Goal: Task Accomplishment & Management: Manage account settings

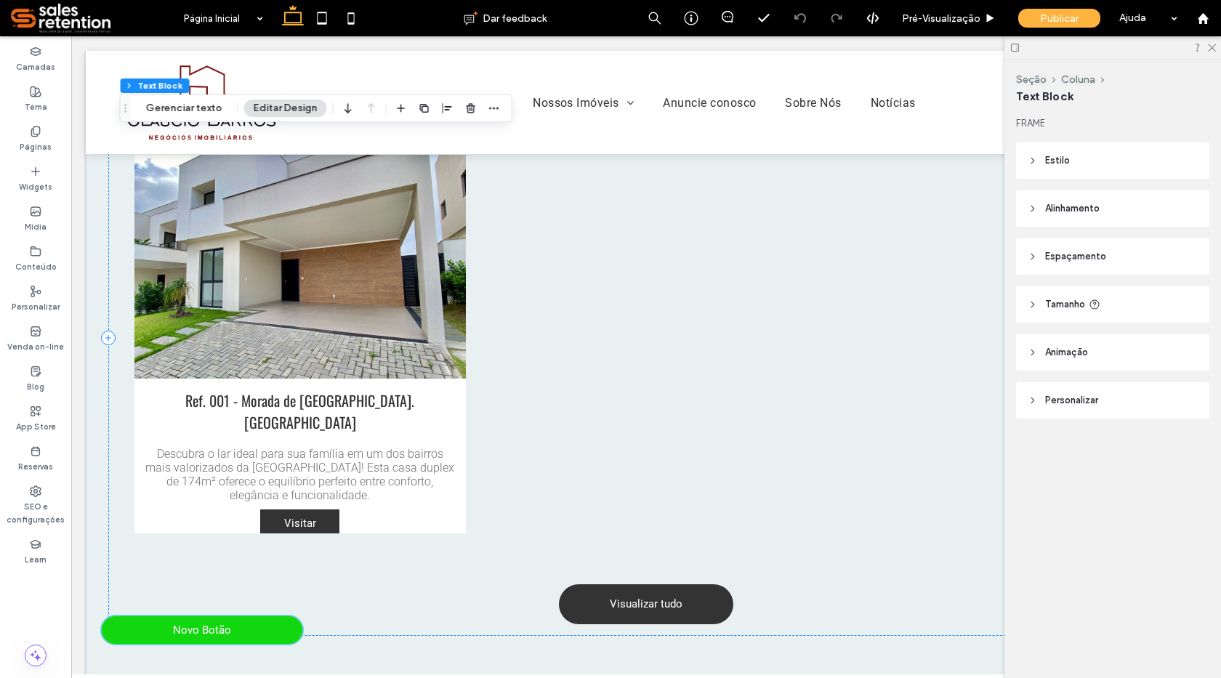
scroll to position [1017, 0]
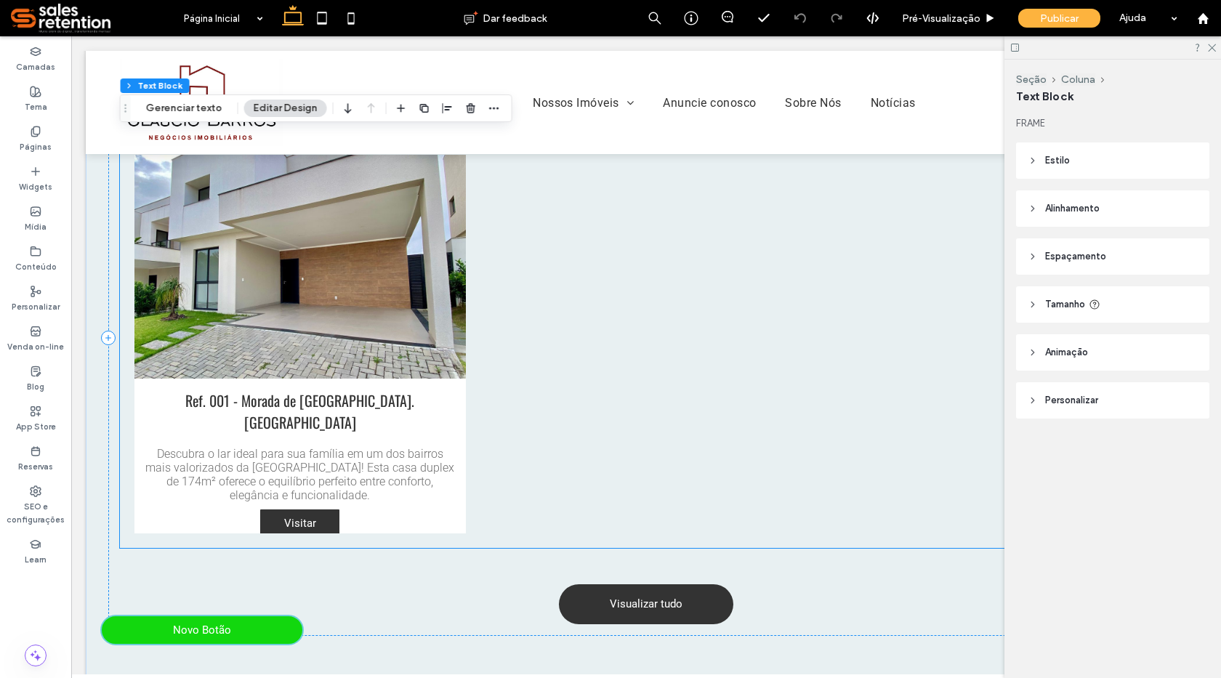
click at [357, 354] on link at bounding box center [299, 265] width 351 height 237
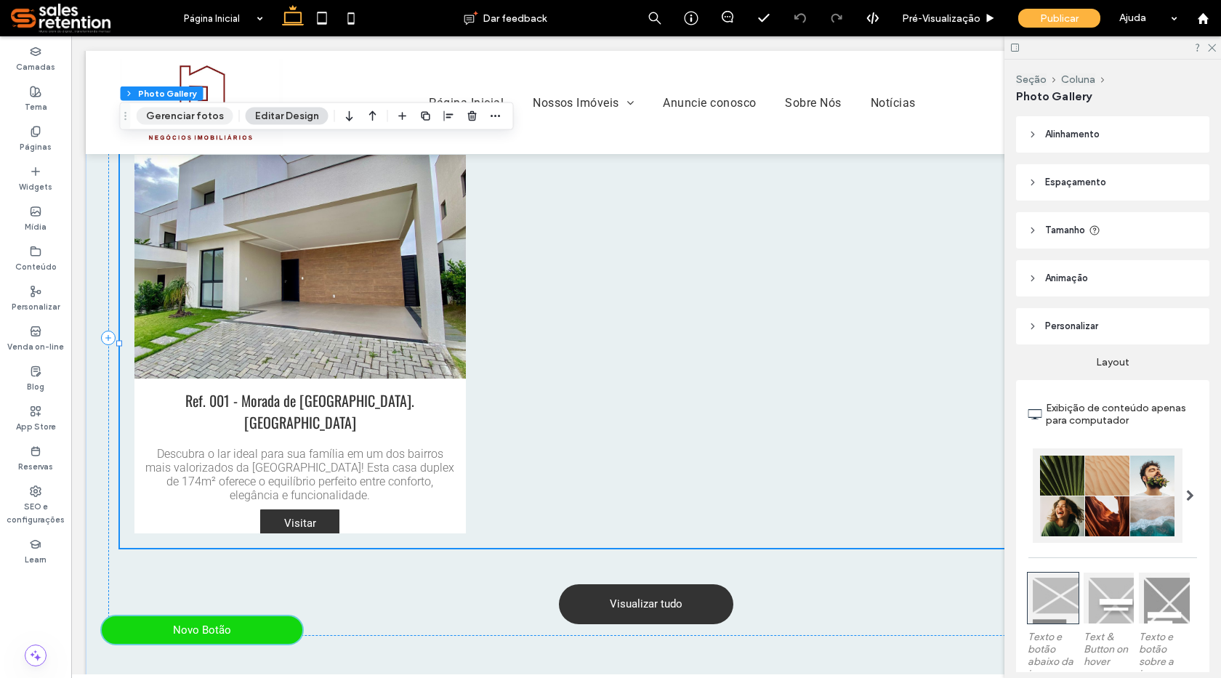
click at [180, 116] on button "Gerenciar fotos" at bounding box center [185, 116] width 97 height 17
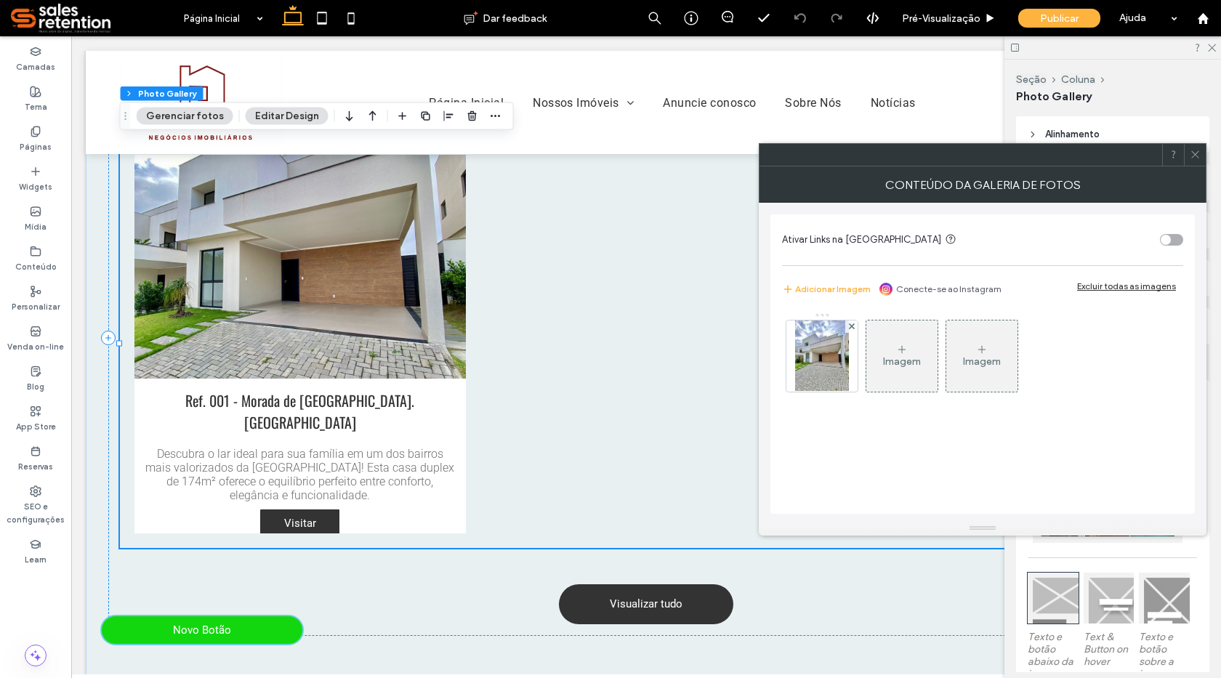
click at [618, 295] on div at bounding box center [646, 343] width 346 height 393
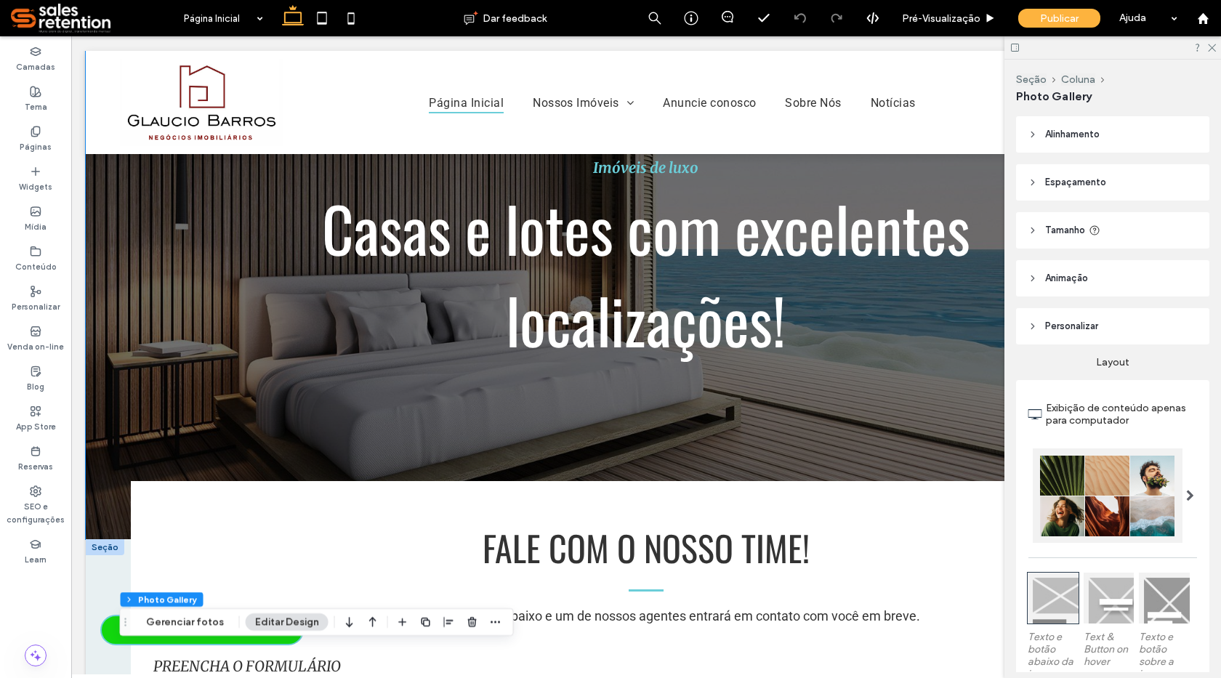
scroll to position [0, 0]
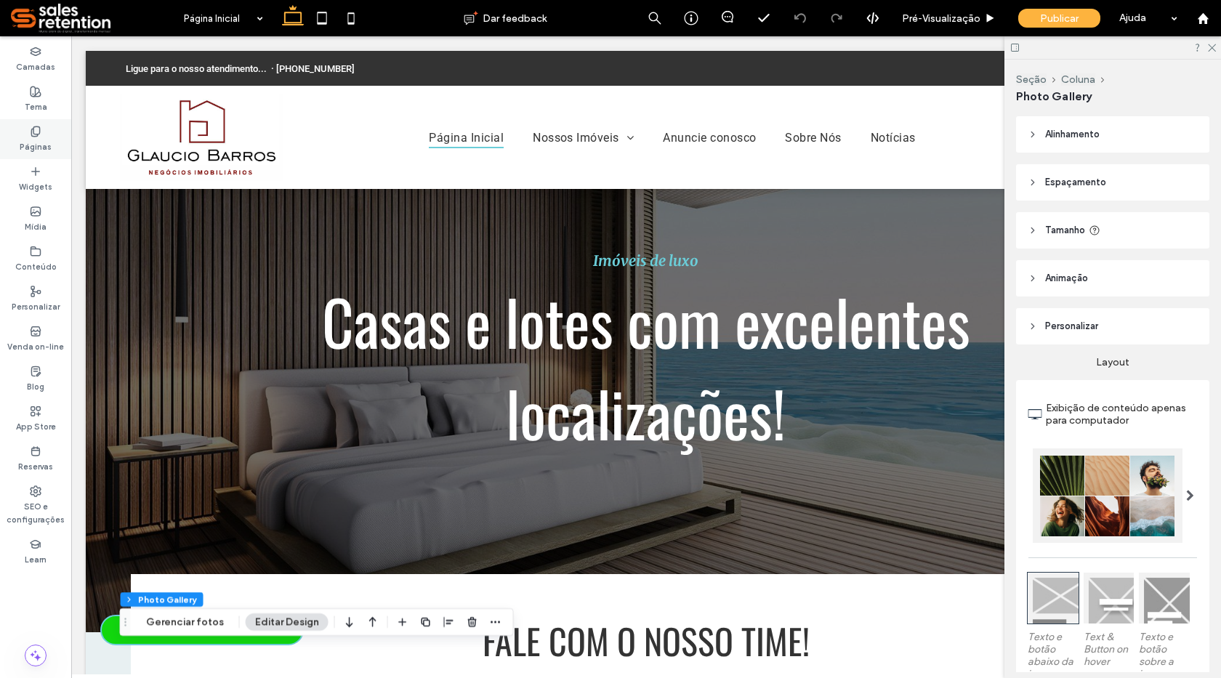
click at [41, 128] on icon at bounding box center [36, 132] width 12 height 12
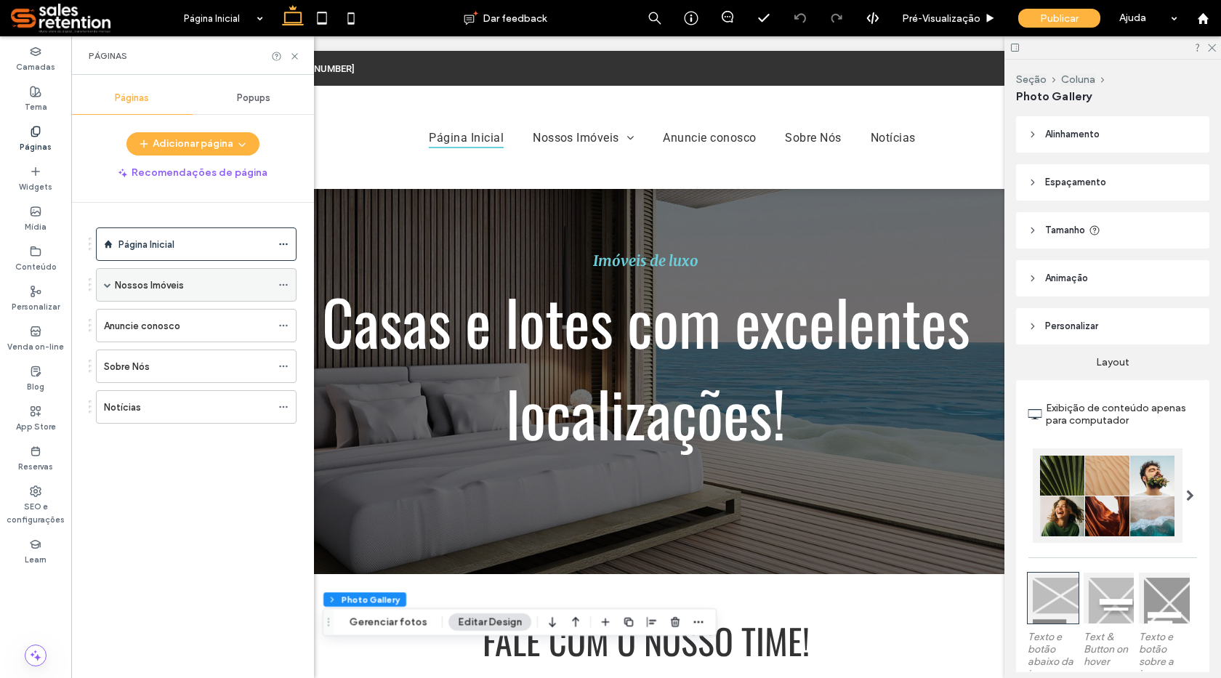
click at [199, 287] on div "Nossos Imóveis" at bounding box center [193, 285] width 156 height 15
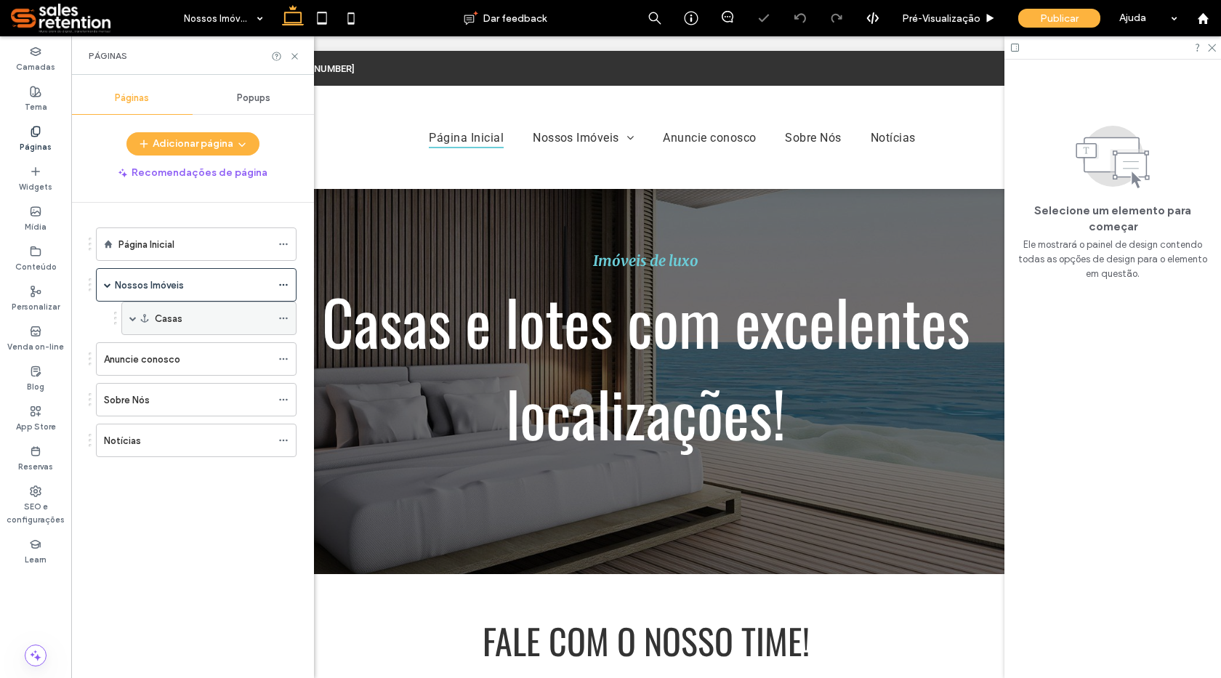
click at [258, 321] on div "Casas" at bounding box center [213, 318] width 116 height 15
click at [131, 320] on span at bounding box center [132, 318] width 7 height 7
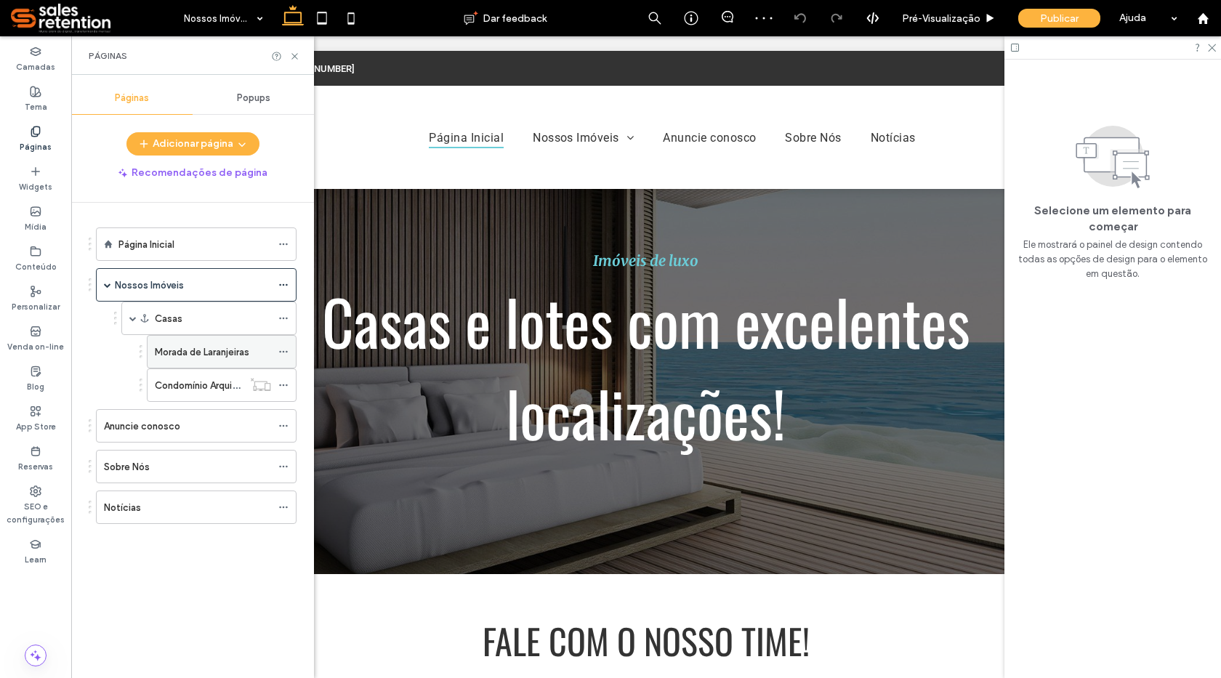
click at [171, 345] on label "Morada de Laranjeiras" at bounding box center [202, 351] width 94 height 25
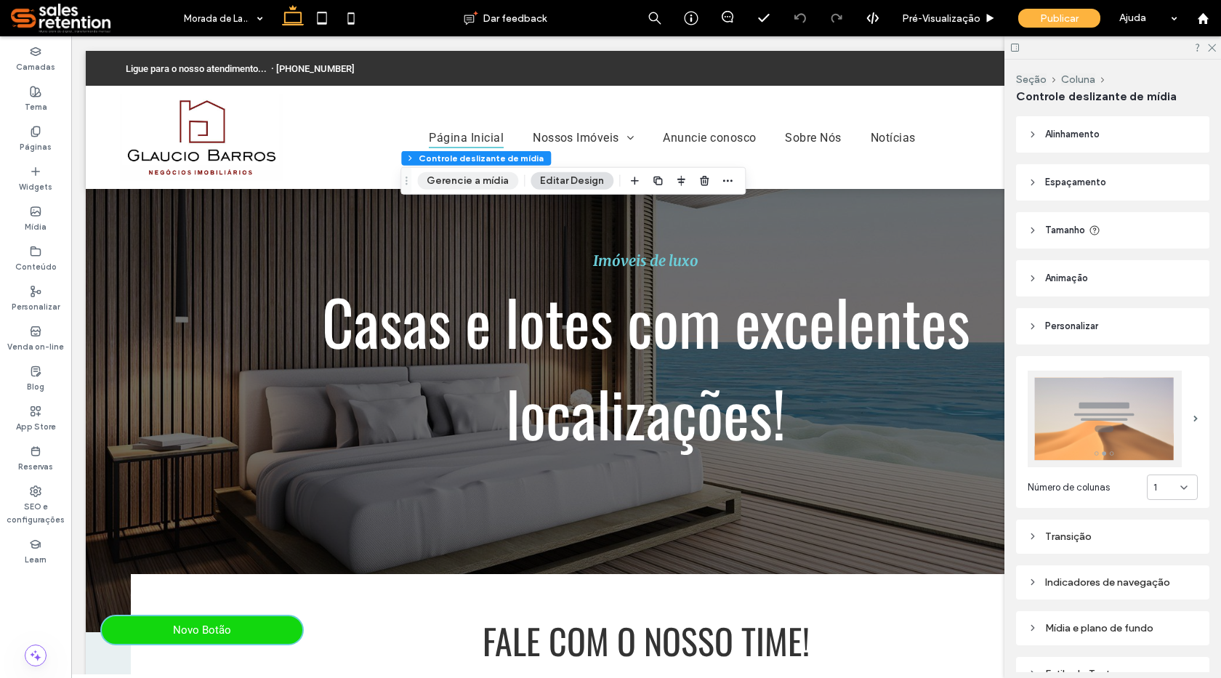
click at [478, 187] on button "Gerencie a mídia" at bounding box center [467, 180] width 101 height 17
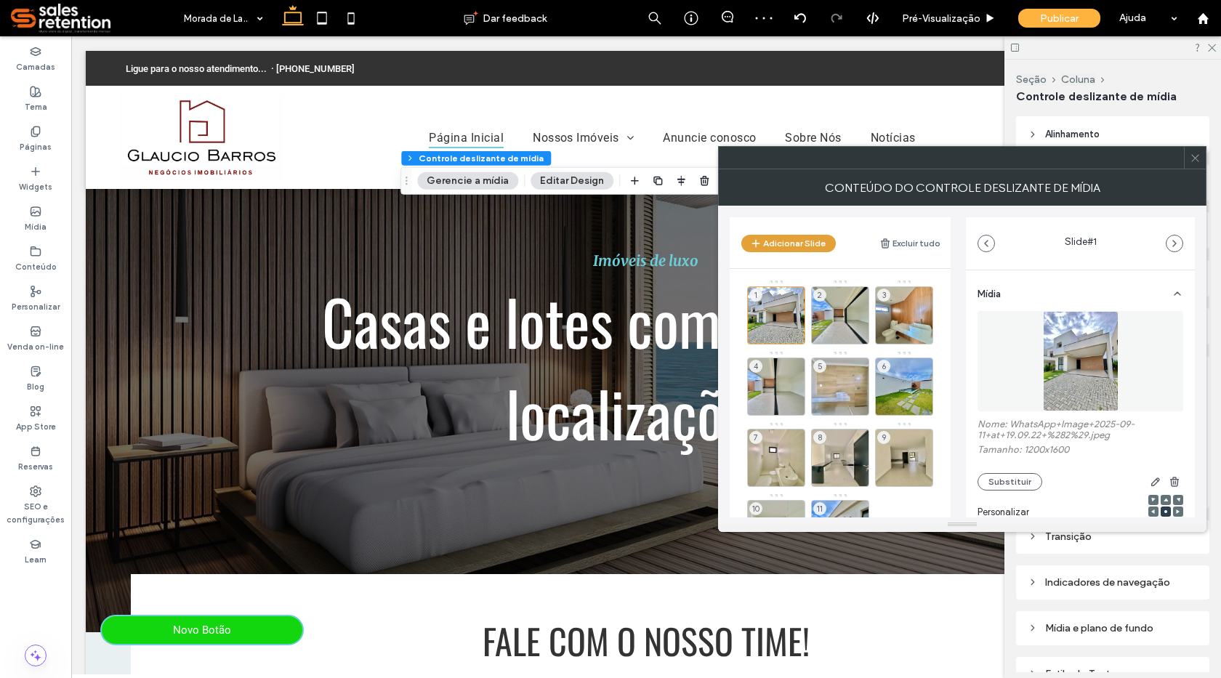
click at [820, 248] on button "Adicionar Slide" at bounding box center [788, 243] width 94 height 17
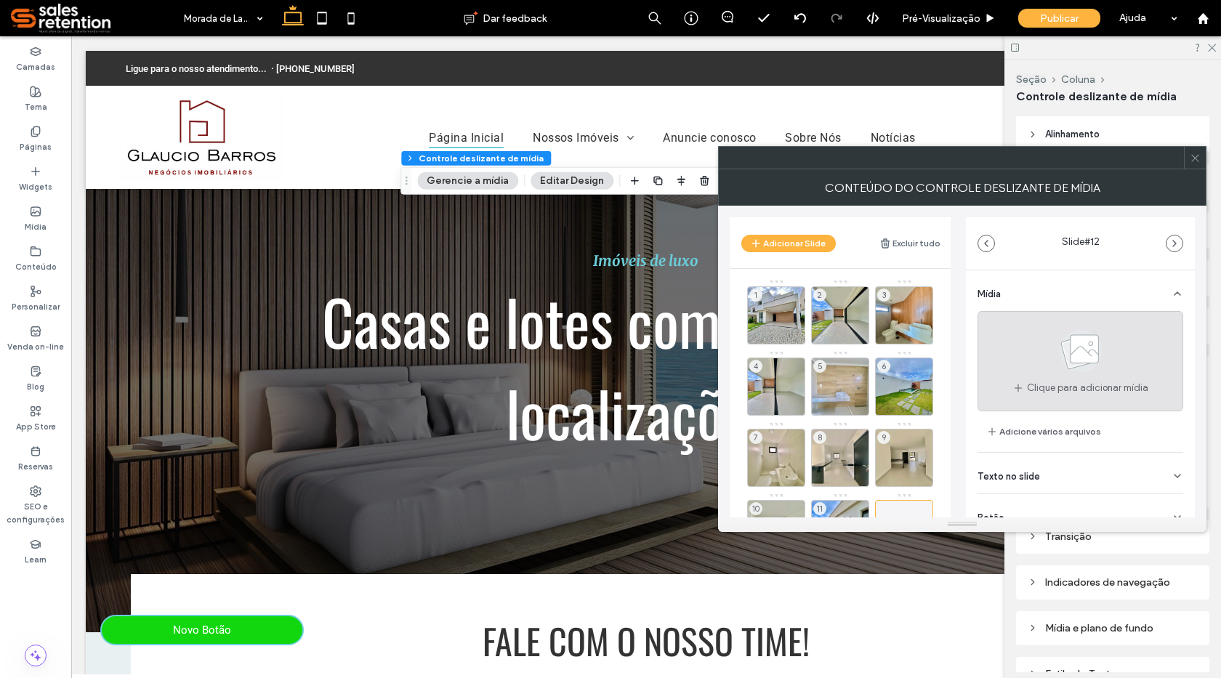
click at [1085, 359] on use at bounding box center [1080, 351] width 42 height 42
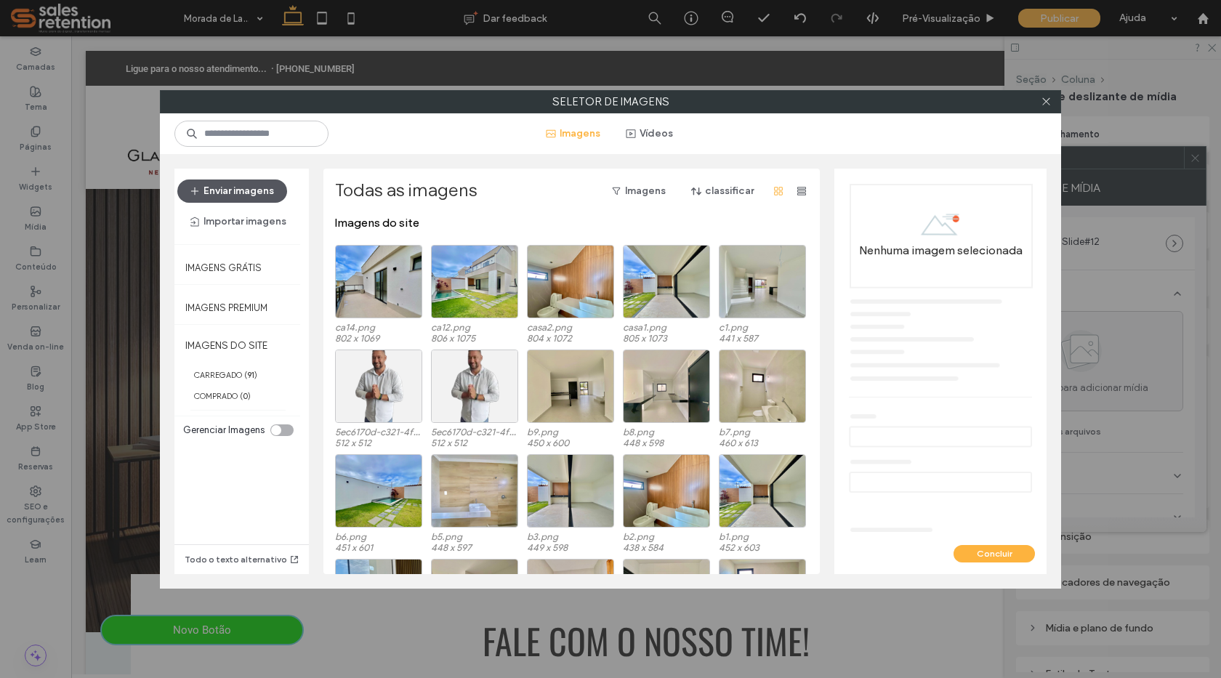
click at [220, 190] on button "Enviar imagens" at bounding box center [232, 190] width 110 height 23
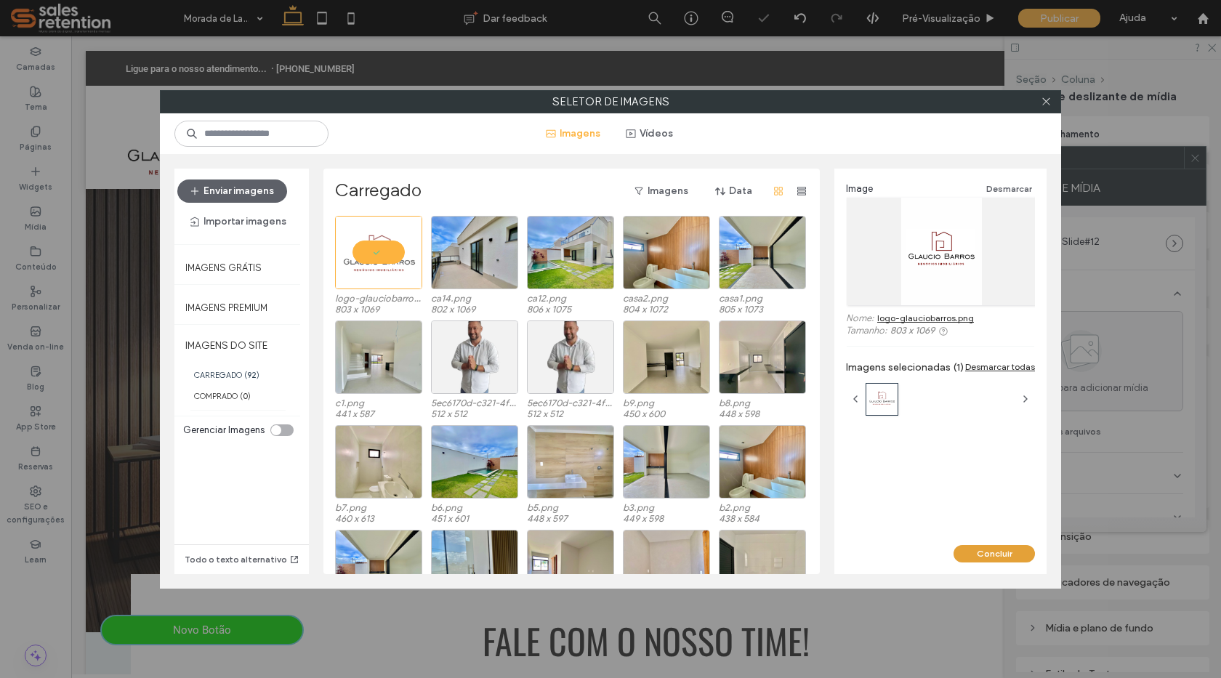
click at [978, 556] on button "Concluir" at bounding box center [993, 553] width 81 height 17
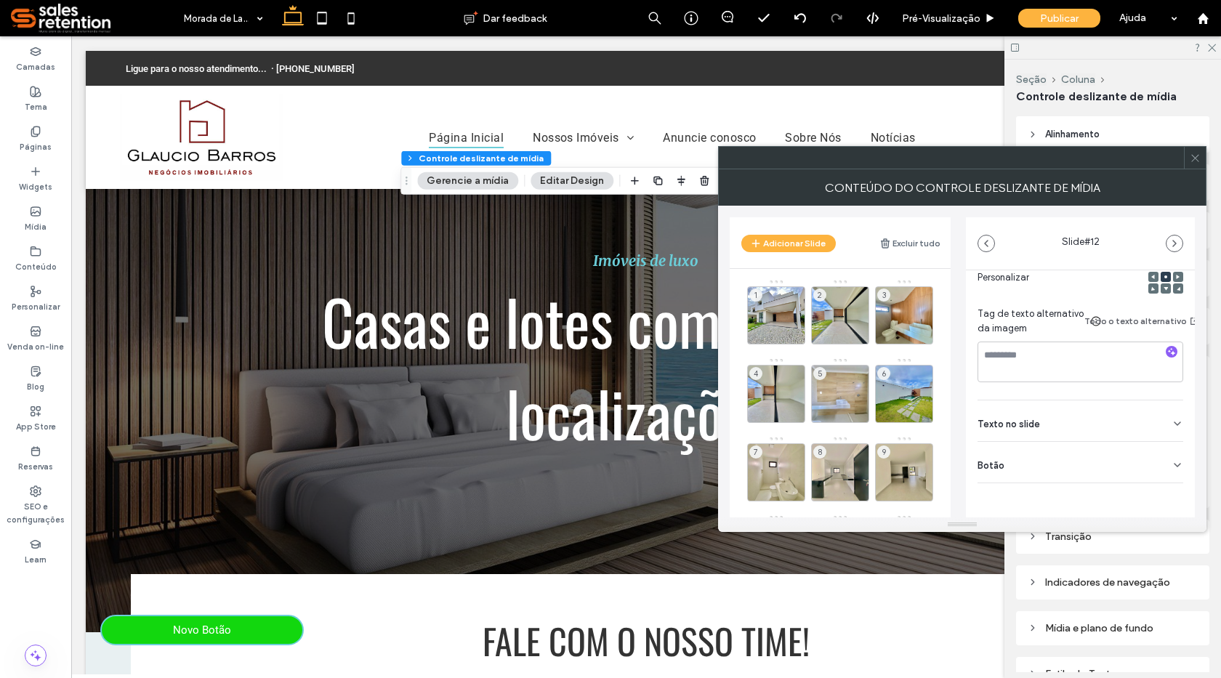
click at [1171, 459] on icon at bounding box center [1177, 465] width 12 height 12
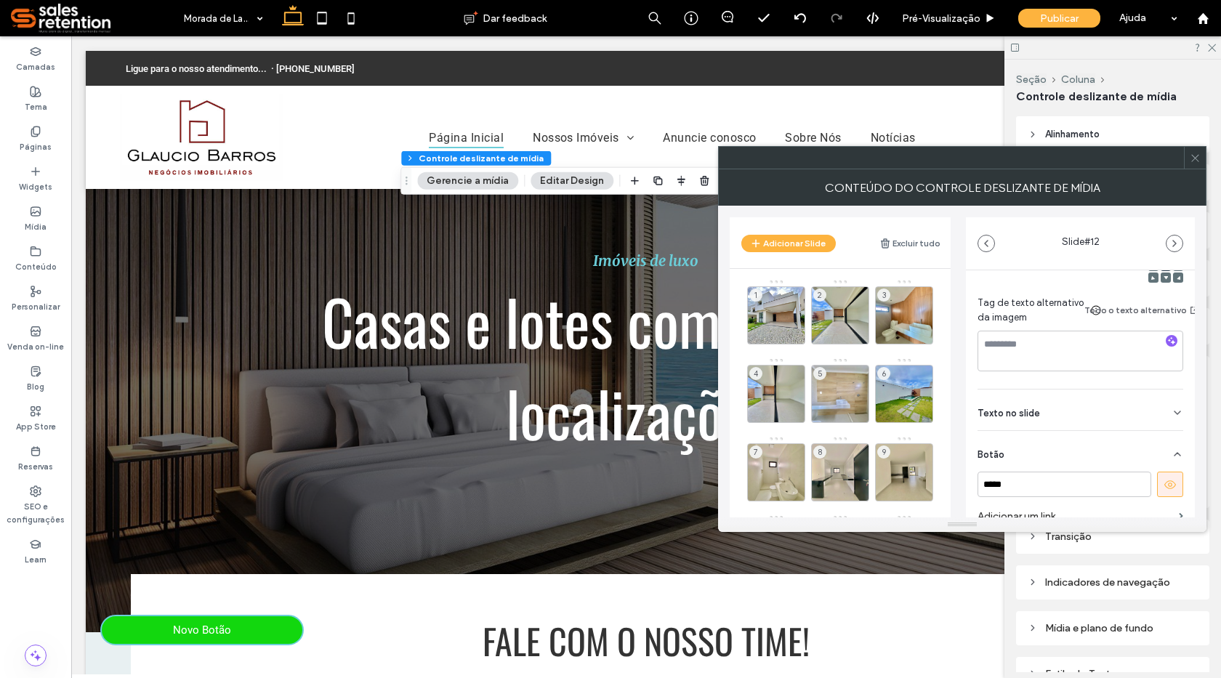
scroll to position [304, 0]
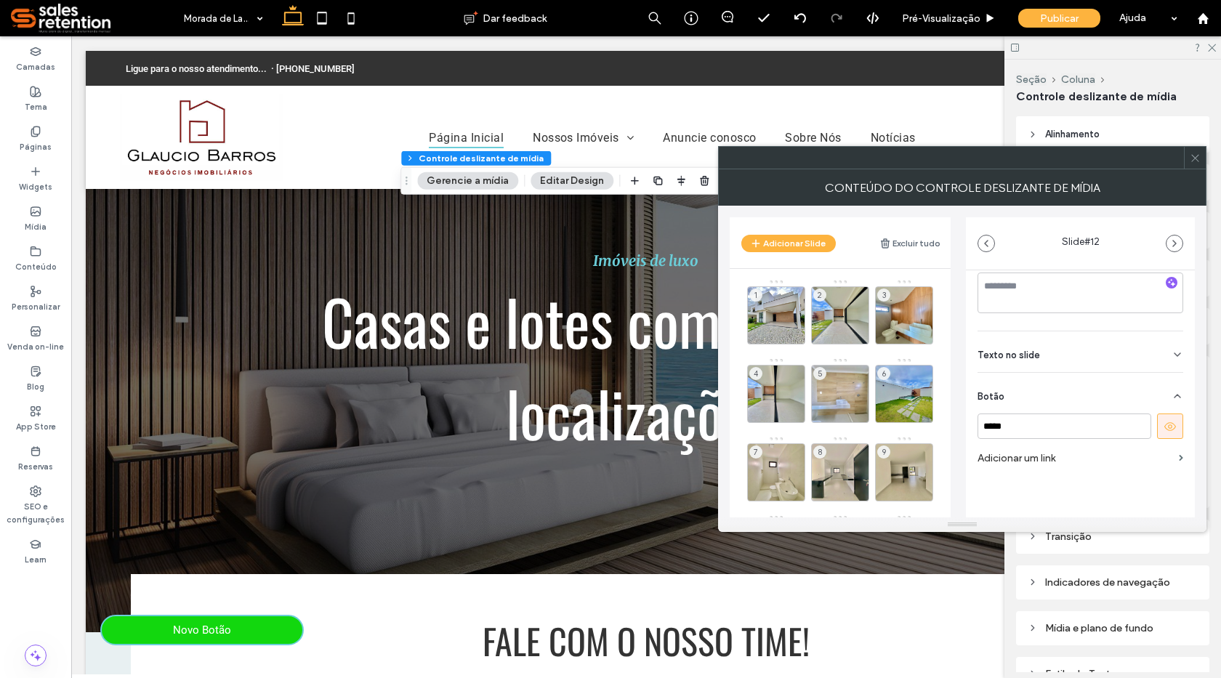
click at [1159, 413] on button at bounding box center [1170, 425] width 26 height 25
click at [1197, 163] on span at bounding box center [1194, 158] width 11 height 22
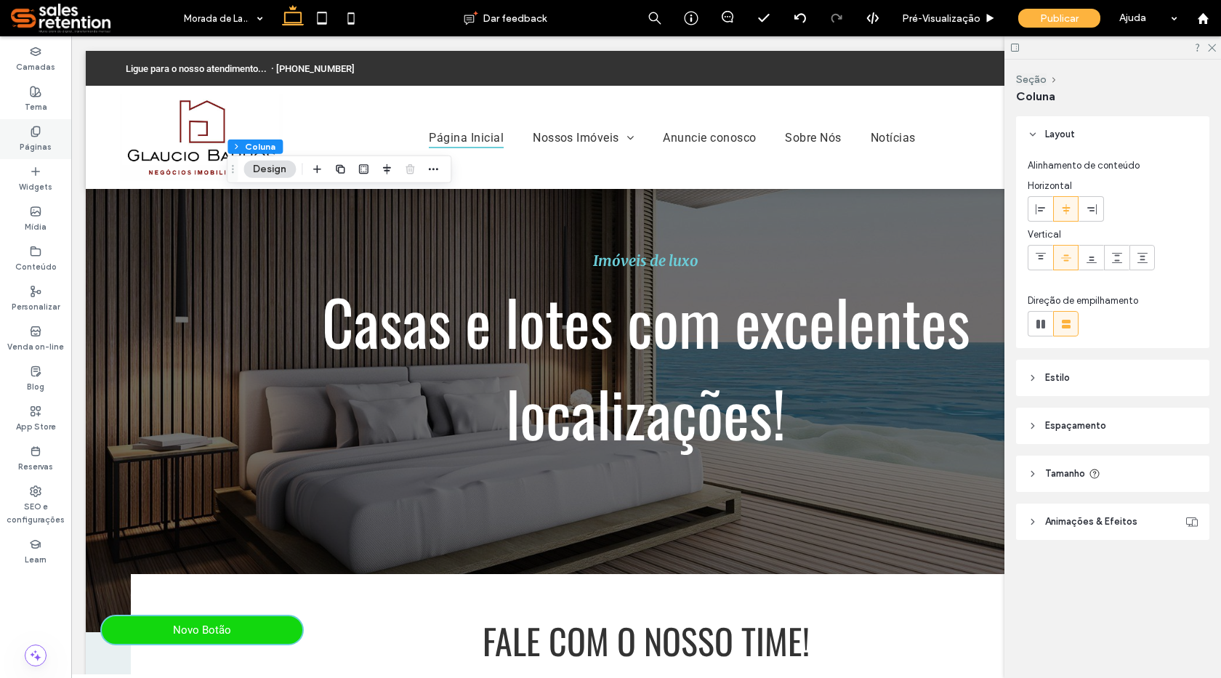
click at [35, 145] on label "Páginas" at bounding box center [36, 145] width 32 height 16
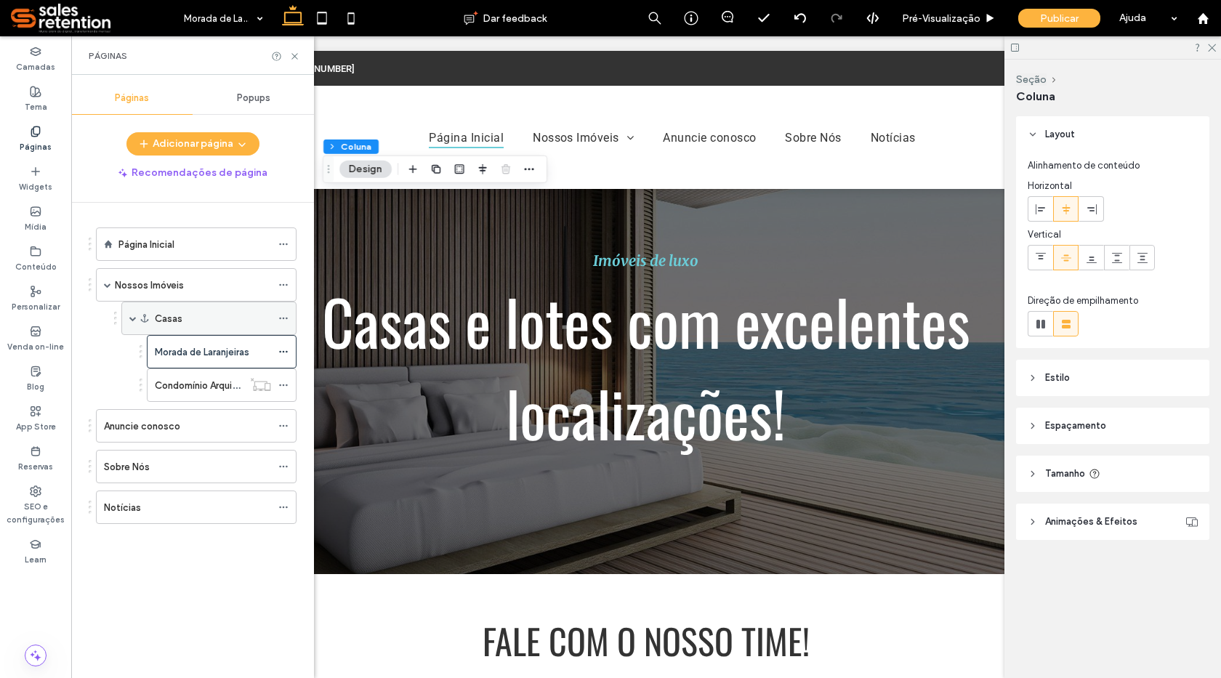
click at [281, 318] on icon at bounding box center [283, 318] width 10 height 10
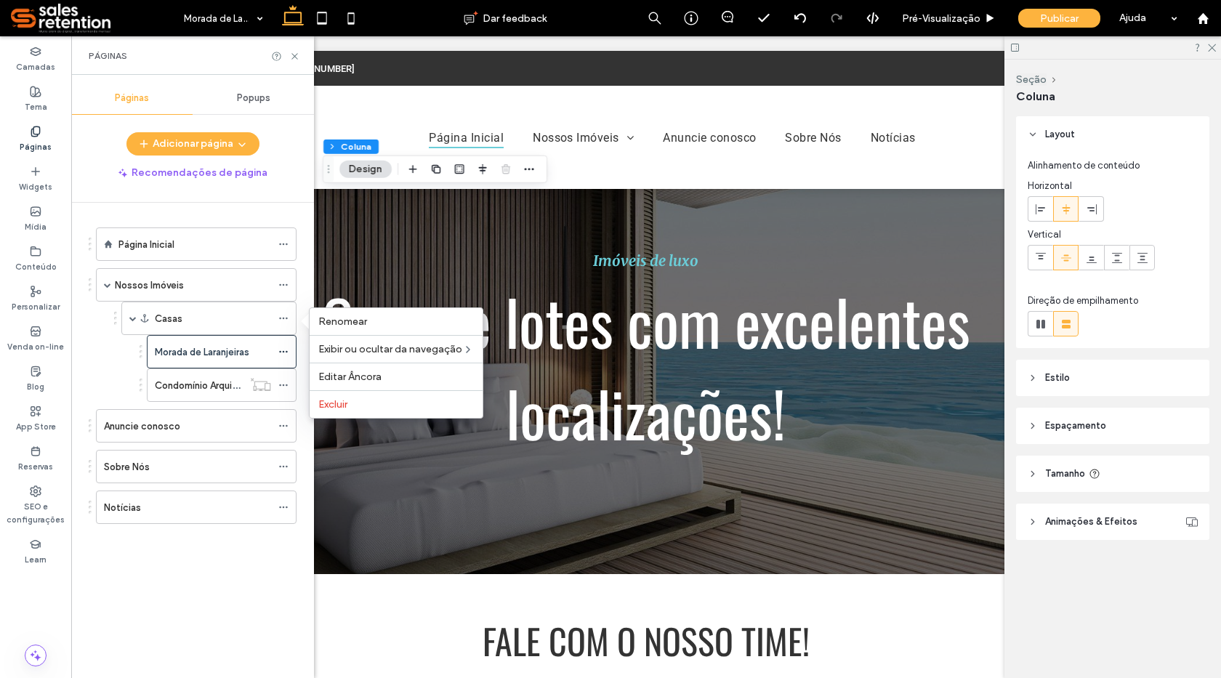
click at [121, 367] on div "Morada de Laranjeiras Condomínio Arquipélago de Manguinhos." at bounding box center [205, 368] width 182 height 67
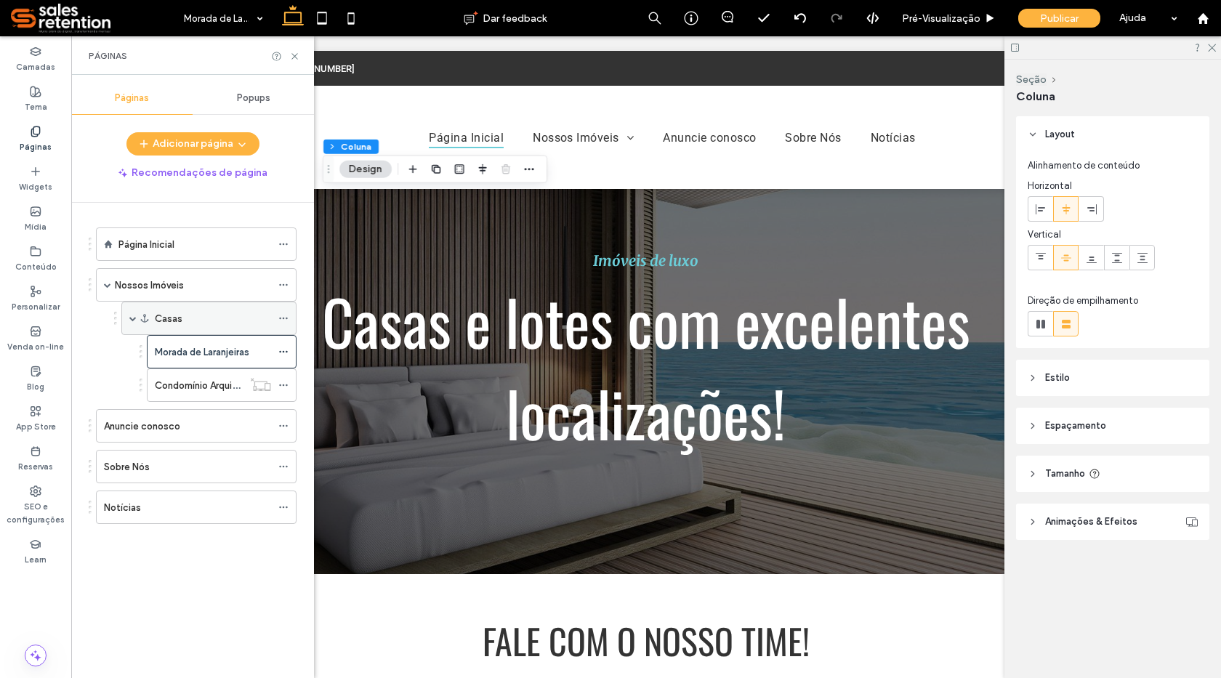
click at [164, 318] on label "Casas" at bounding box center [169, 318] width 28 height 25
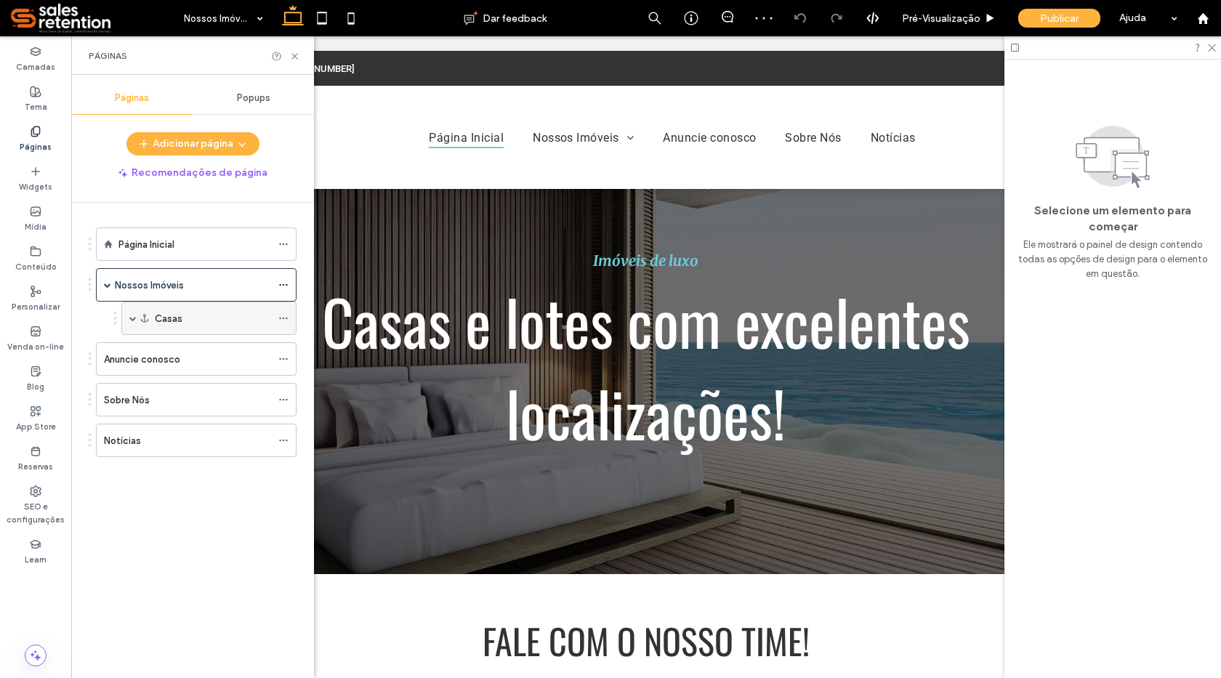
click at [158, 318] on label "Casas" at bounding box center [169, 318] width 28 height 25
click at [283, 321] on icon at bounding box center [283, 318] width 10 height 10
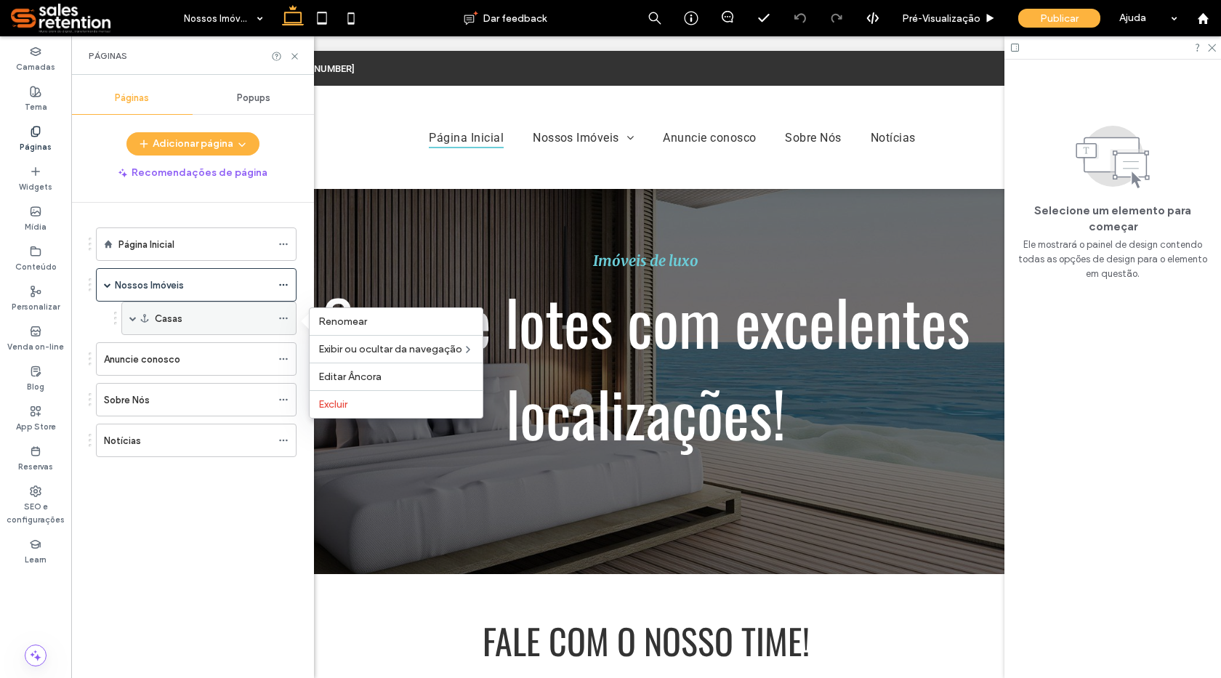
click at [178, 320] on label "Casas" at bounding box center [169, 318] width 28 height 25
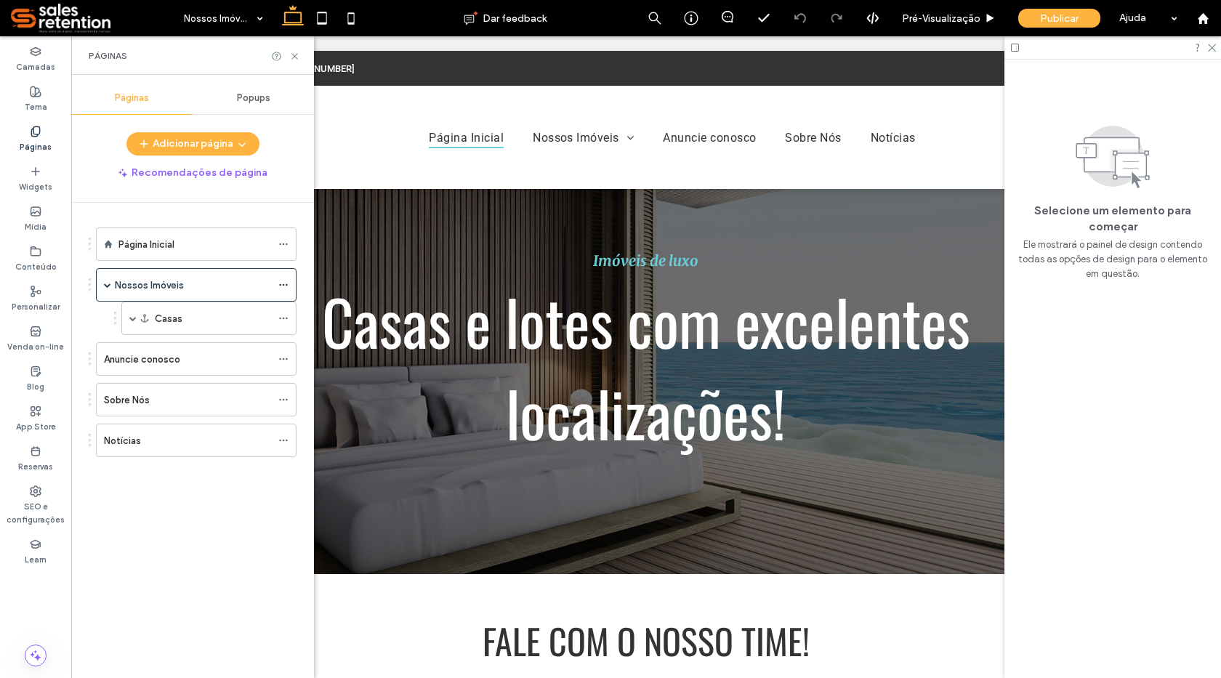
click at [34, 146] on label "Páginas" at bounding box center [36, 145] width 32 height 16
click at [167, 319] on label "Casas" at bounding box center [169, 318] width 28 height 25
click at [280, 289] on icon at bounding box center [283, 285] width 10 height 10
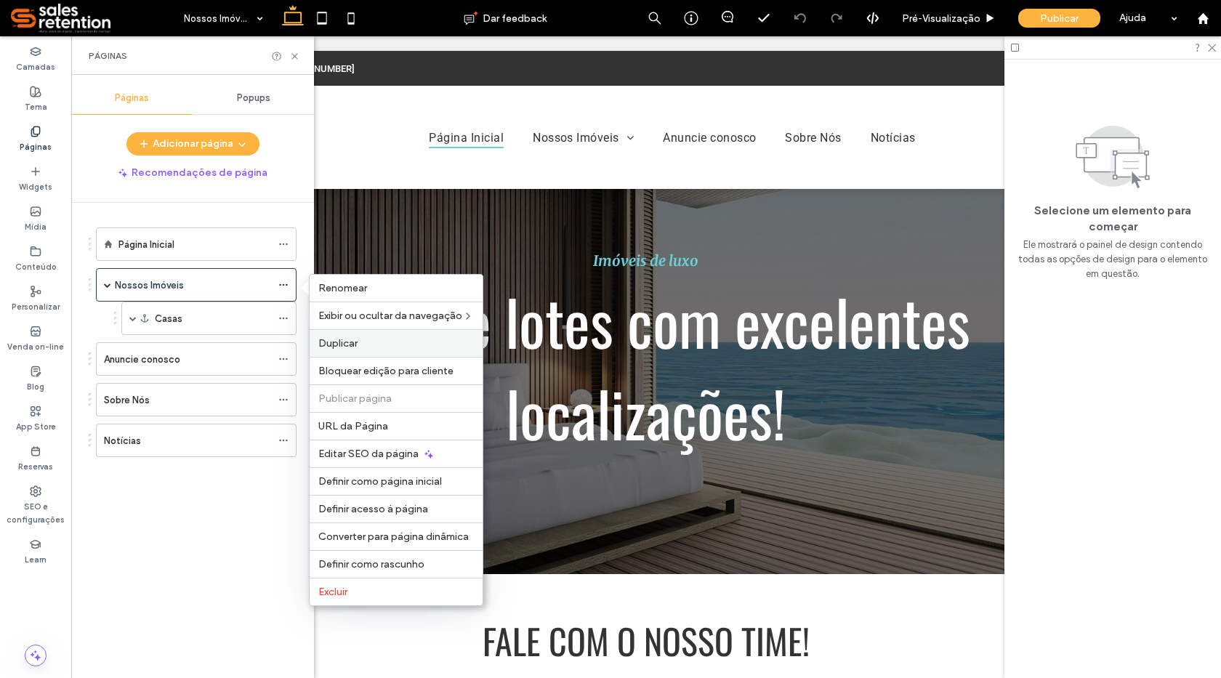
click at [347, 343] on span "Duplicar" at bounding box center [337, 343] width 39 height 12
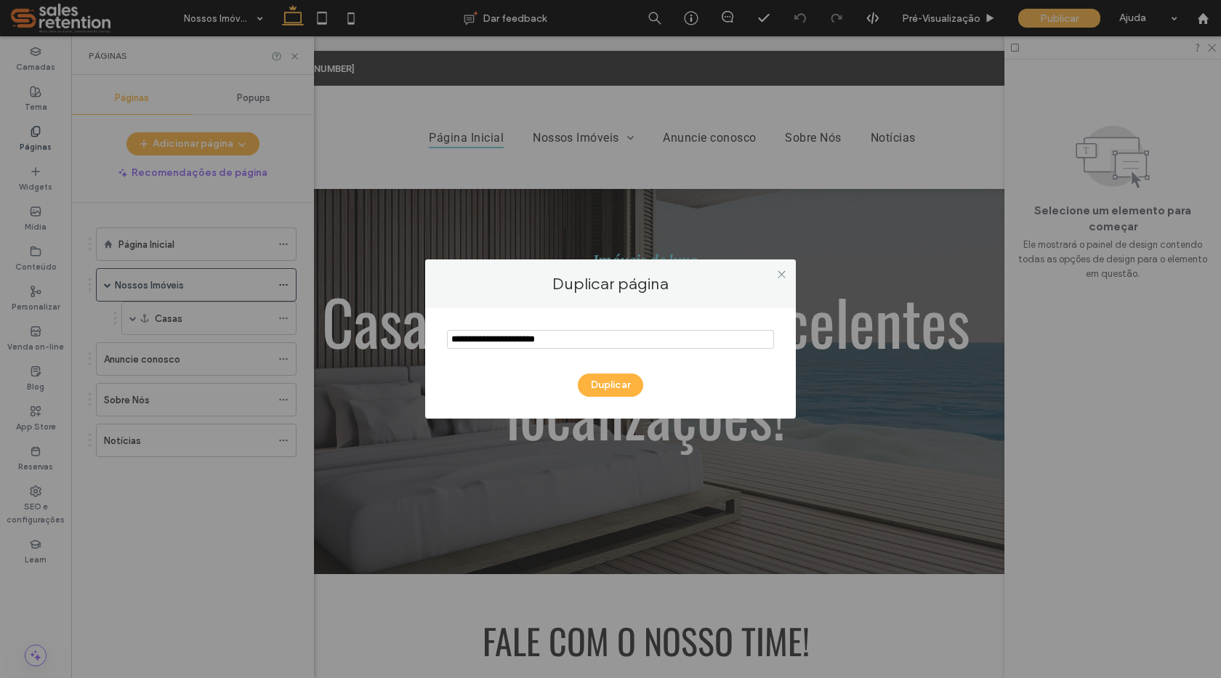
drag, startPoint x: 581, startPoint y: 338, endPoint x: 437, endPoint y: 364, distance: 146.9
click at [437, 364] on div "Duplicar" at bounding box center [610, 363] width 371 height 110
click at [618, 379] on button "Duplicar" at bounding box center [610, 384] width 65 height 23
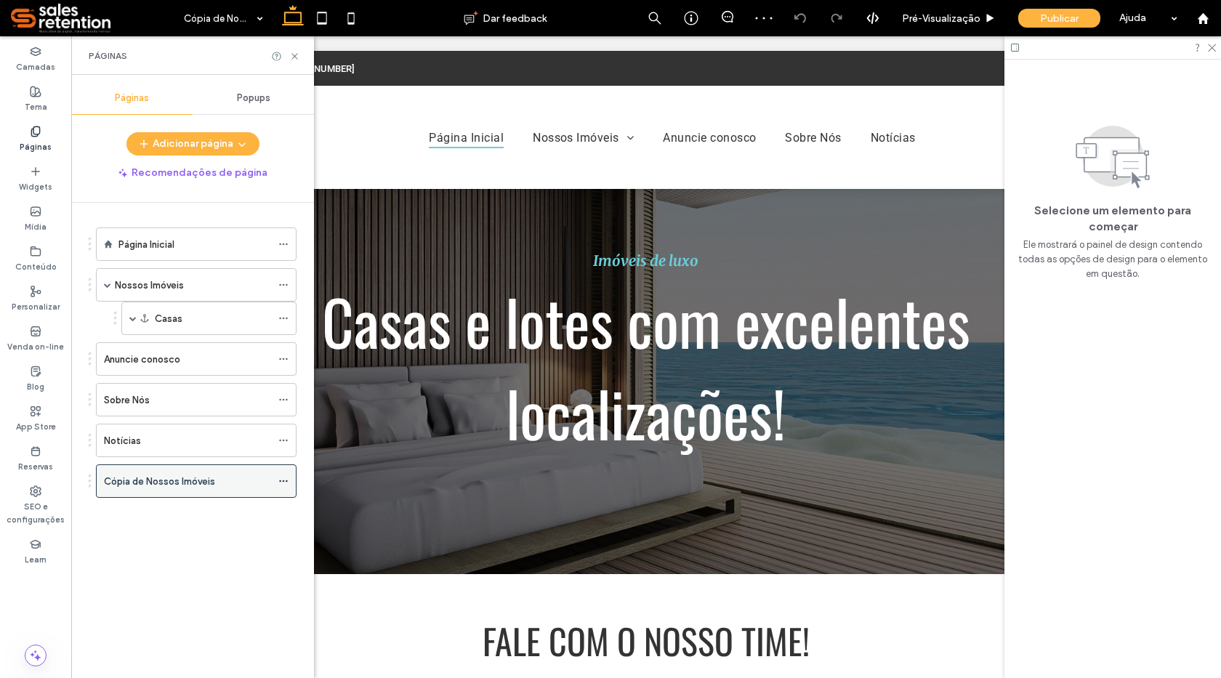
click at [291, 482] on div at bounding box center [286, 481] width 17 height 22
click at [286, 480] on icon at bounding box center [283, 481] width 10 height 10
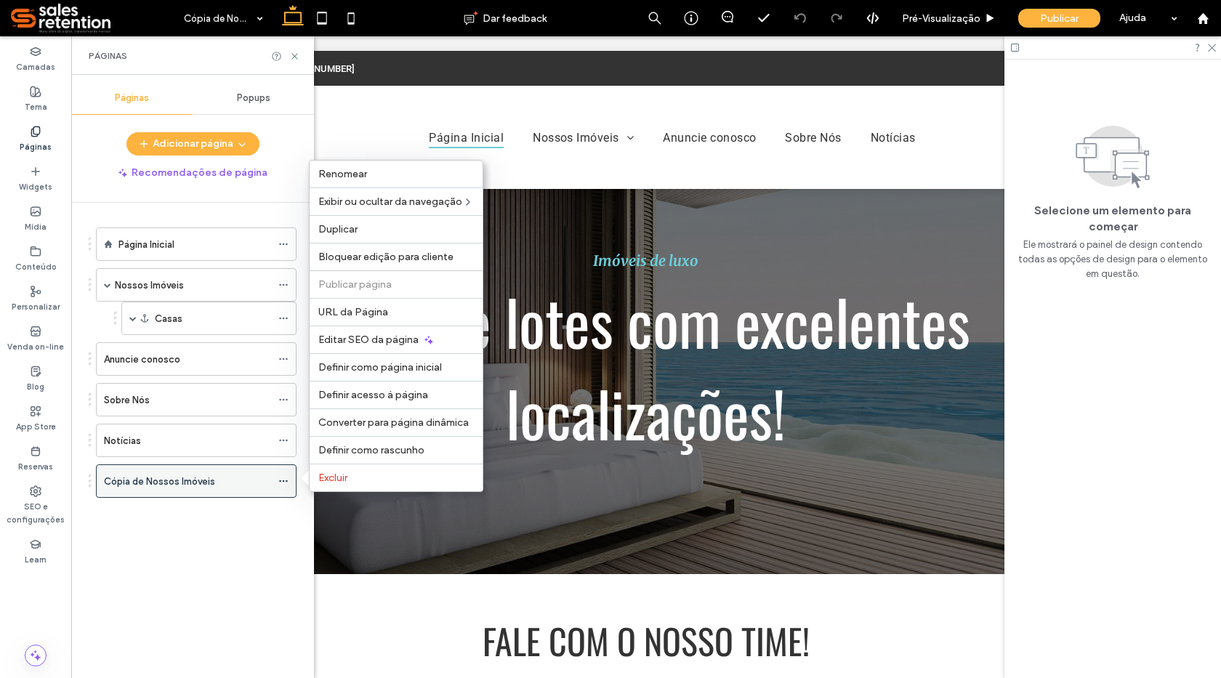
click at [286, 480] on icon at bounding box center [283, 481] width 10 height 10
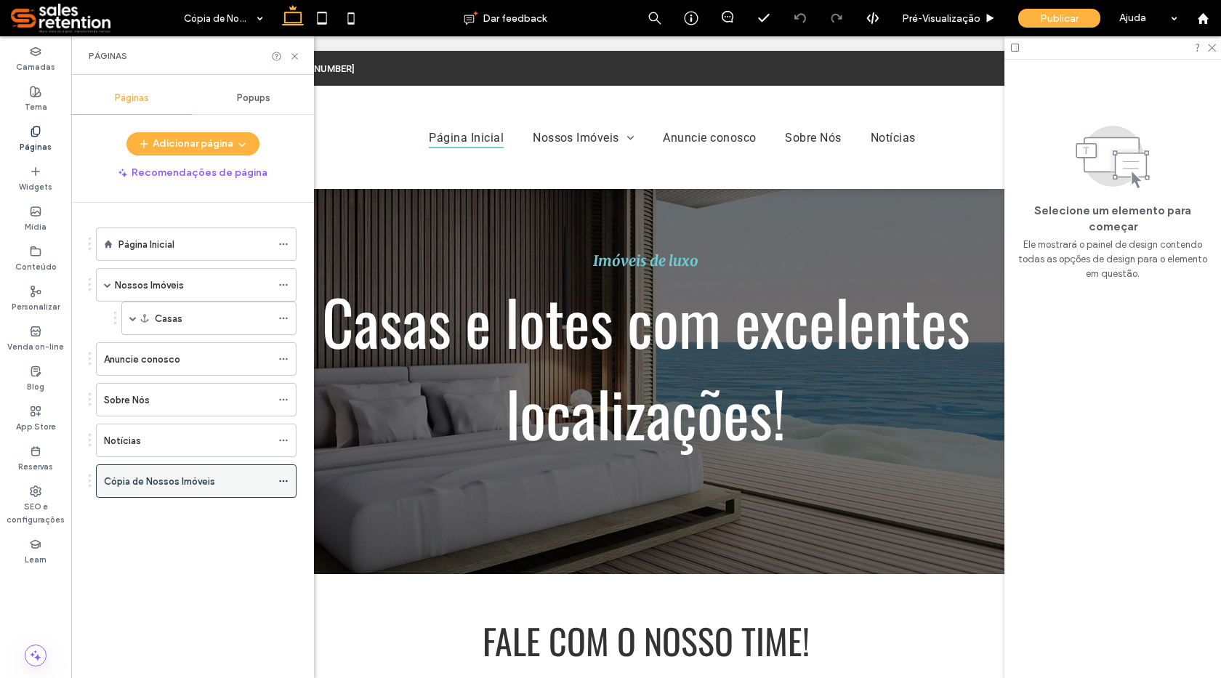
click at [203, 485] on label "Cópia de Nossos Imóveis" at bounding box center [159, 481] width 111 height 25
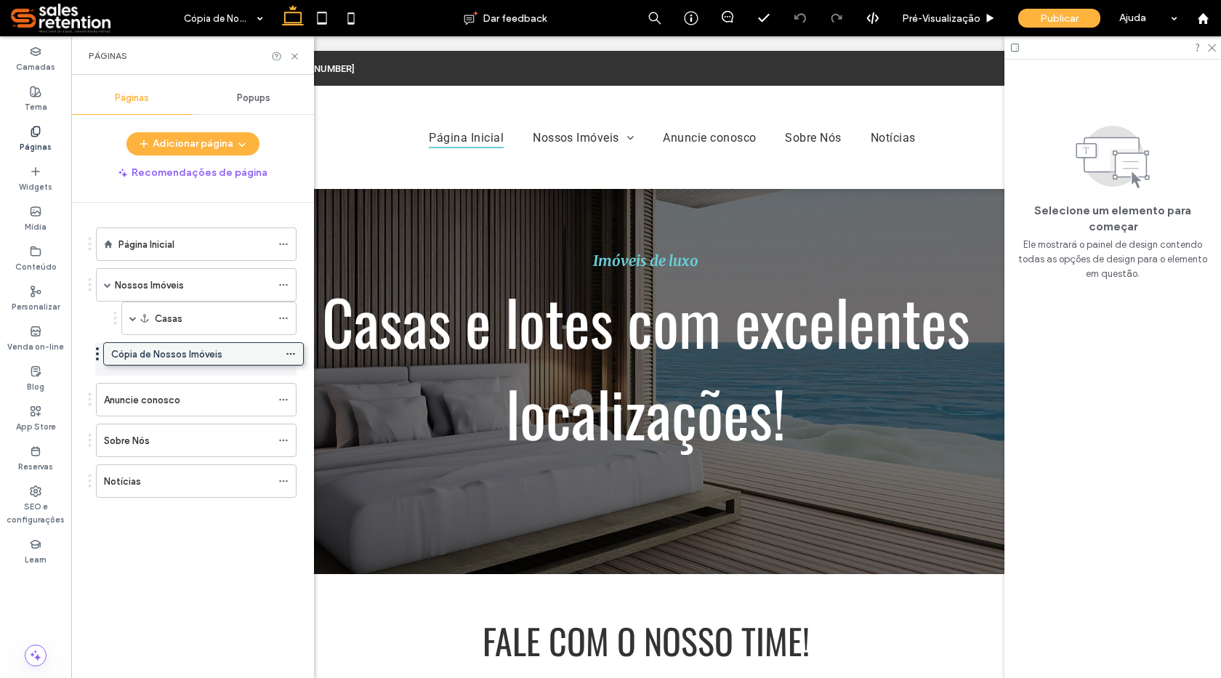
drag, startPoint x: 157, startPoint y: 481, endPoint x: 164, endPoint y: 359, distance: 122.3
click at [285, 357] on icon at bounding box center [283, 359] width 10 height 10
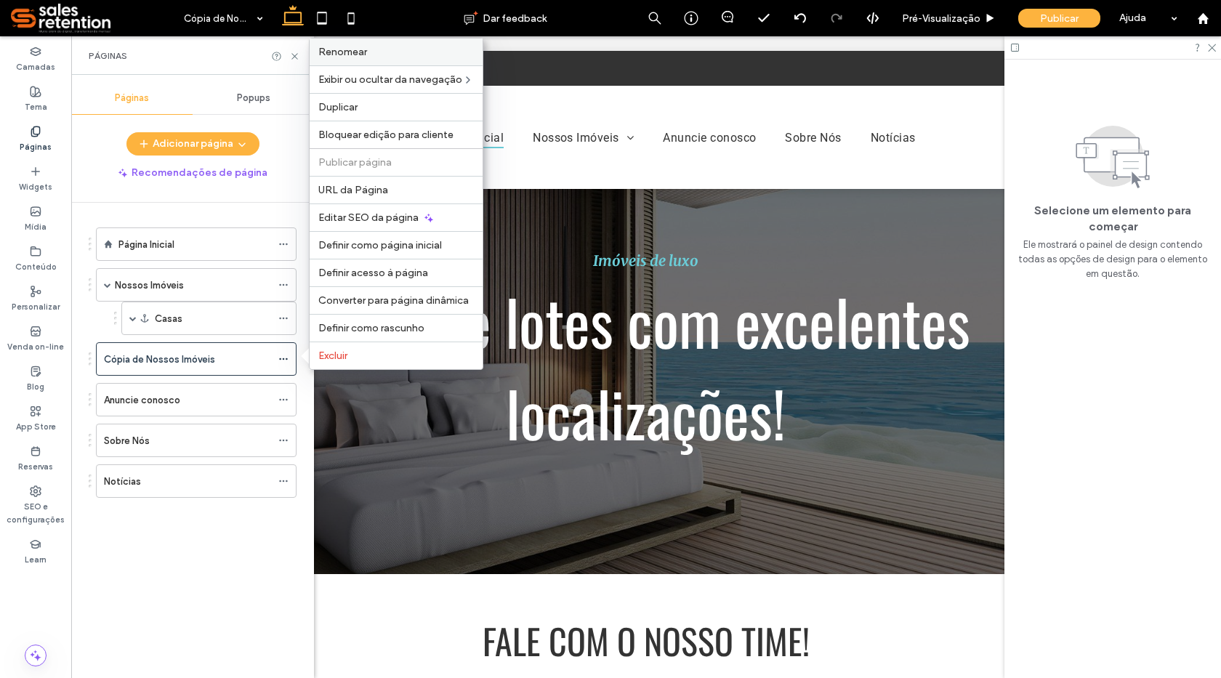
click at [355, 56] on span "Renomear" at bounding box center [342, 52] width 49 height 12
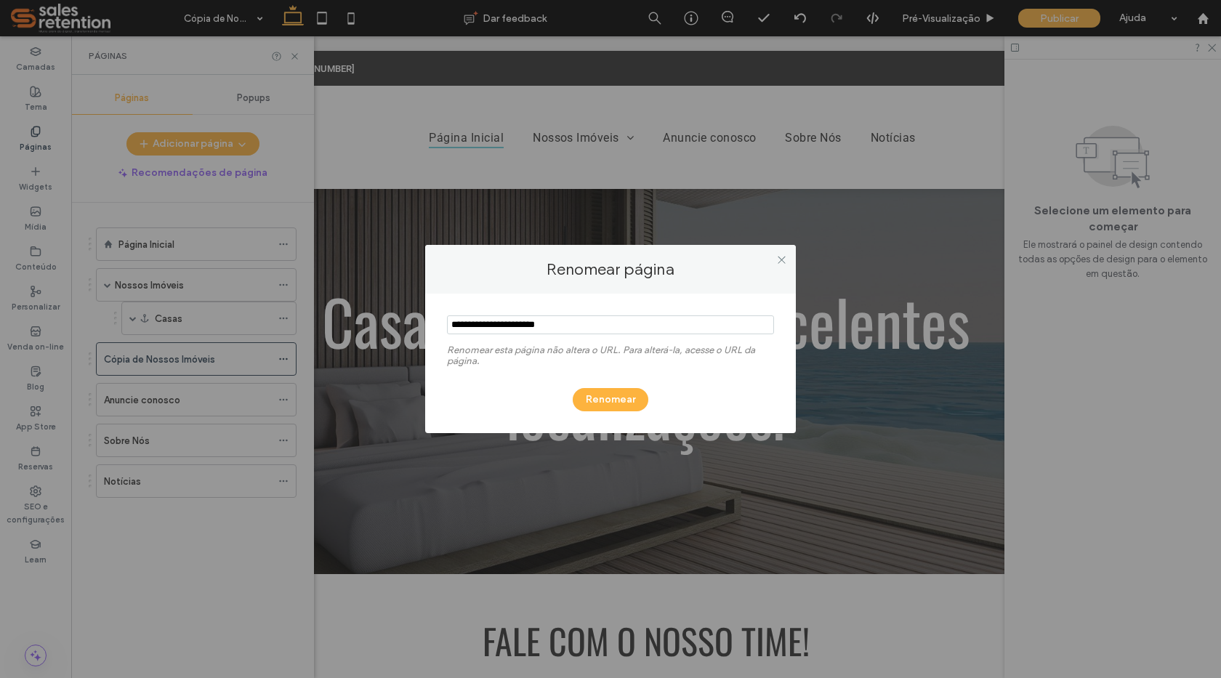
drag, startPoint x: 577, startPoint y: 323, endPoint x: 392, endPoint y: 336, distance: 185.1
click at [392, 336] on div "Renomear página Renomear esta página não altera o URL. Para alterá-la, acesse o…" at bounding box center [610, 339] width 1221 height 678
type input "********"
click at [615, 405] on button "Renomear" at bounding box center [611, 399] width 76 height 23
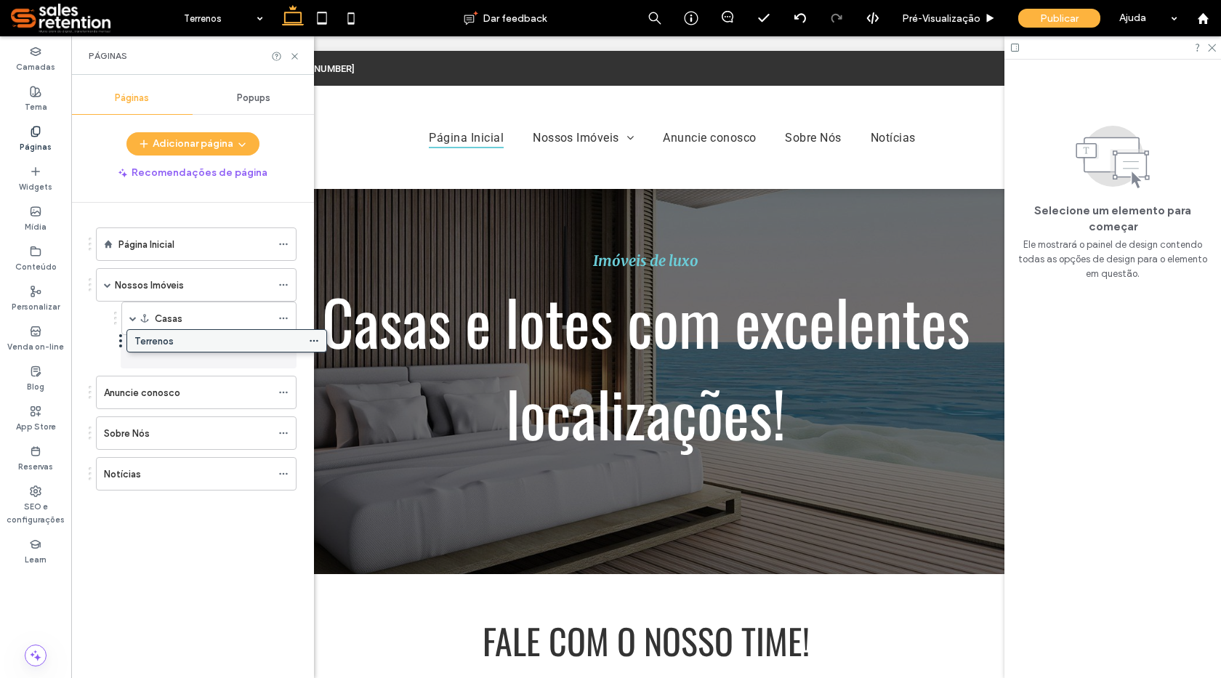
drag, startPoint x: 111, startPoint y: 353, endPoint x: 141, endPoint y: 340, distance: 32.5
click at [158, 286] on label "Nossos Imóveis" at bounding box center [149, 284] width 69 height 25
click at [166, 315] on label "Casas" at bounding box center [169, 318] width 28 height 25
click at [165, 352] on label "Terrenos" at bounding box center [148, 351] width 39 height 25
click at [166, 315] on label "Casas" at bounding box center [169, 318] width 28 height 25
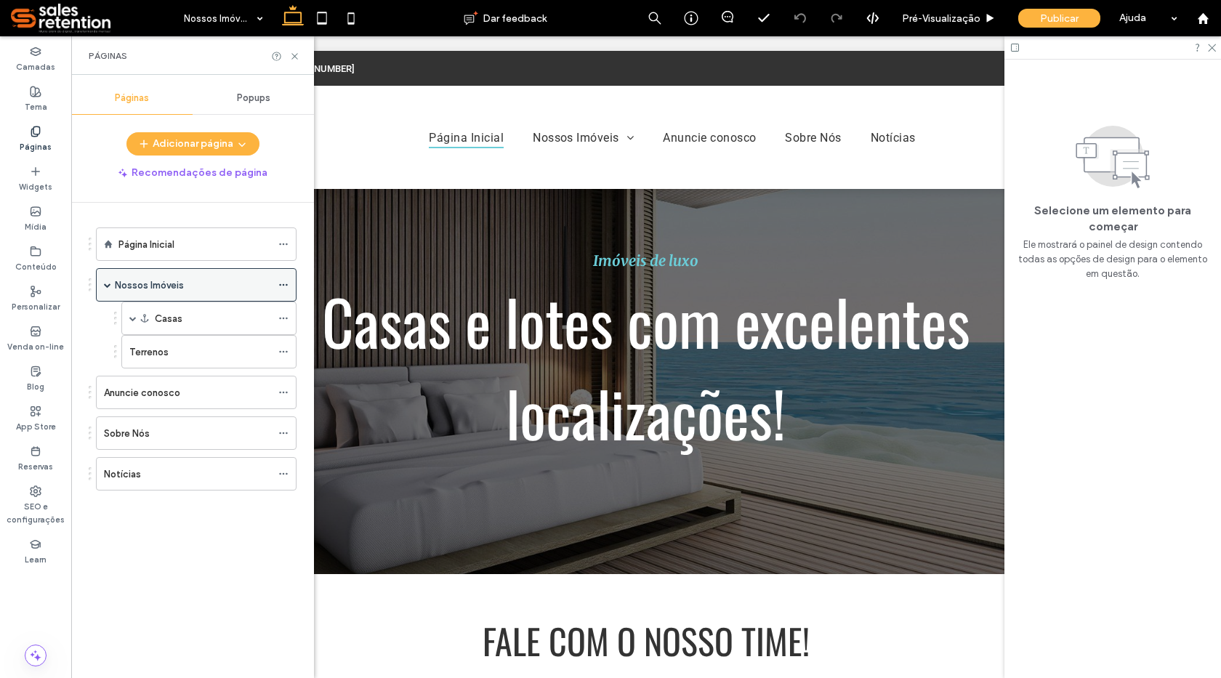
click at [163, 283] on label "Nossos Imóveis" at bounding box center [149, 284] width 69 height 25
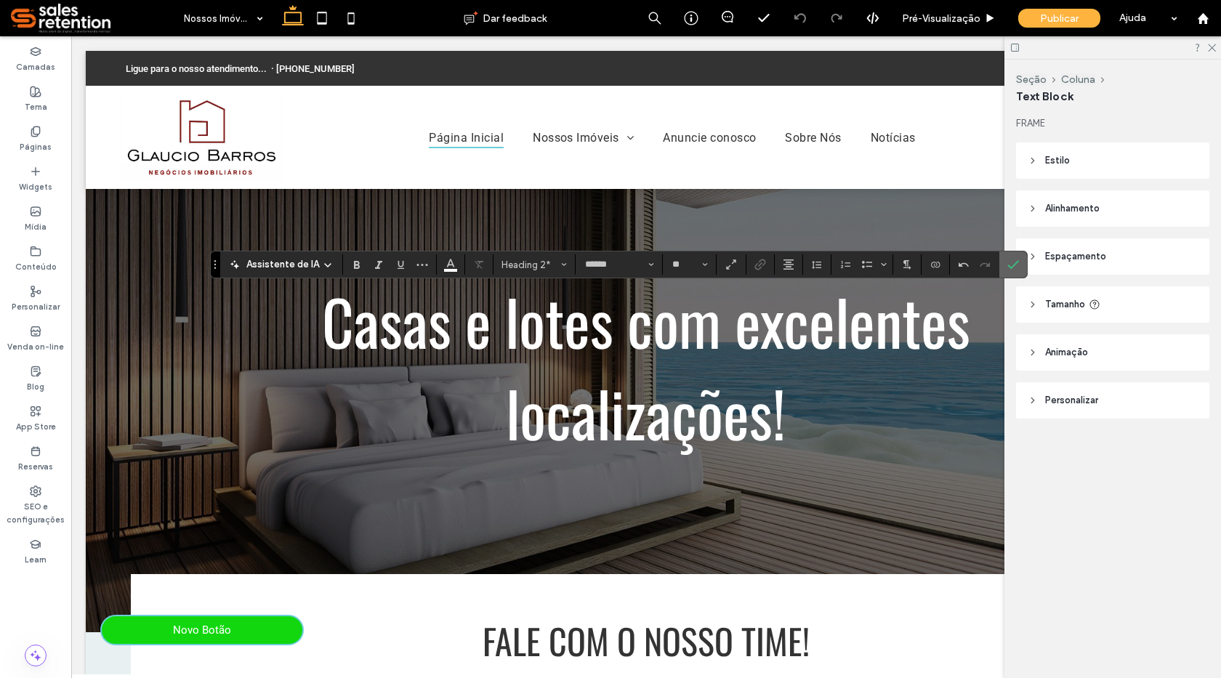
click at [1022, 263] on section at bounding box center [1013, 264] width 28 height 26
click at [1015, 269] on icon "Confirmar" at bounding box center [1013, 265] width 12 height 12
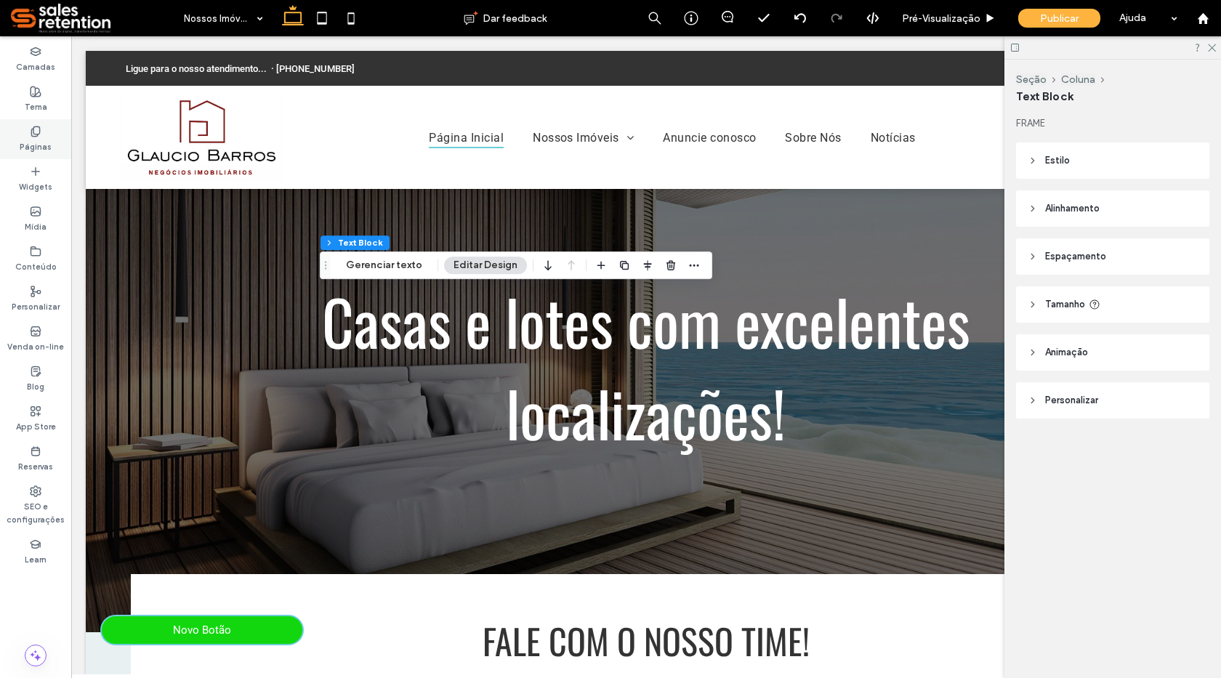
click at [36, 137] on label "Páginas" at bounding box center [36, 145] width 32 height 16
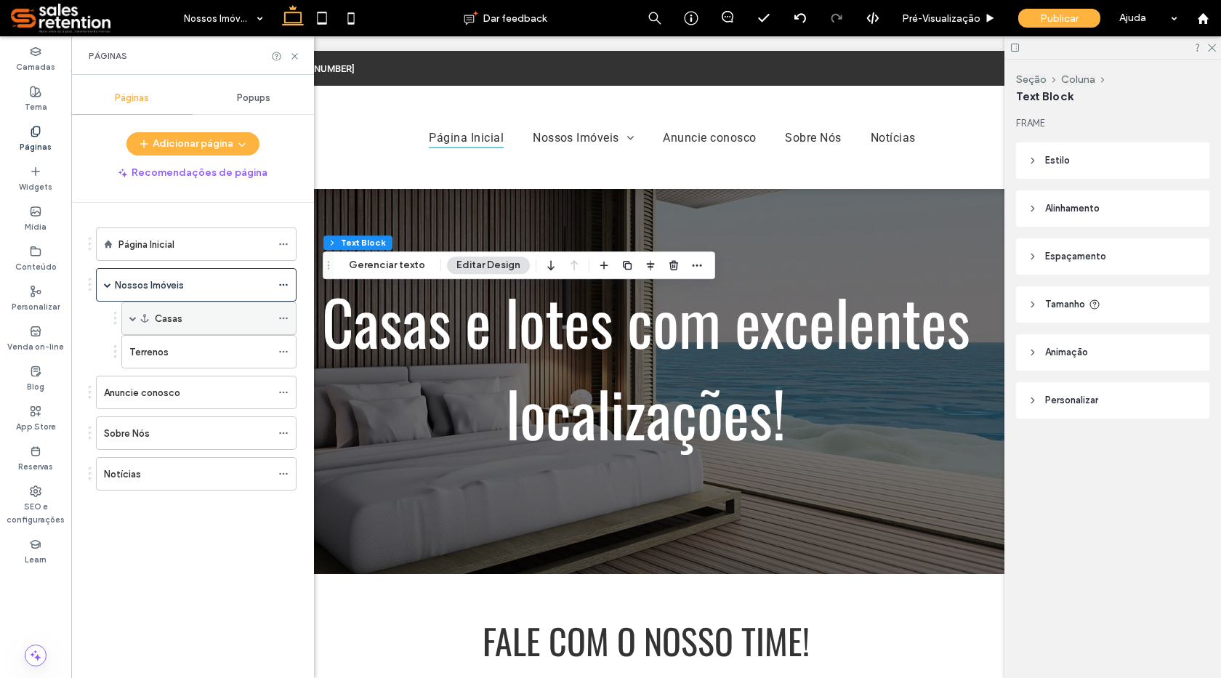
click at [157, 312] on label "Casas" at bounding box center [169, 318] width 28 height 25
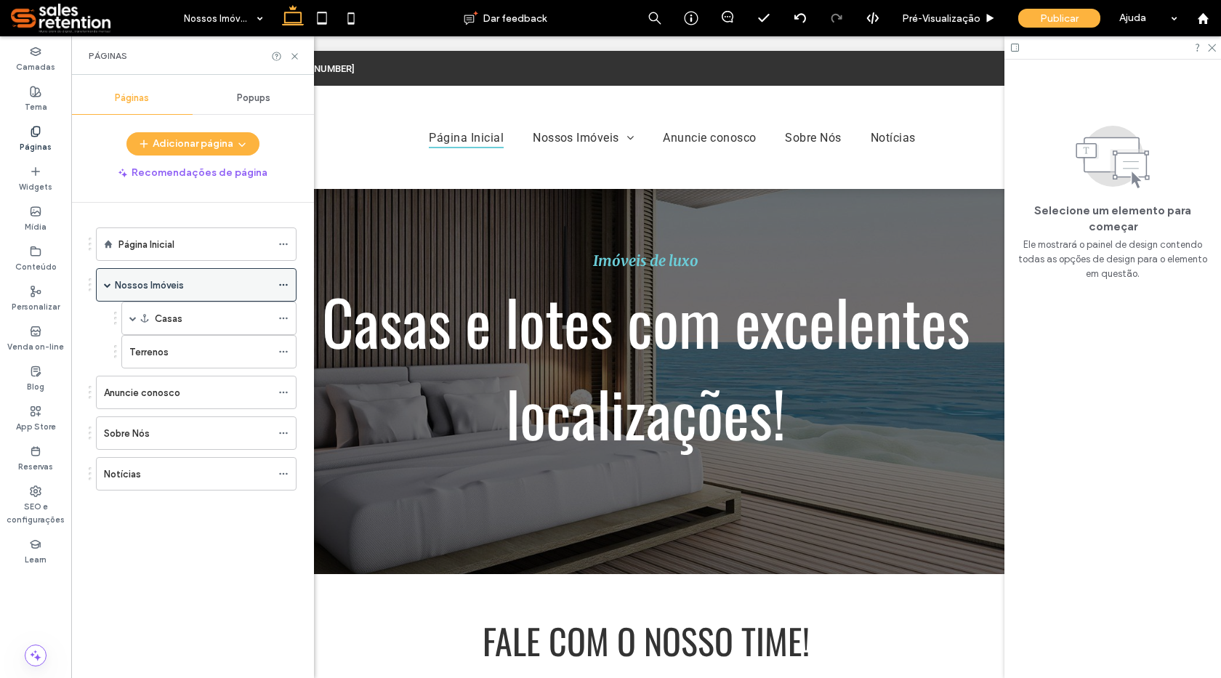
click at [135, 291] on label "Nossos Imóveis" at bounding box center [149, 284] width 69 height 25
click at [283, 284] on icon at bounding box center [283, 285] width 10 height 10
click at [177, 315] on label "Casas" at bounding box center [169, 318] width 28 height 25
click at [126, 284] on label "Nossos Imóveis" at bounding box center [149, 284] width 69 height 25
click at [166, 327] on div "Casas" at bounding box center [213, 318] width 116 height 32
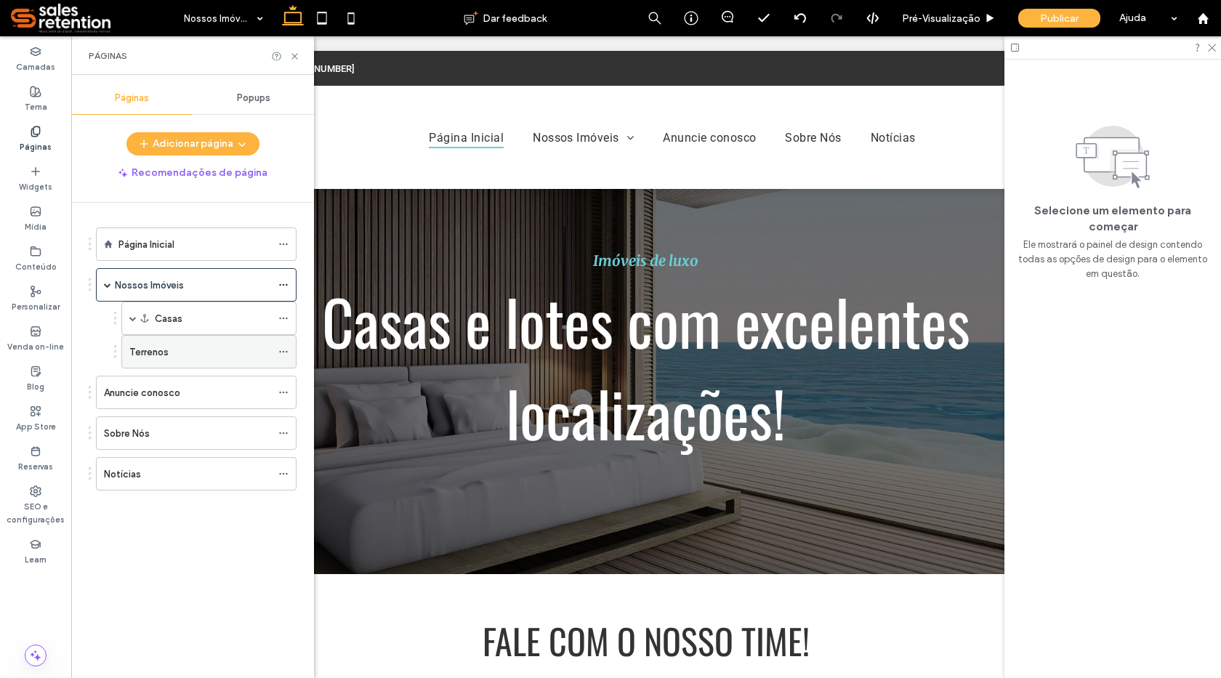
click at [166, 347] on label "Terrenos" at bounding box center [148, 351] width 39 height 25
click at [165, 320] on label "Casas" at bounding box center [169, 318] width 28 height 25
click at [165, 286] on label "Nossos Imóveis" at bounding box center [149, 284] width 69 height 25
click at [942, 20] on span "Pré-Visualizaçāo" at bounding box center [941, 18] width 78 height 12
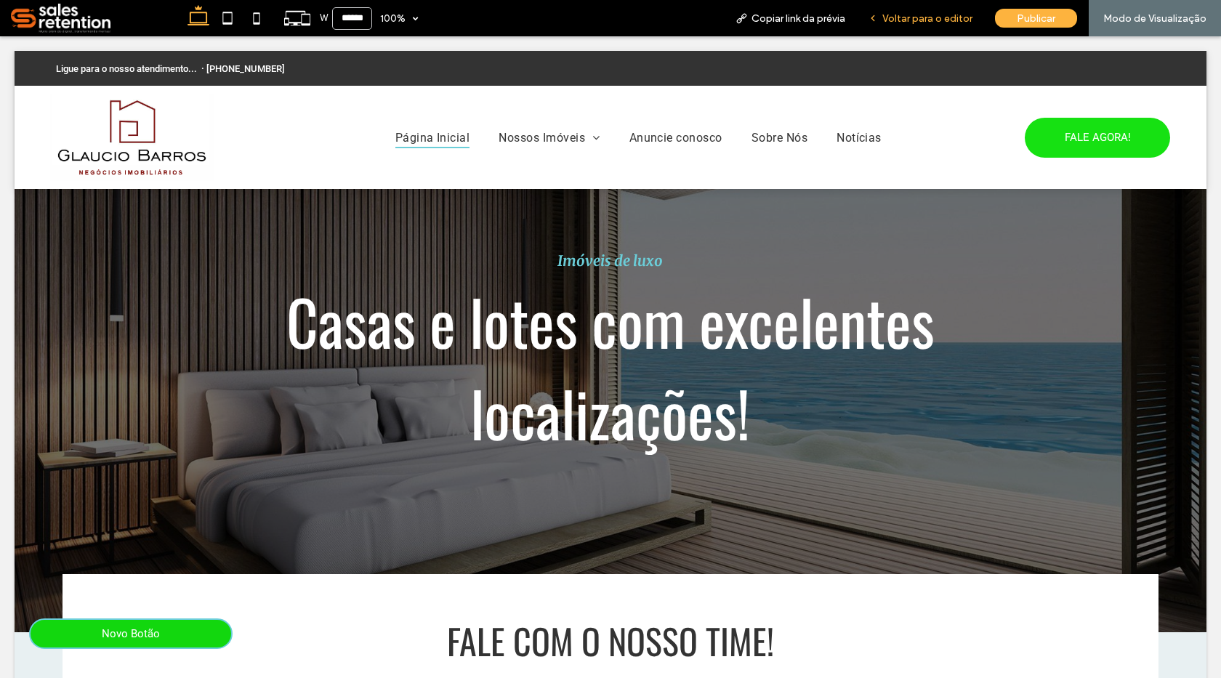
click at [910, 16] on span "Voltar para o editor" at bounding box center [927, 18] width 90 height 12
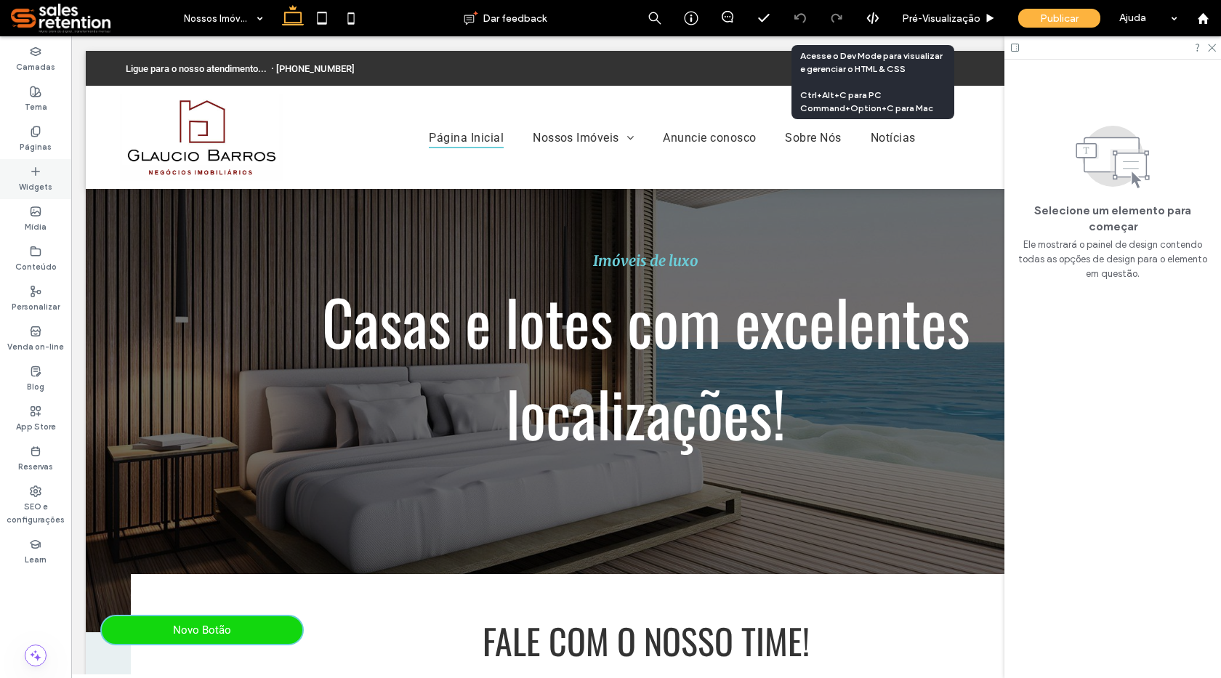
click at [34, 181] on label "Widgets" at bounding box center [35, 185] width 33 height 16
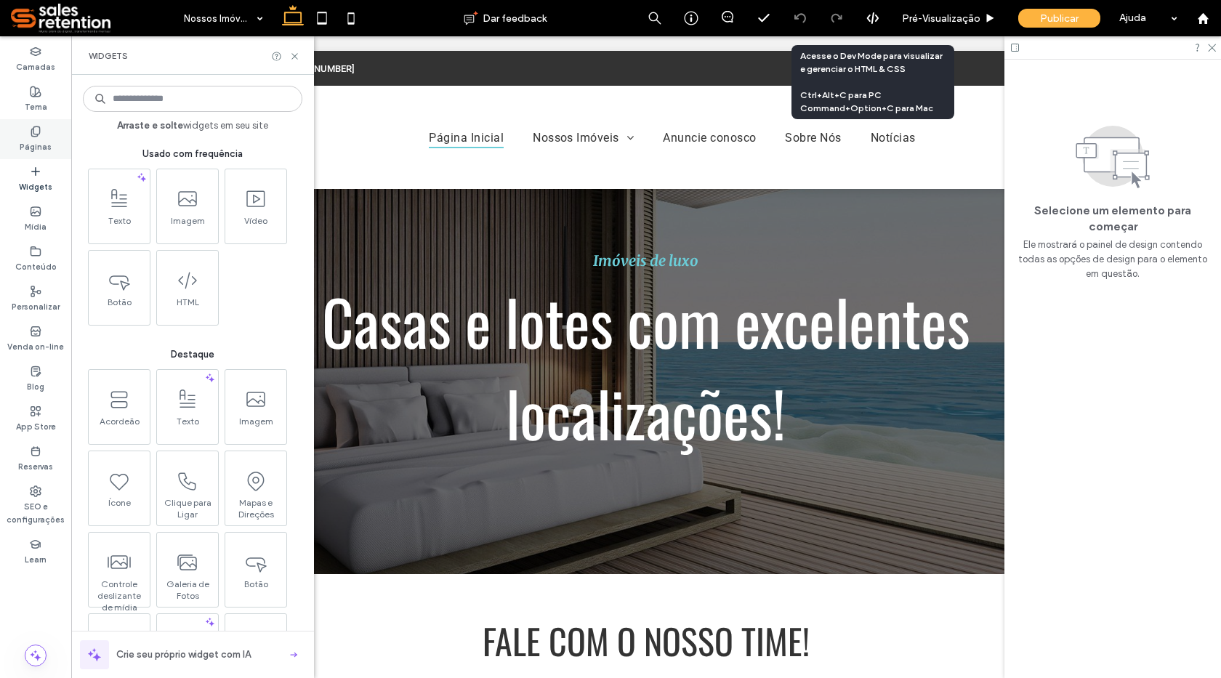
click at [42, 141] on label "Páginas" at bounding box center [36, 145] width 32 height 16
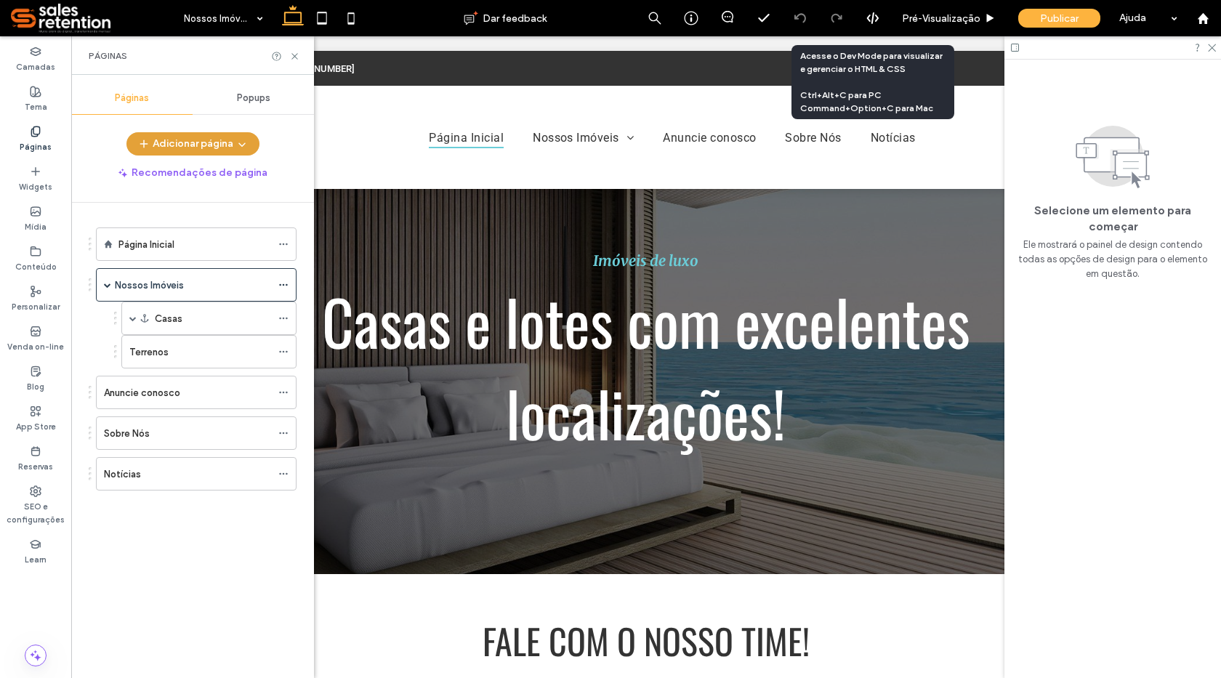
click at [191, 142] on button "Adicionar página" at bounding box center [192, 143] width 133 height 23
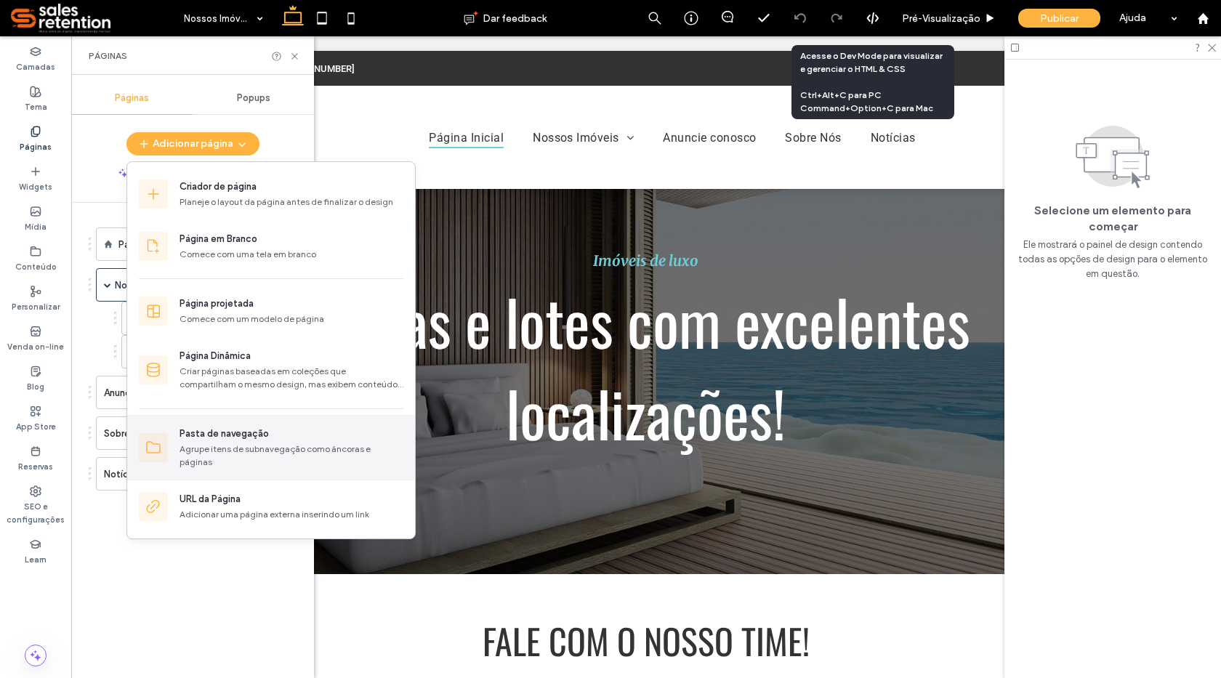
click at [213, 433] on div "Pasta de navegação" at bounding box center [223, 433] width 89 height 15
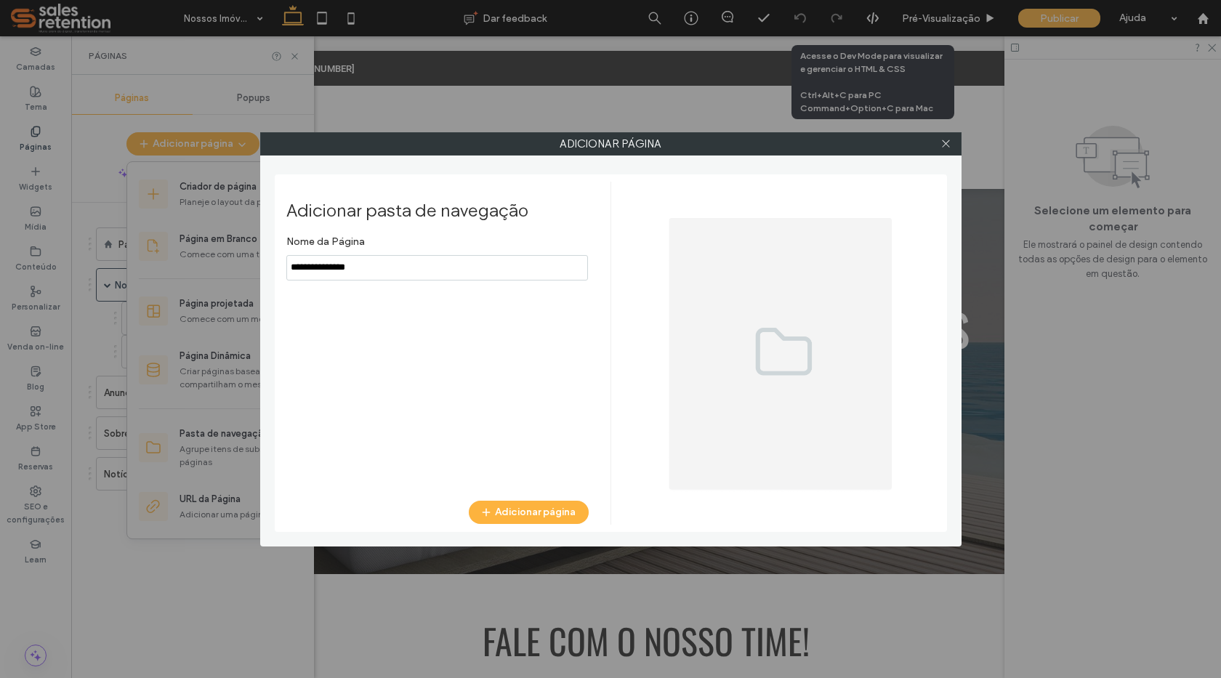
click at [339, 264] on input "notEmpty" at bounding box center [437, 267] width 302 height 25
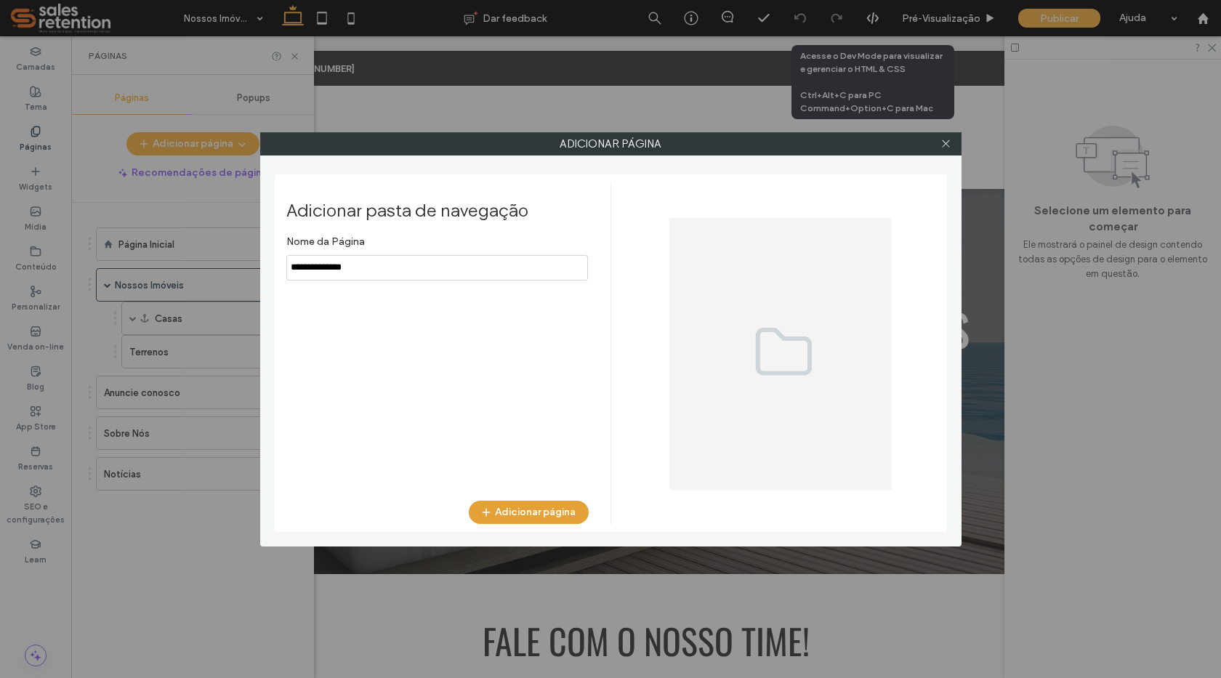
type input "**********"
click at [533, 511] on button "Adicionar página" at bounding box center [529, 512] width 120 height 23
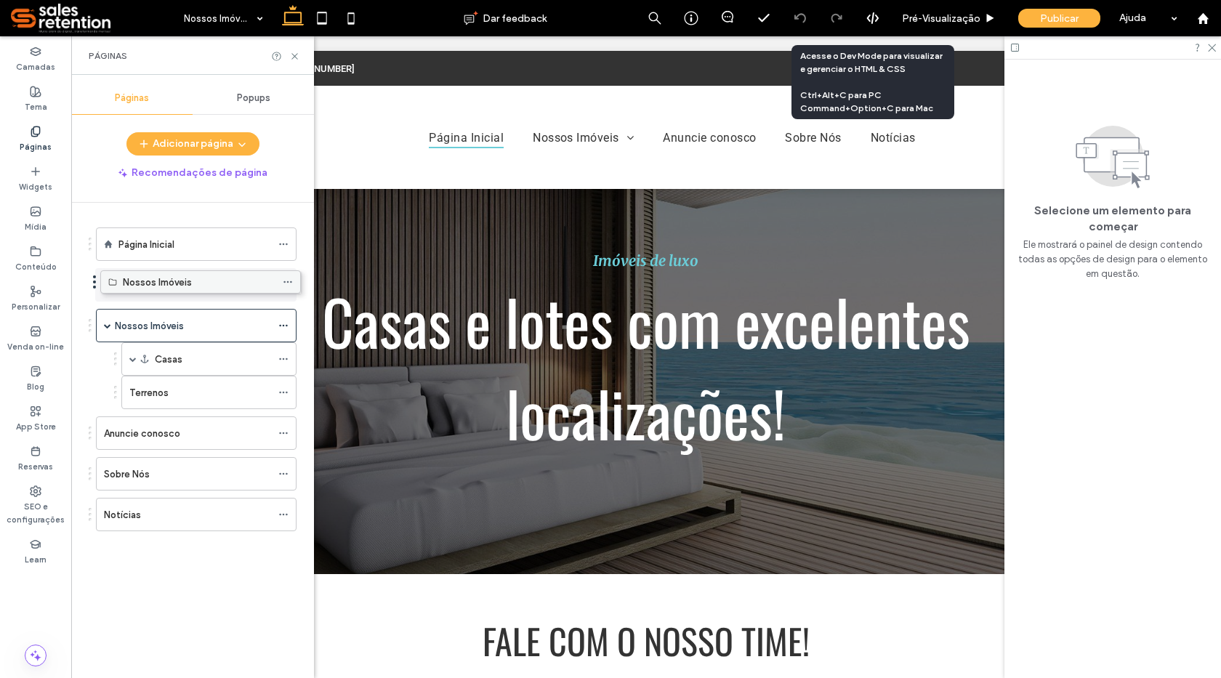
drag, startPoint x: 166, startPoint y: 511, endPoint x: 170, endPoint y: 283, distance: 227.4
drag, startPoint x: 158, startPoint y: 363, endPoint x: 169, endPoint y: 312, distance: 52.2
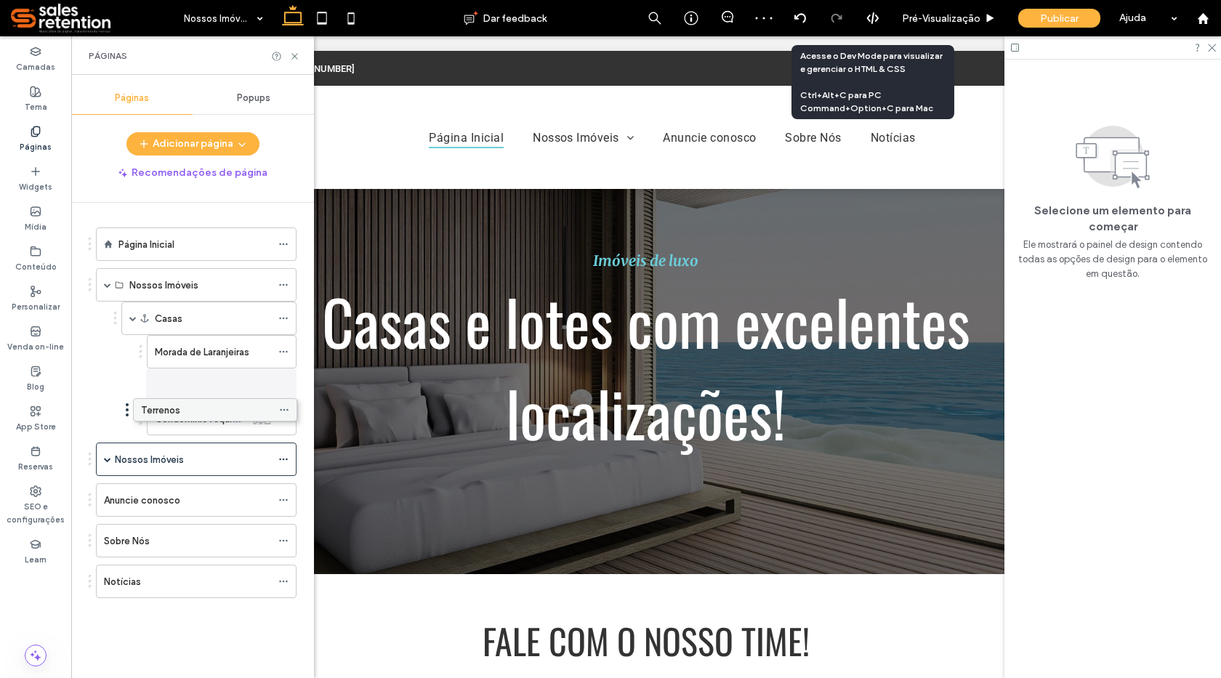
drag, startPoint x: 164, startPoint y: 456, endPoint x: 165, endPoint y: 404, distance: 51.6
drag, startPoint x: 204, startPoint y: 385, endPoint x: 190, endPoint y: 418, distance: 35.5
click at [195, 468] on div "Nossos Imóveis" at bounding box center [187, 459] width 167 height 32
click at [283, 466] on span at bounding box center [283, 459] width 10 height 22
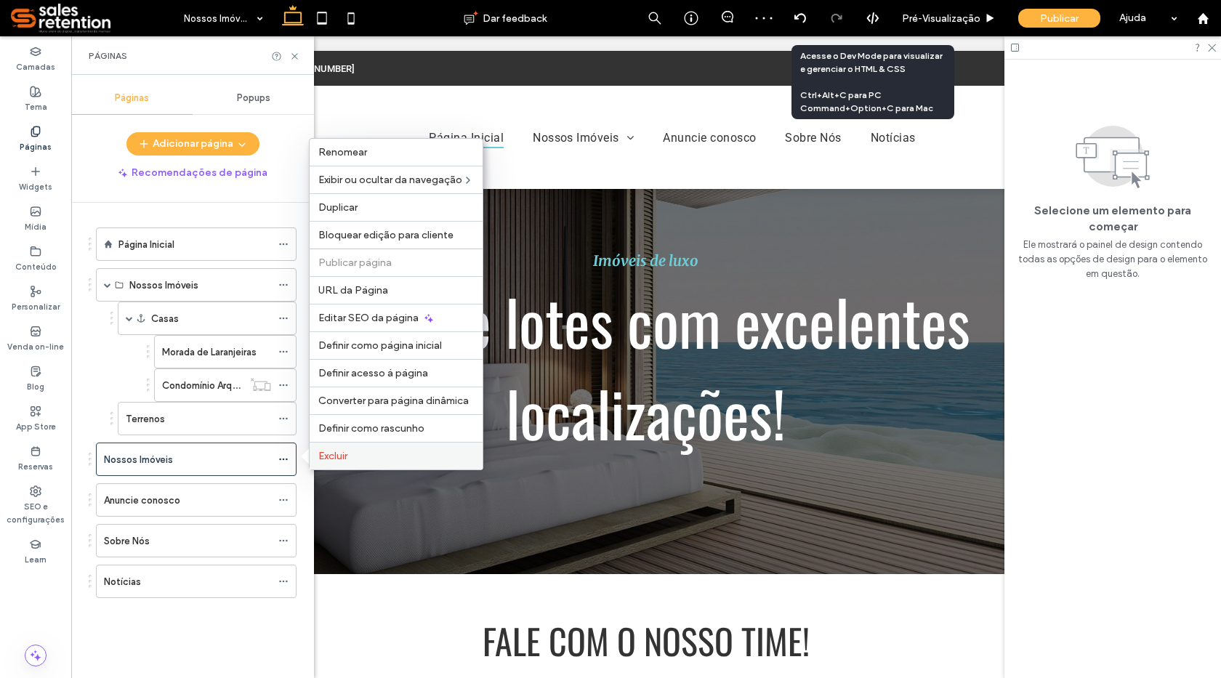
click at [325, 461] on span "Excluir" at bounding box center [332, 456] width 29 height 12
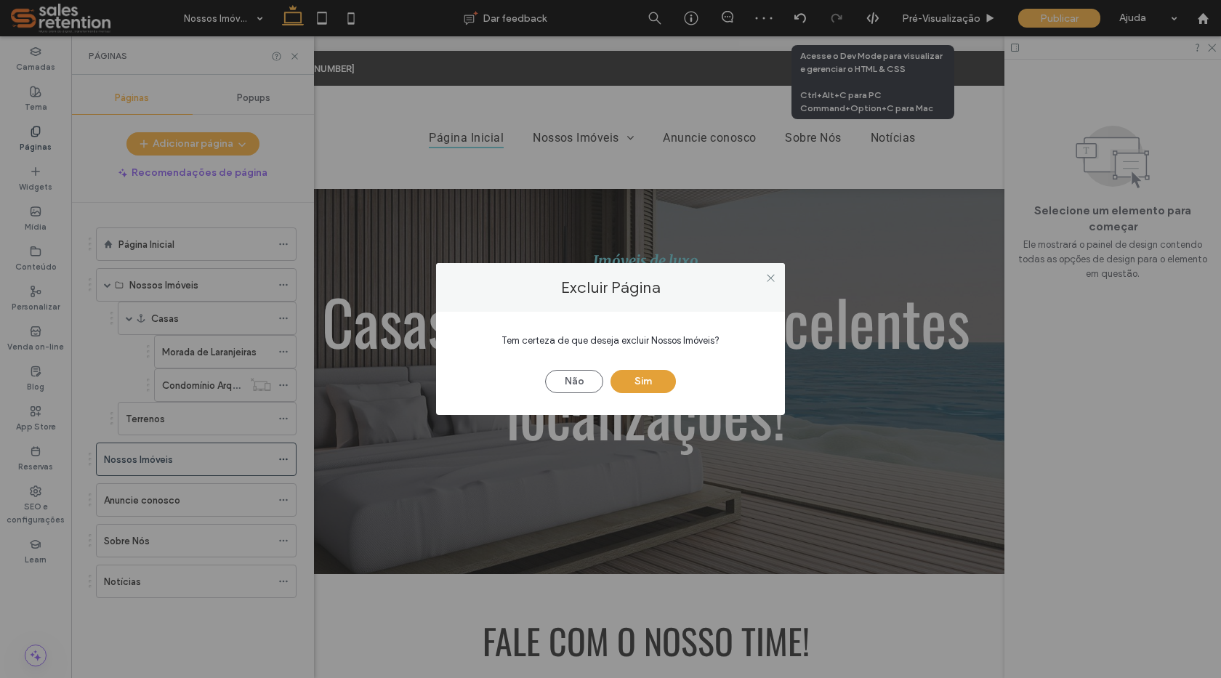
click at [647, 384] on button "Sim" at bounding box center [642, 381] width 65 height 23
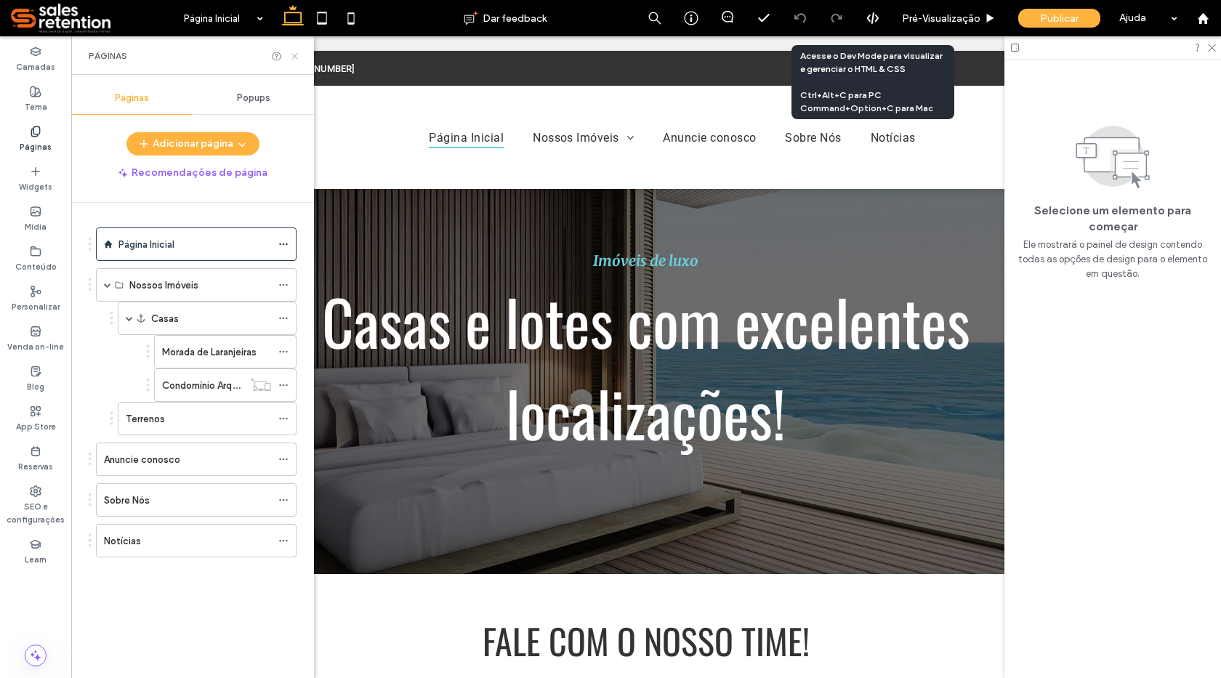
click at [291, 58] on icon at bounding box center [294, 56] width 11 height 11
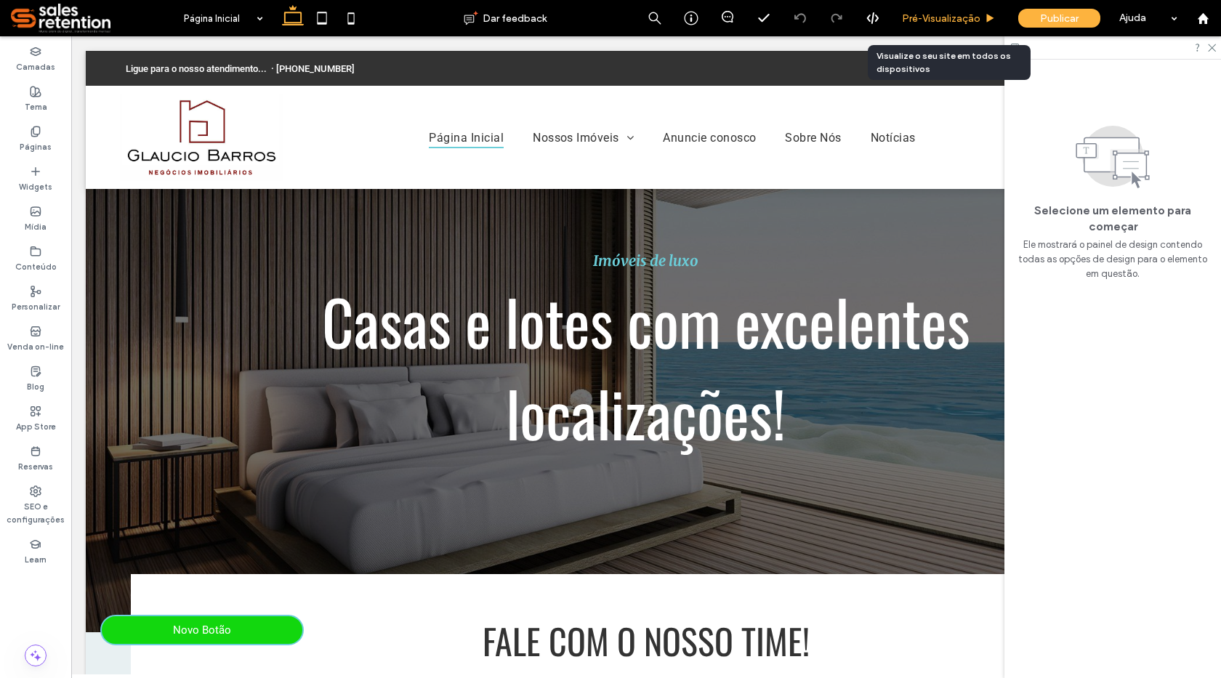
click at [936, 17] on span "Pré-Visualizaçāo" at bounding box center [941, 18] width 78 height 12
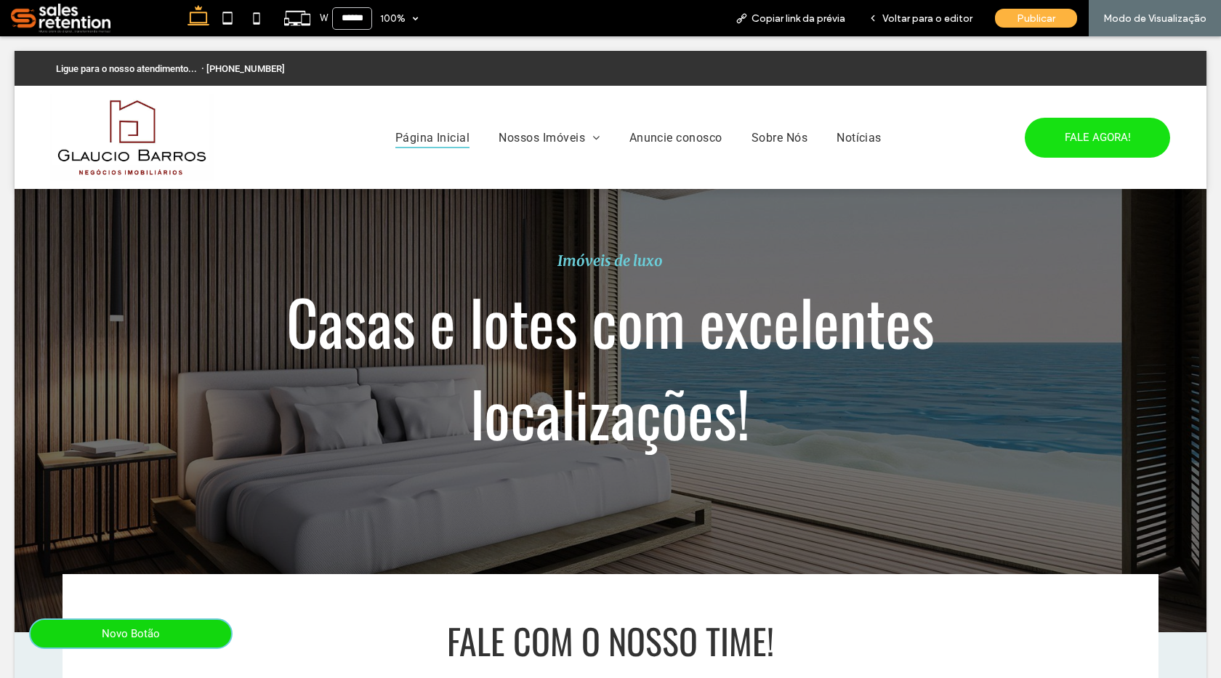
click at [922, 12] on div at bounding box center [610, 339] width 1221 height 678
click at [918, 17] on div at bounding box center [610, 339] width 1221 height 678
click at [932, 21] on div at bounding box center [610, 339] width 1221 height 678
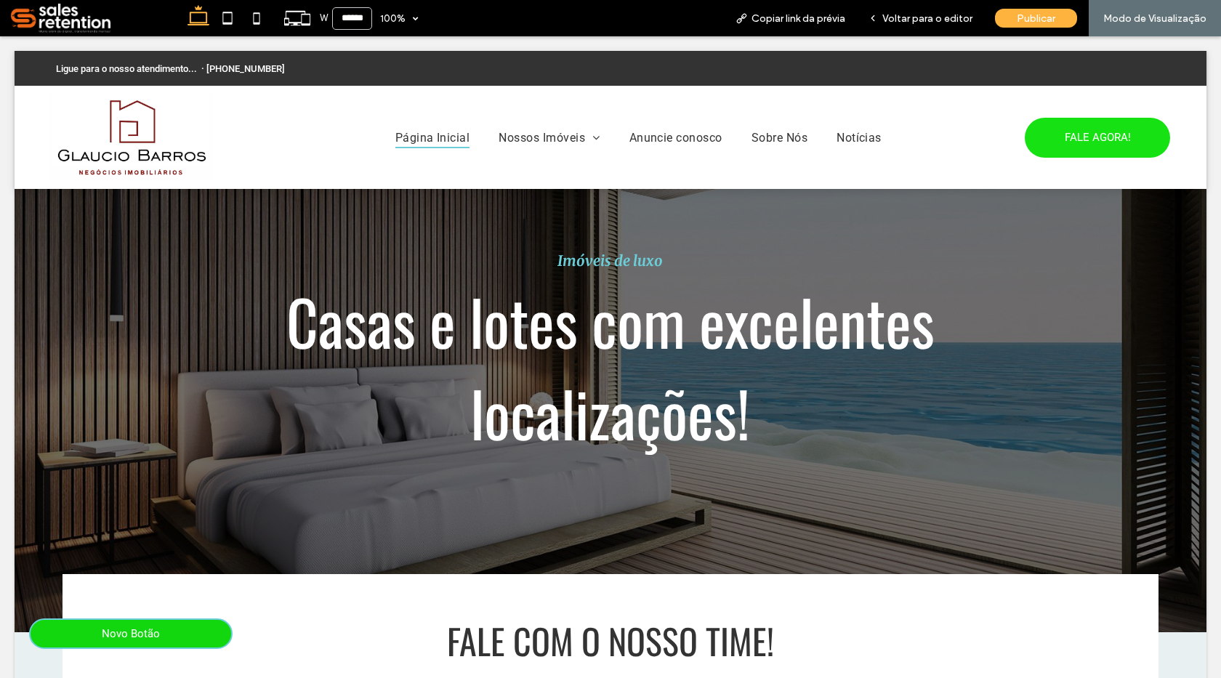
click at [897, 16] on div at bounding box center [610, 339] width 1221 height 678
click at [817, 19] on div at bounding box center [610, 339] width 1221 height 678
drag, startPoint x: 920, startPoint y: 23, endPoint x: 485, endPoint y: 79, distance: 438.8
click at [919, 23] on div at bounding box center [610, 339] width 1221 height 678
click at [910, 20] on div at bounding box center [610, 339] width 1221 height 678
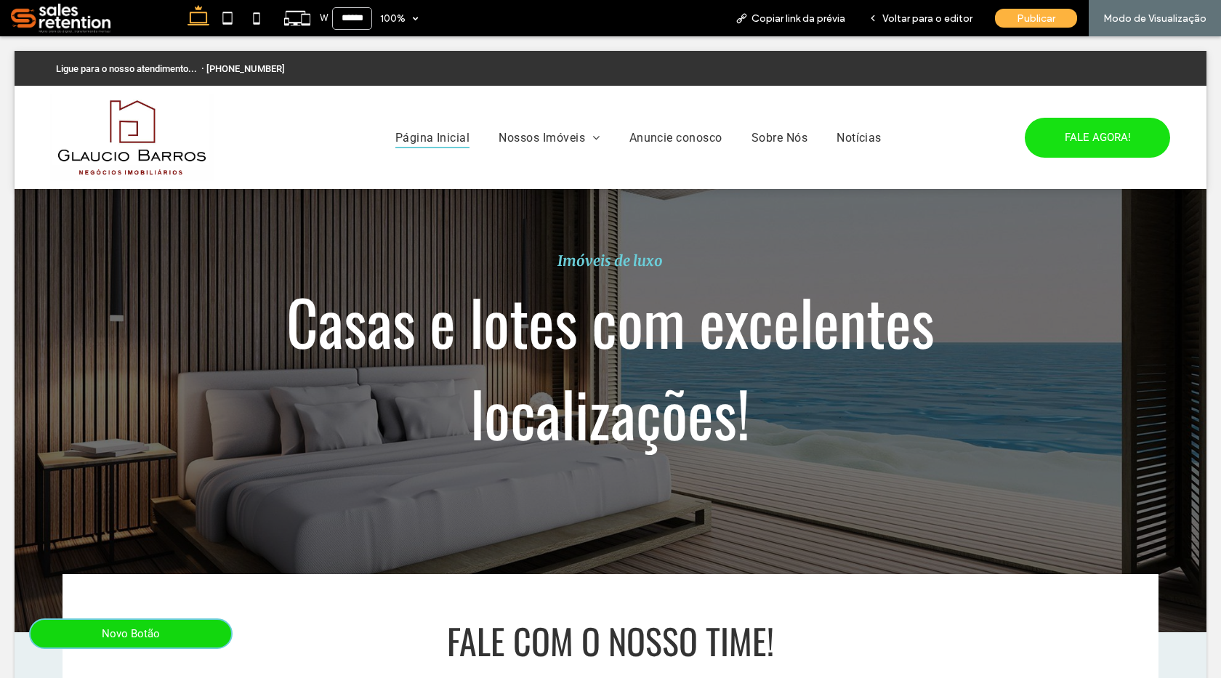
click at [910, 20] on div at bounding box center [610, 339] width 1221 height 678
click at [910, 21] on div at bounding box center [610, 339] width 1221 height 678
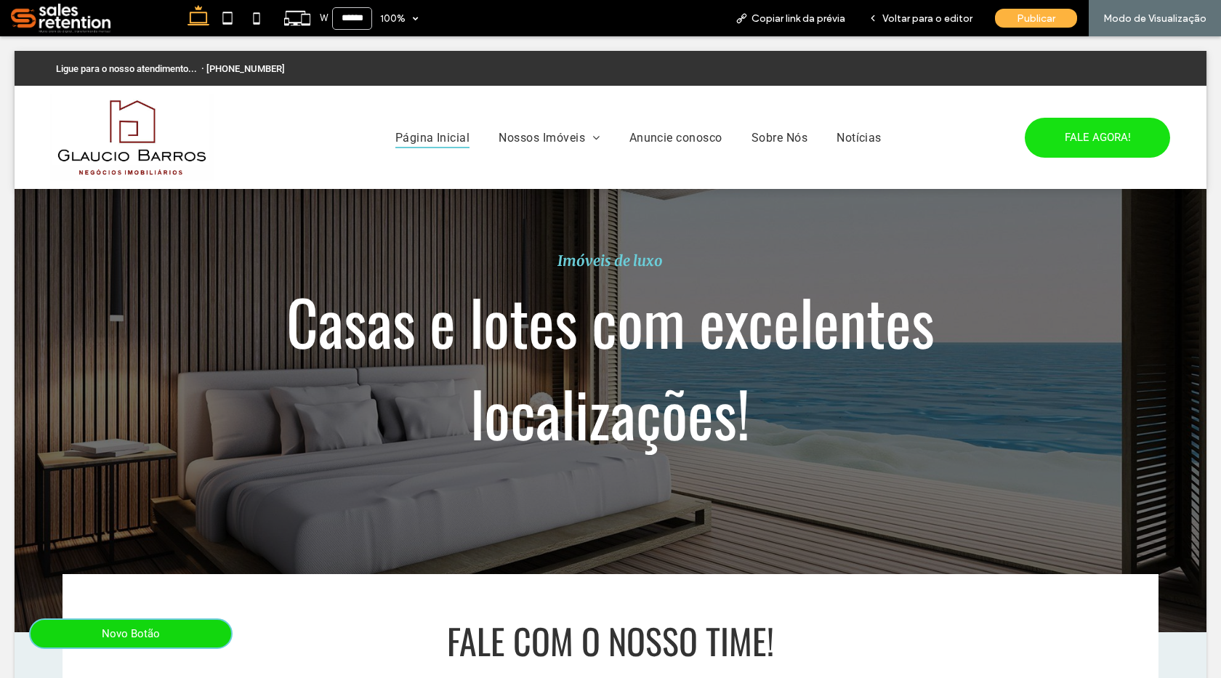
click at [910, 21] on div at bounding box center [610, 339] width 1221 height 678
click at [923, 20] on div at bounding box center [610, 339] width 1221 height 678
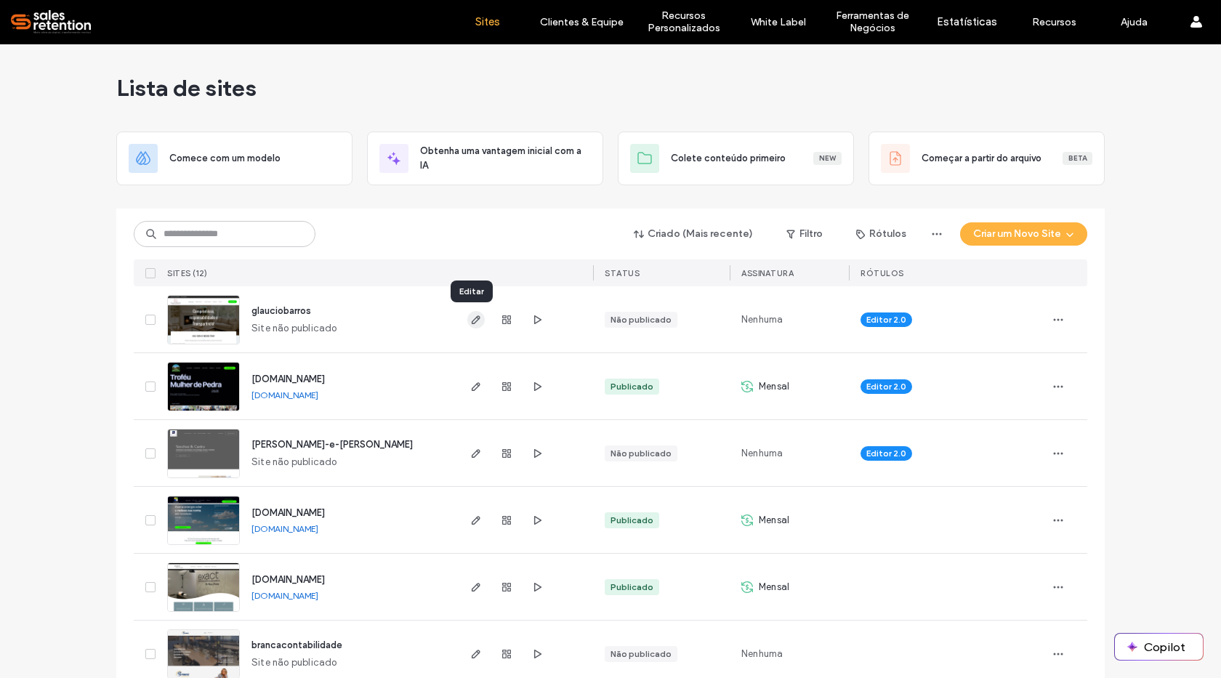
click at [470, 320] on icon "button" at bounding box center [476, 320] width 12 height 12
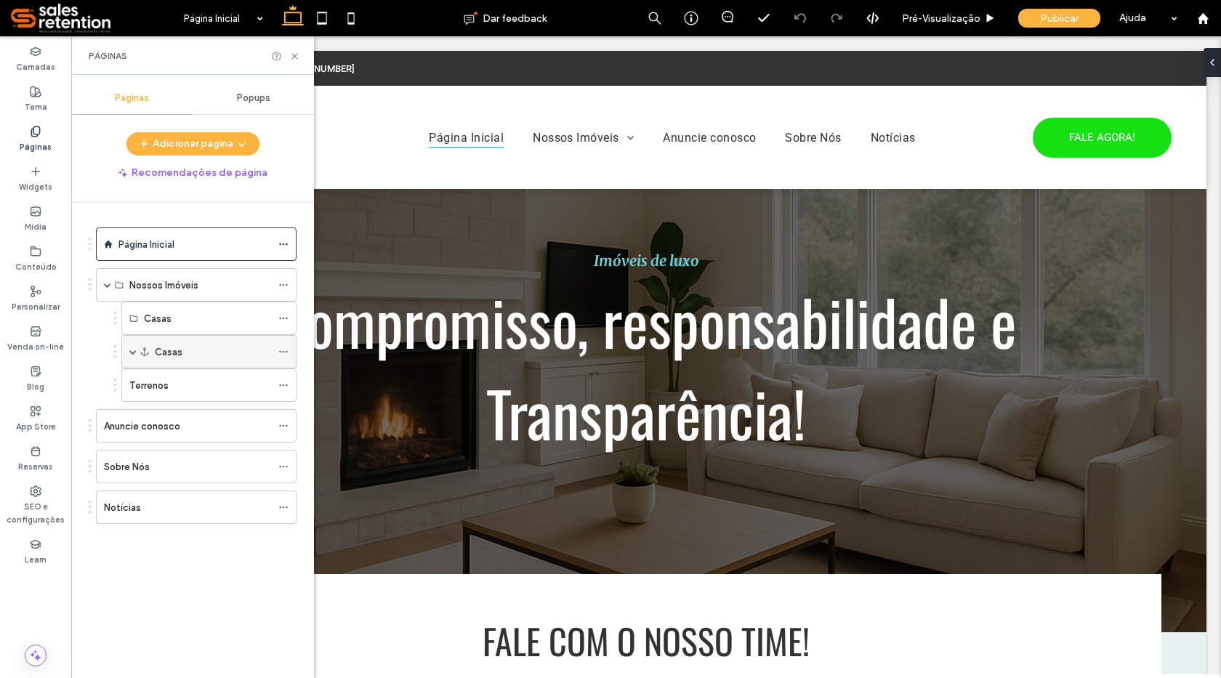
click at [129, 352] on span at bounding box center [132, 351] width 7 height 7
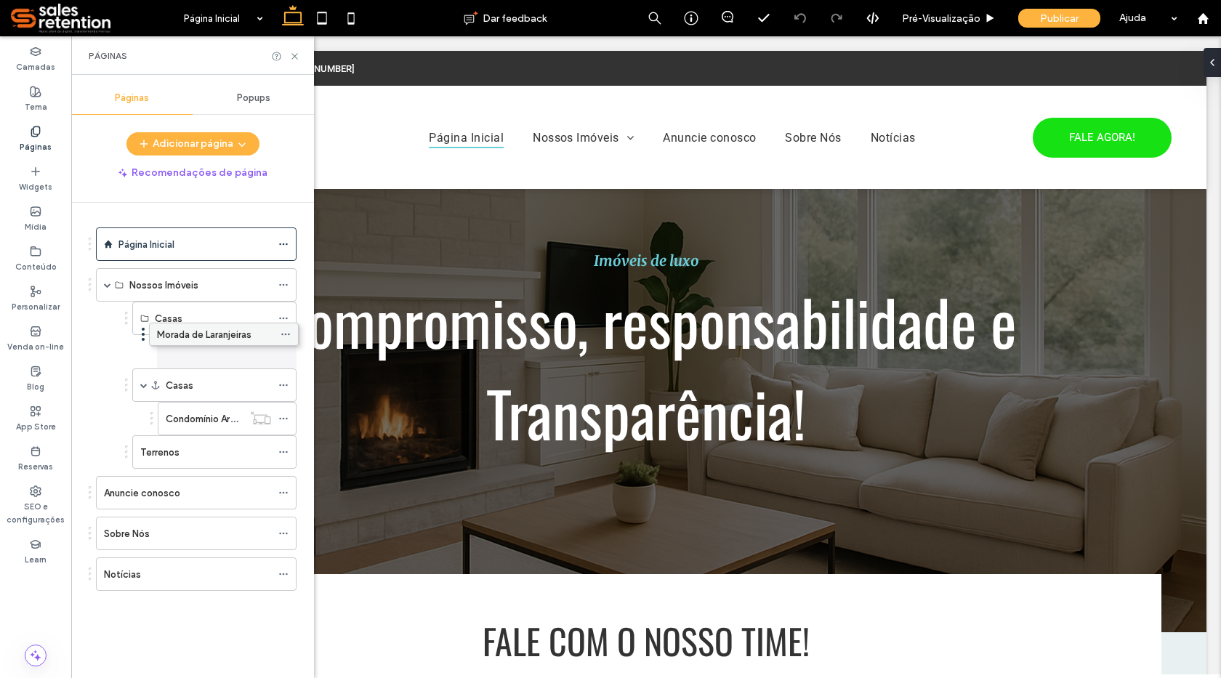
drag, startPoint x: 163, startPoint y: 388, endPoint x: 165, endPoint y: 335, distance: 53.1
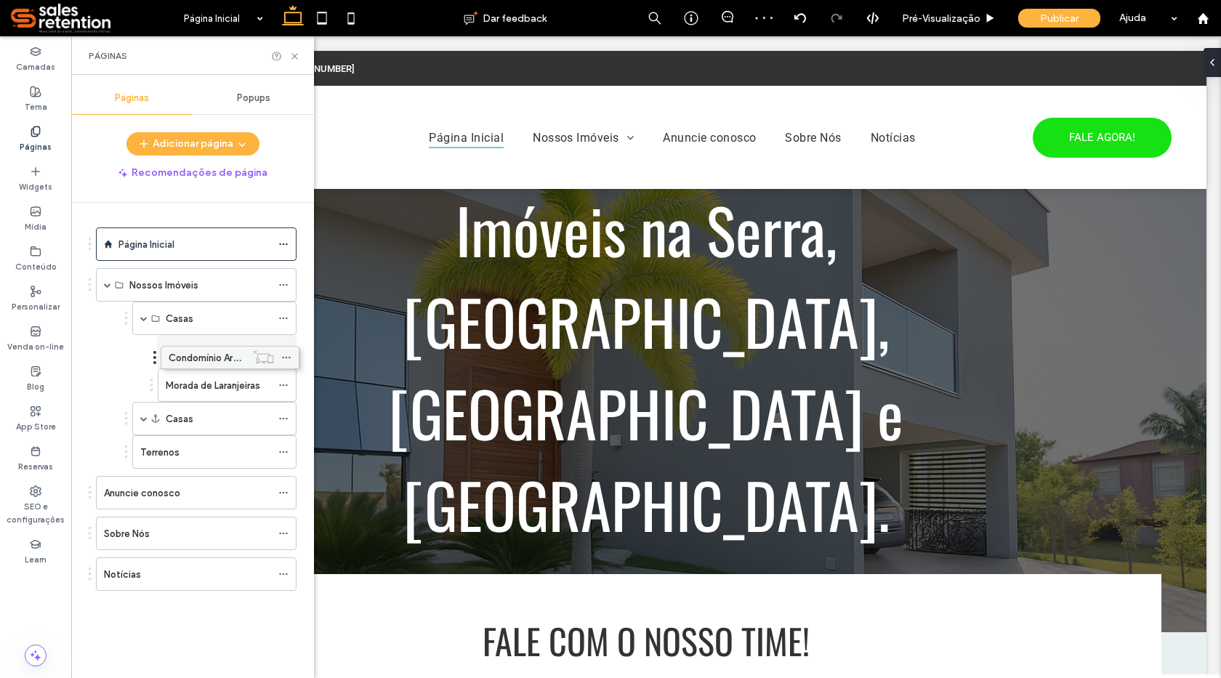
drag, startPoint x: 198, startPoint y: 416, endPoint x: 201, endPoint y: 353, distance: 63.3
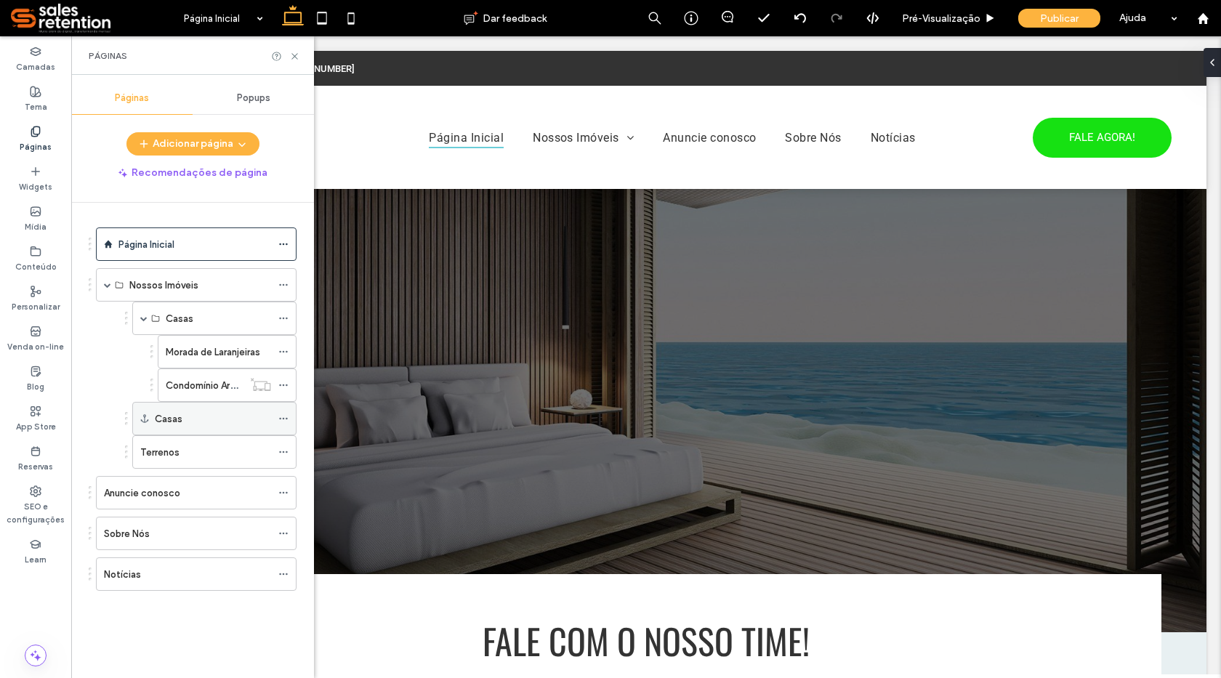
click at [289, 416] on div at bounding box center [286, 419] width 17 height 22
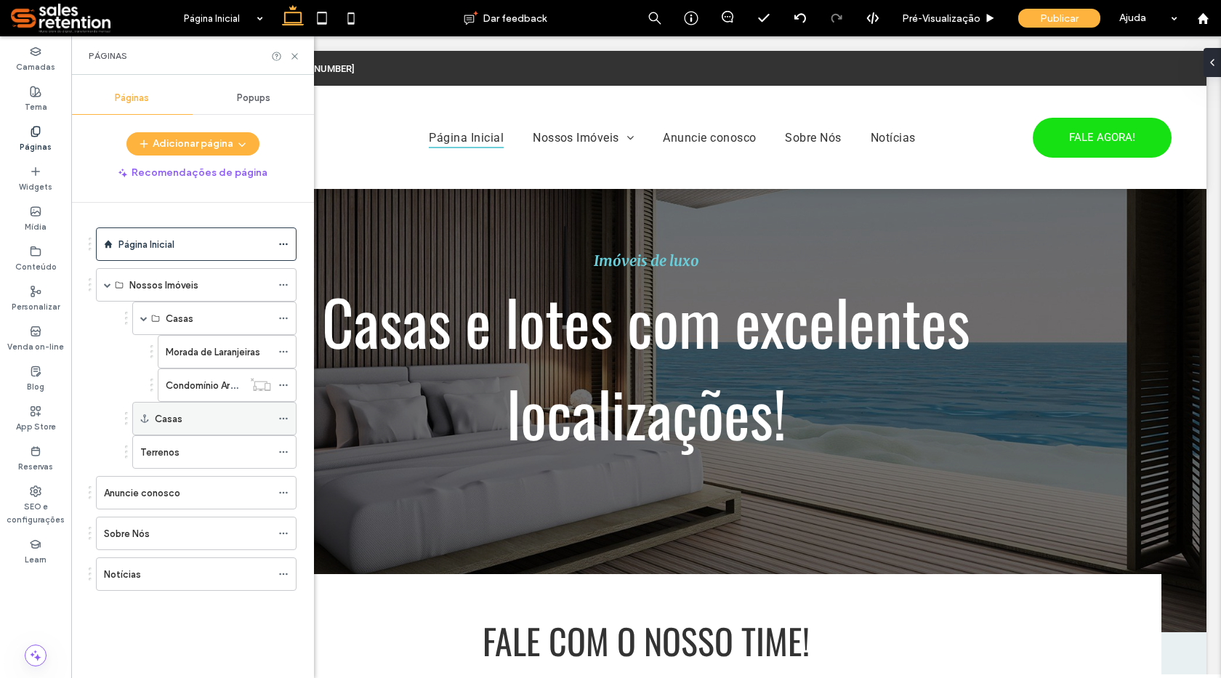
click at [287, 421] on icon at bounding box center [283, 418] width 10 height 10
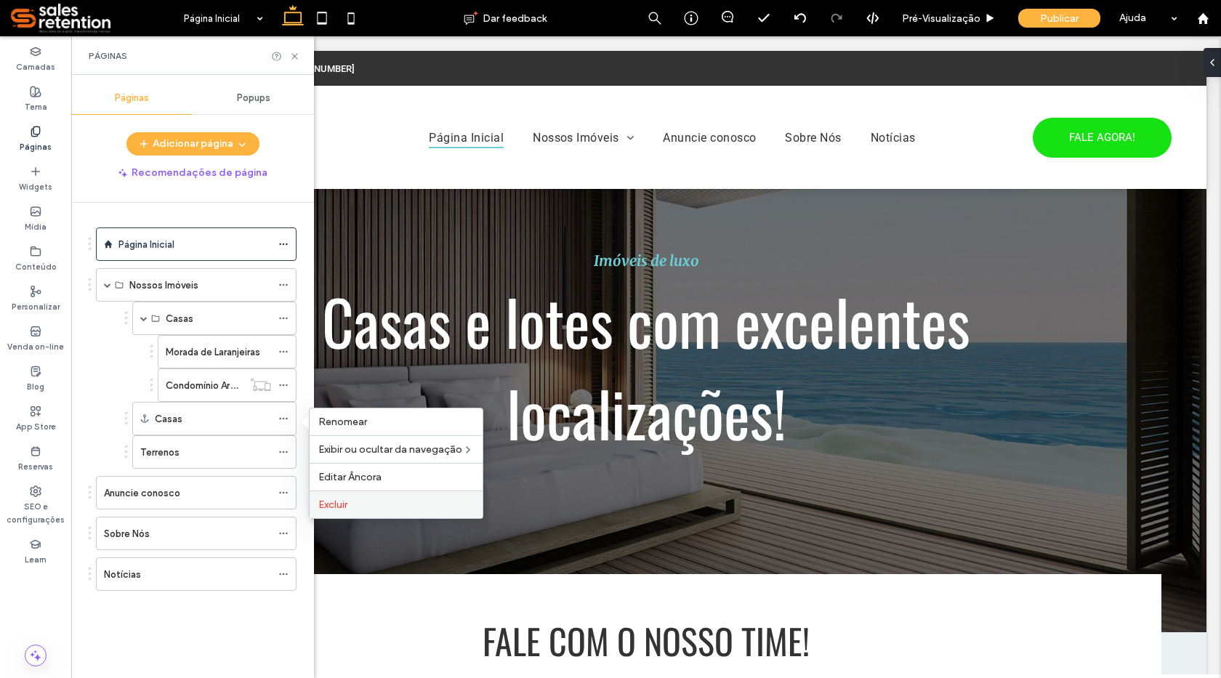
click at [327, 507] on span "Excluir" at bounding box center [332, 504] width 29 height 12
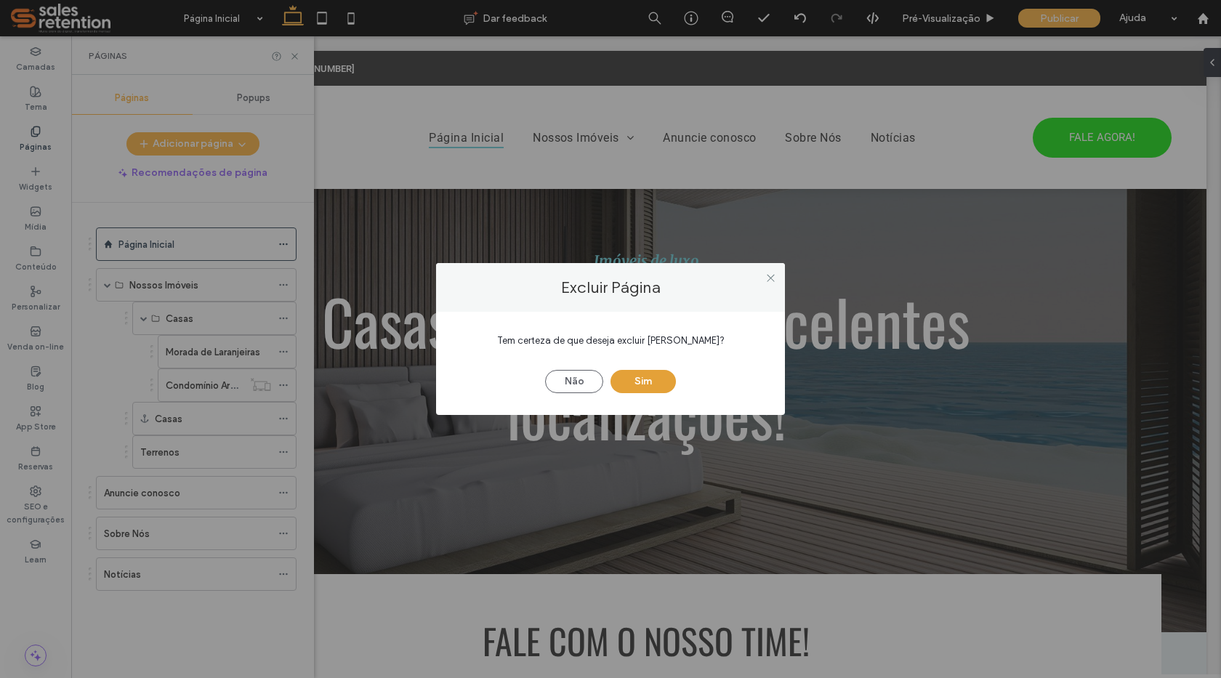
click at [652, 381] on button "Sim" at bounding box center [642, 381] width 65 height 23
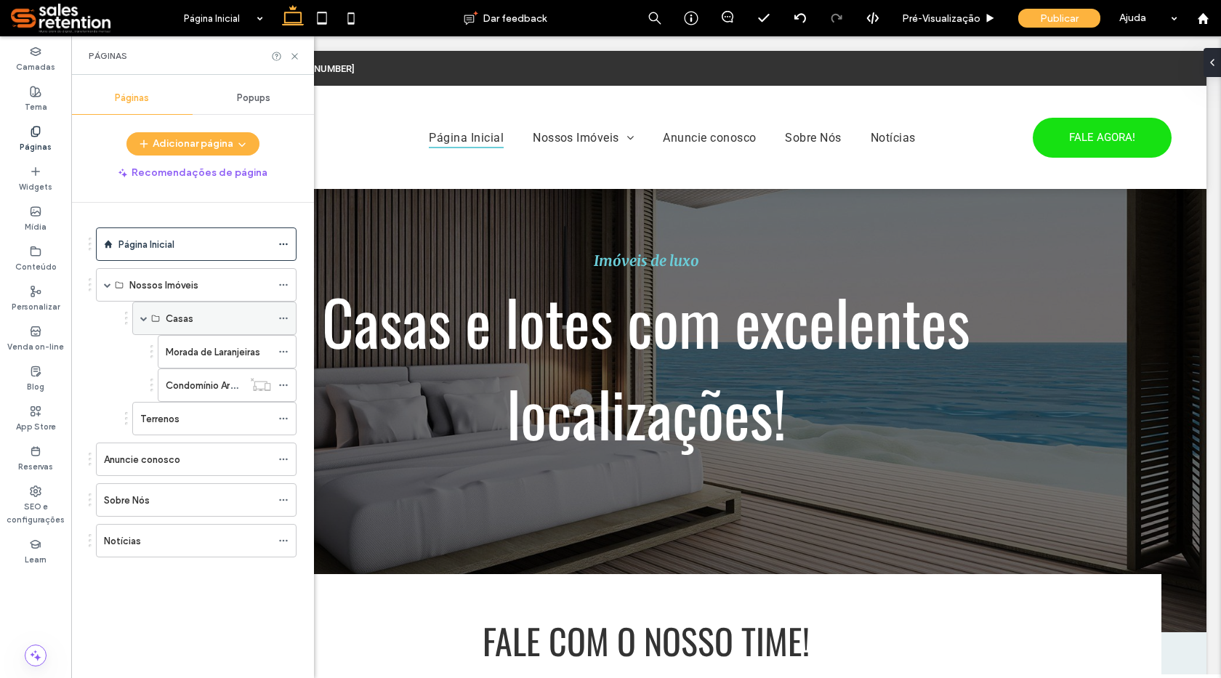
click at [190, 320] on label "Casas" at bounding box center [180, 318] width 28 height 25
click at [295, 55] on use at bounding box center [294, 56] width 6 height 6
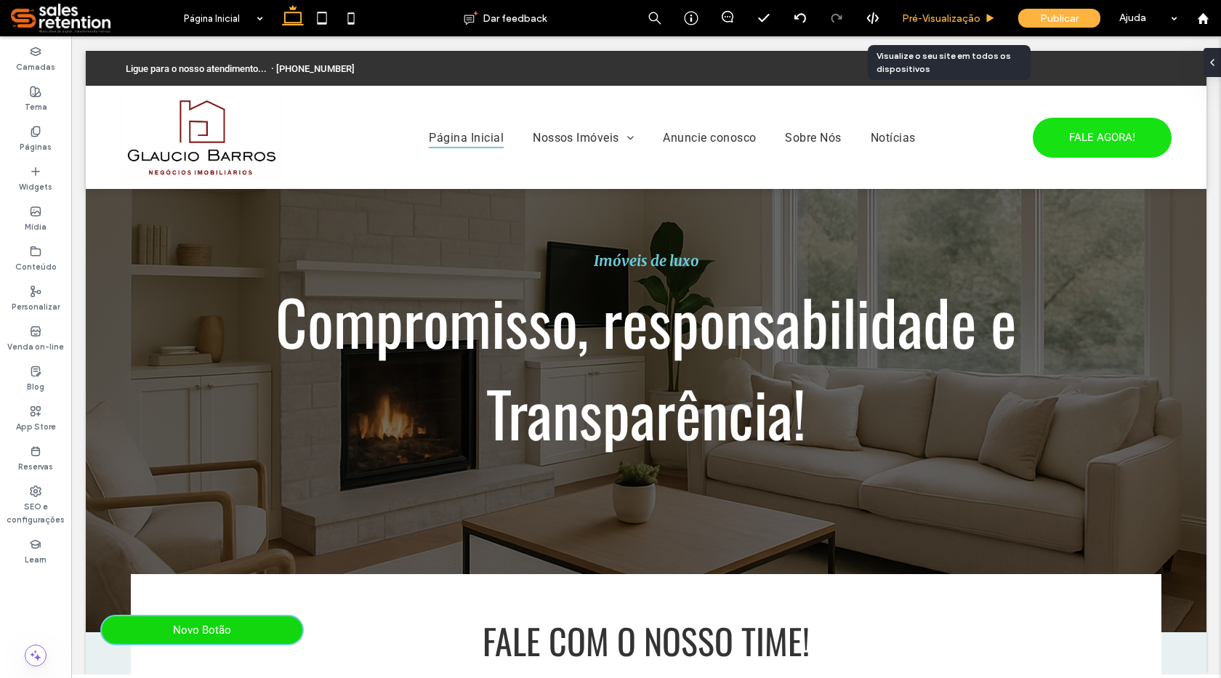
drag, startPoint x: 958, startPoint y: 23, endPoint x: 801, endPoint y: 144, distance: 198.9
click at [958, 23] on span "Pré-Visualizaçāo" at bounding box center [941, 18] width 78 height 12
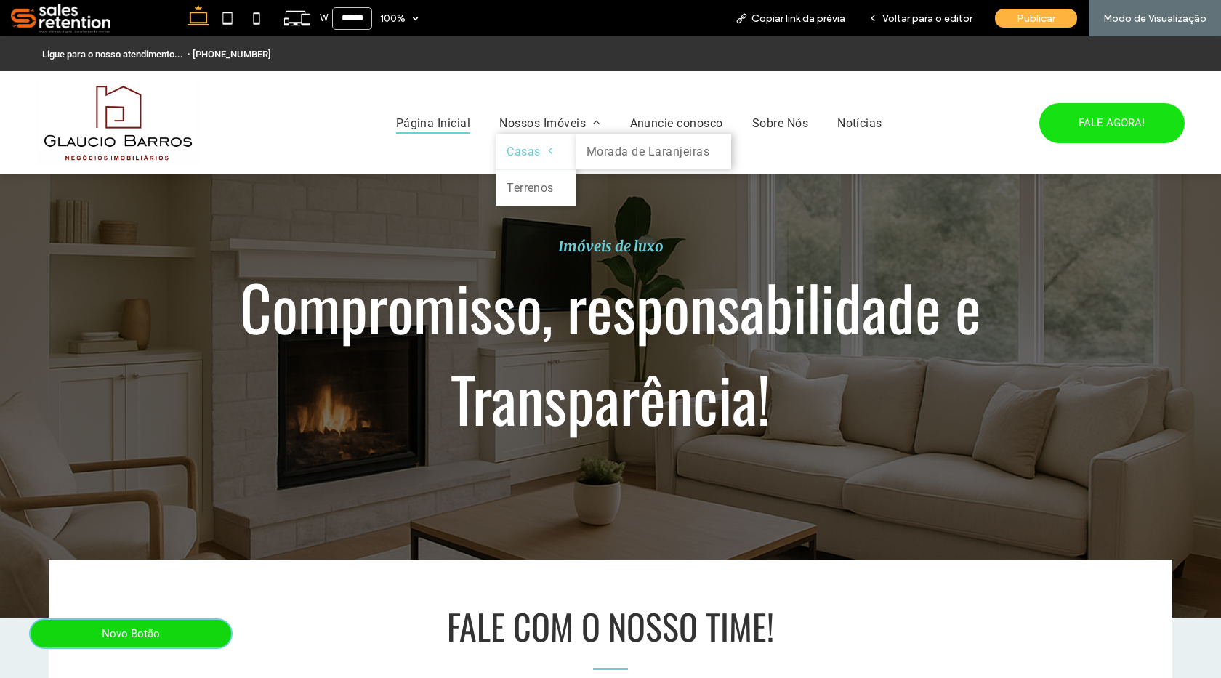
click at [522, 154] on span "Casas" at bounding box center [529, 152] width 46 height 14
click at [518, 193] on span "Terrenos" at bounding box center [529, 188] width 47 height 14
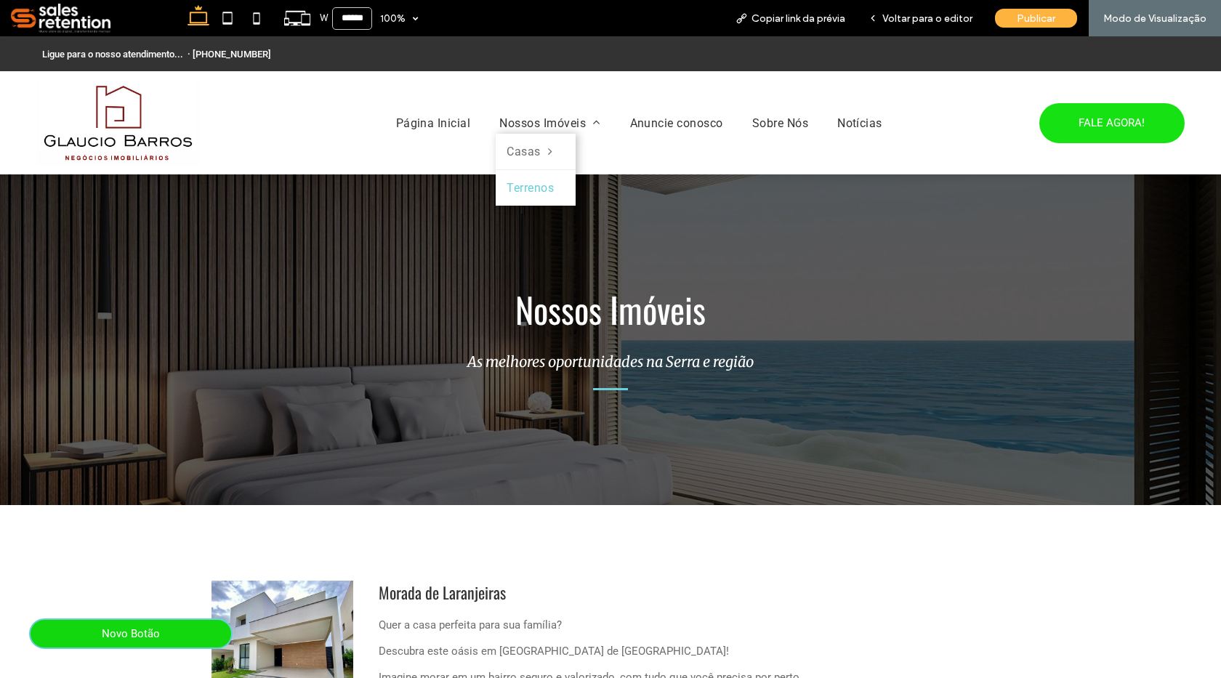
click at [529, 185] on span "Terrenos" at bounding box center [529, 188] width 47 height 14
click at [527, 155] on span "Casas" at bounding box center [529, 152] width 46 height 14
click at [607, 154] on link "Morada de Laranjeiras" at bounding box center [652, 152] width 155 height 36
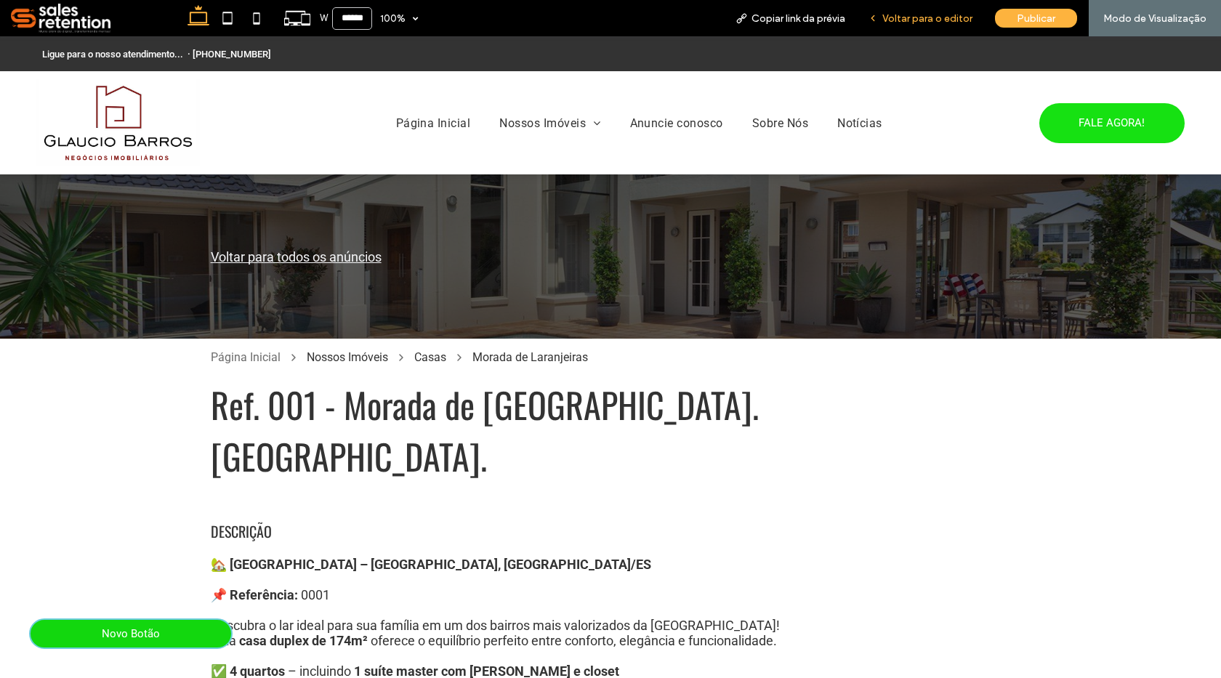
drag, startPoint x: 936, startPoint y: 20, endPoint x: 740, endPoint y: 76, distance: 204.2
click at [936, 20] on span "Voltar para o editor" at bounding box center [927, 18] width 90 height 12
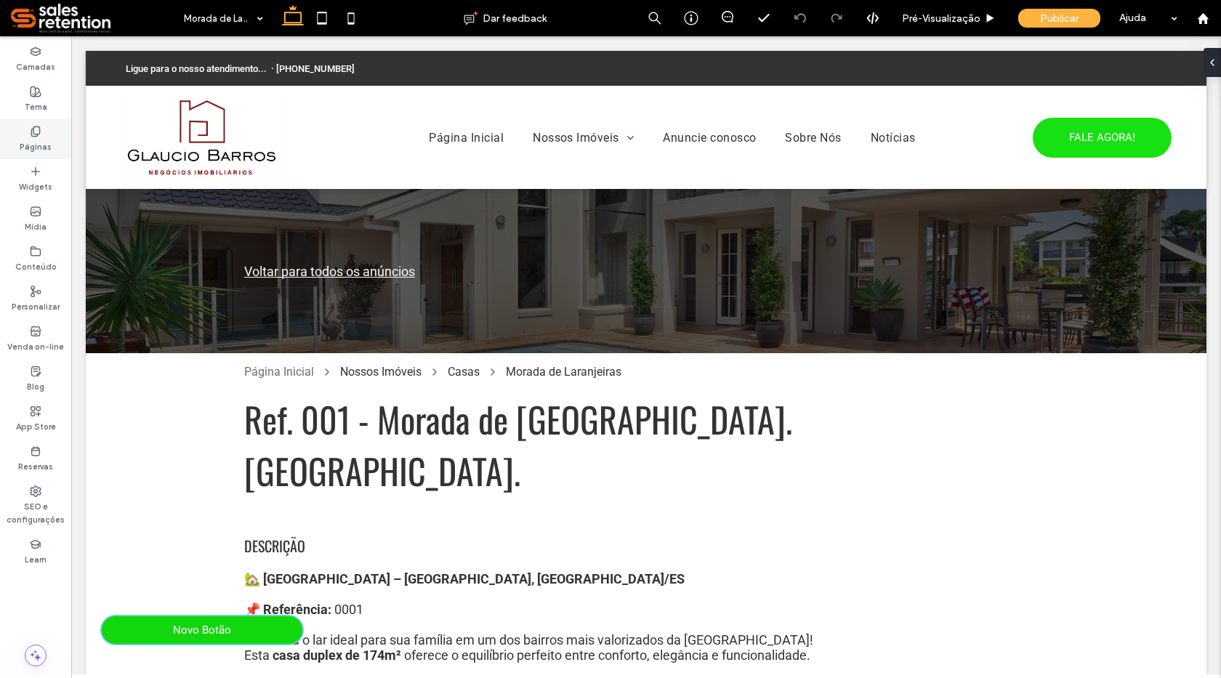
click at [31, 139] on label "Páginas" at bounding box center [36, 145] width 32 height 16
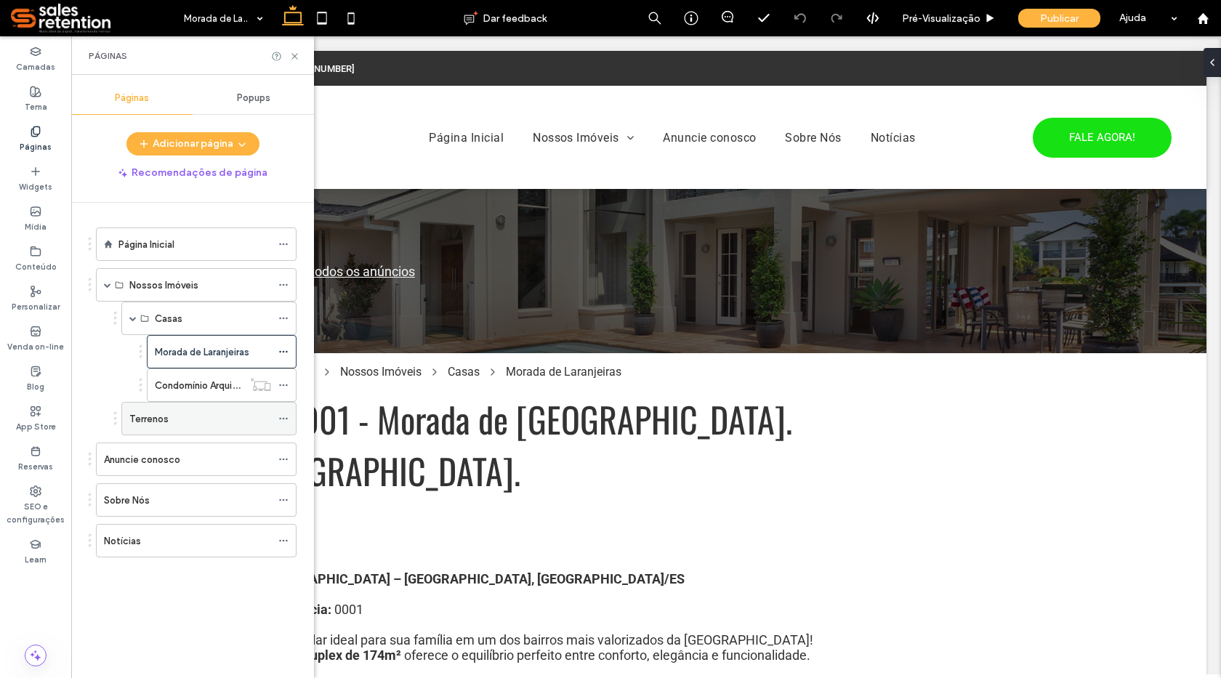
click at [288, 416] on div at bounding box center [286, 419] width 17 height 22
click at [285, 421] on icon at bounding box center [283, 418] width 10 height 10
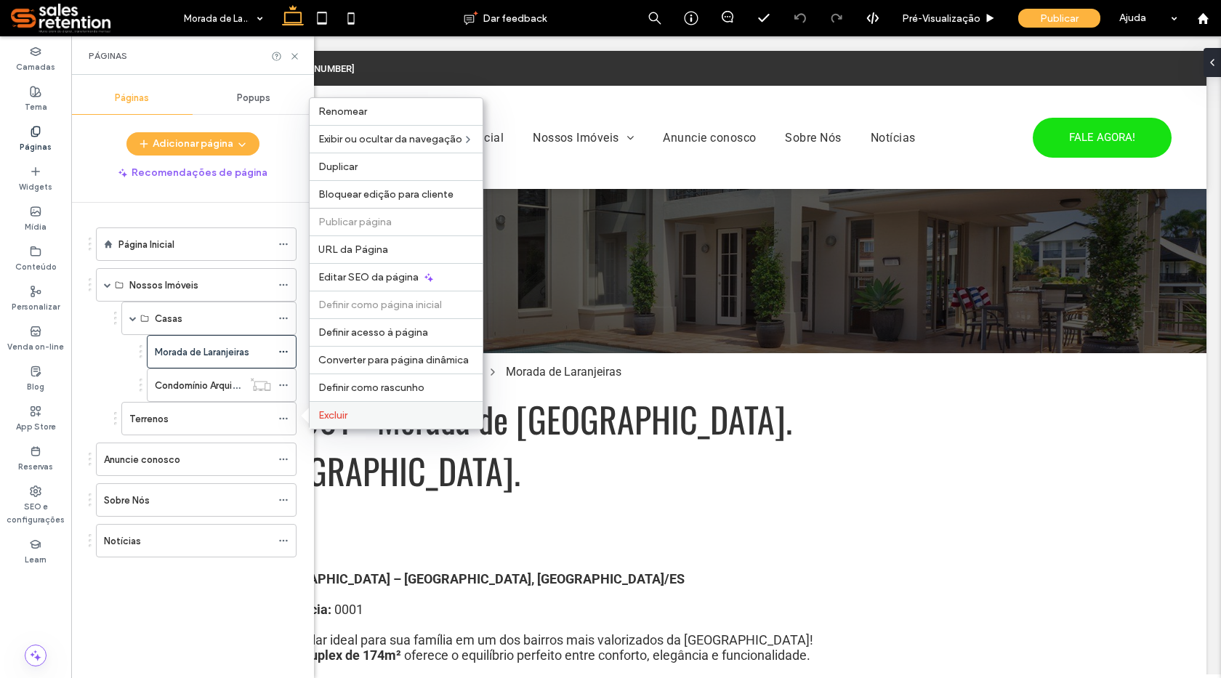
click at [336, 413] on span "Excluir" at bounding box center [332, 415] width 29 height 12
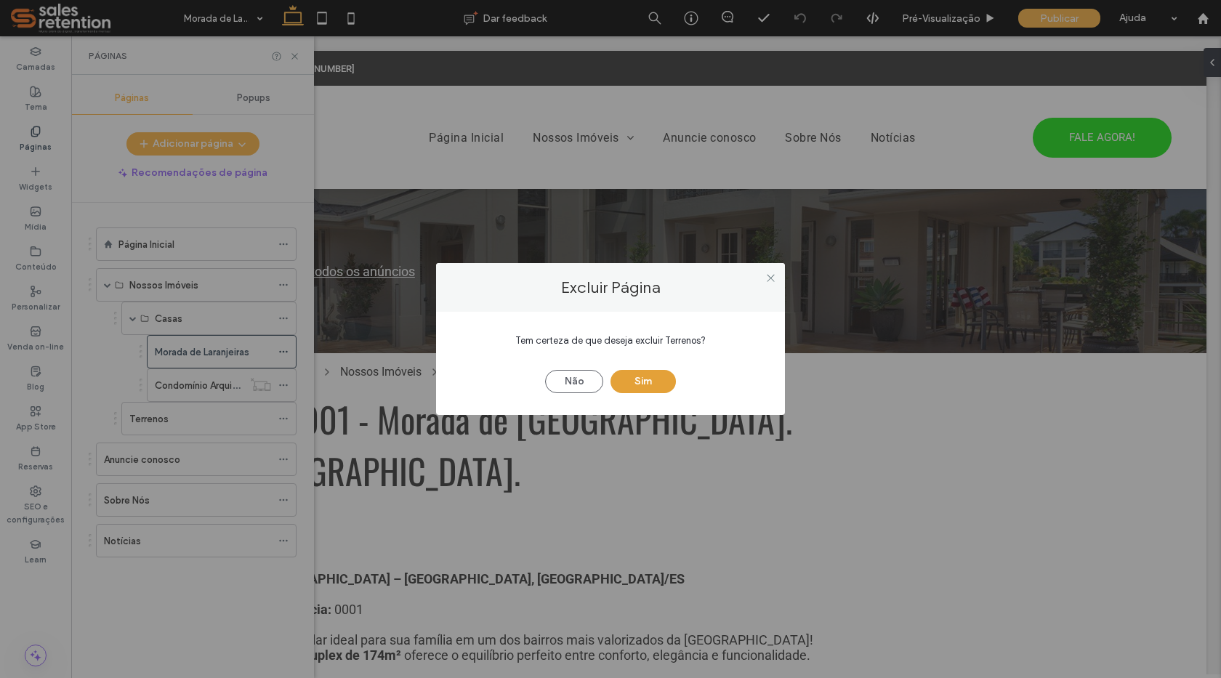
click at [639, 376] on button "Sim" at bounding box center [642, 381] width 65 height 23
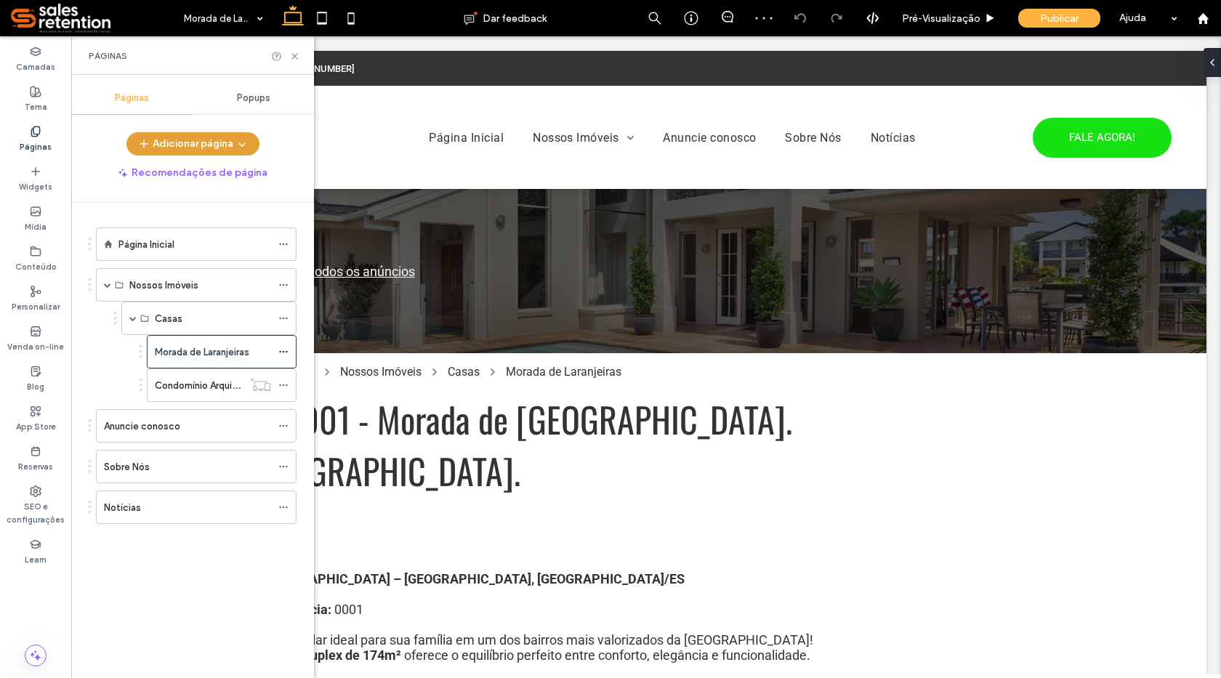
click at [169, 142] on button "Adicionar página" at bounding box center [192, 143] width 133 height 23
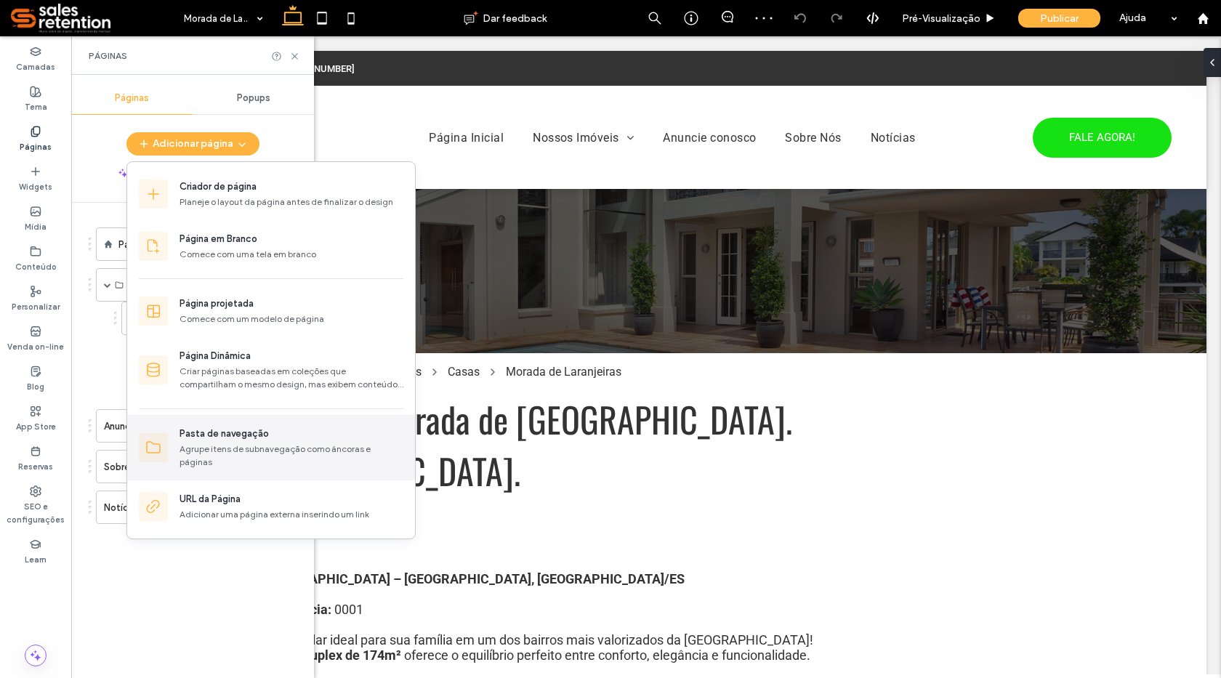
click at [202, 432] on div "Pasta de navegação" at bounding box center [223, 433] width 89 height 15
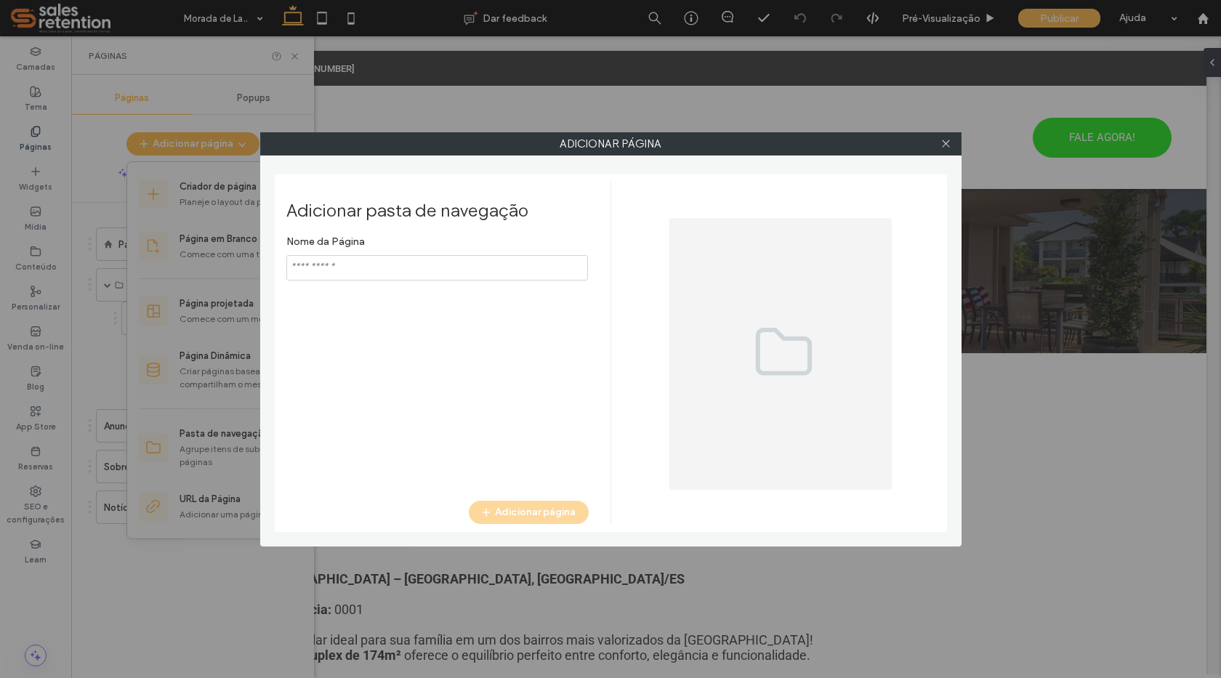
click at [362, 268] on input "notEmpty" at bounding box center [437, 267] width 302 height 25
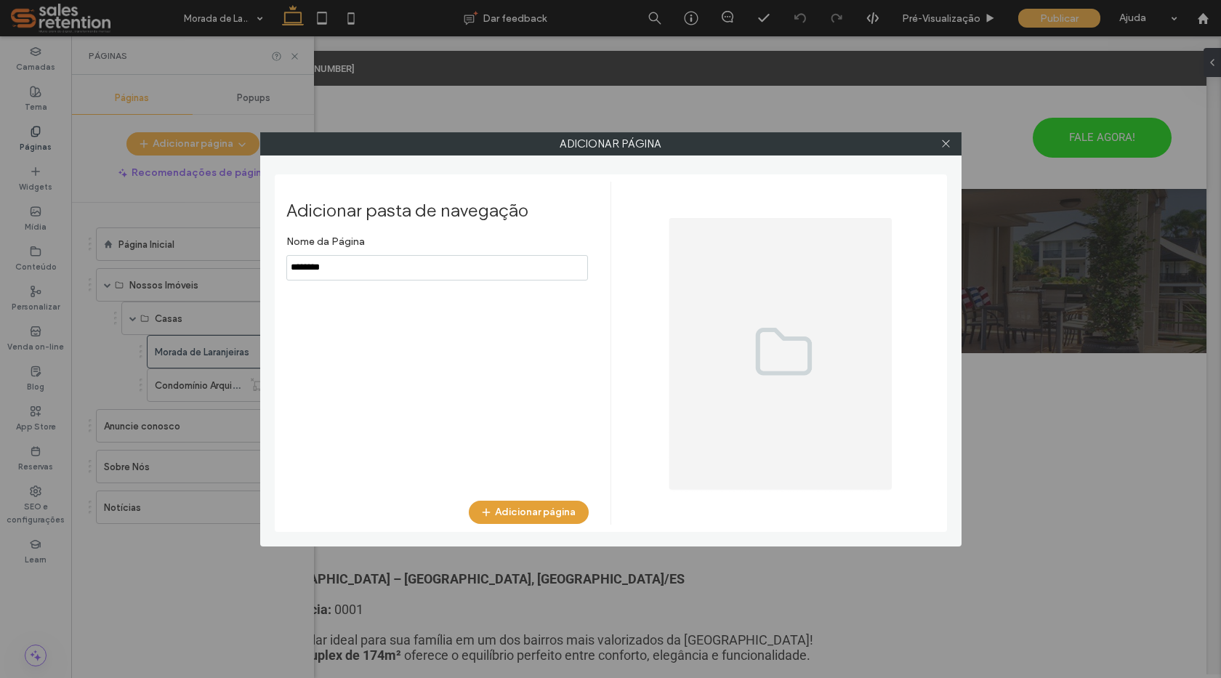
type input "********"
click at [537, 512] on button "Adicionar página" at bounding box center [529, 512] width 120 height 23
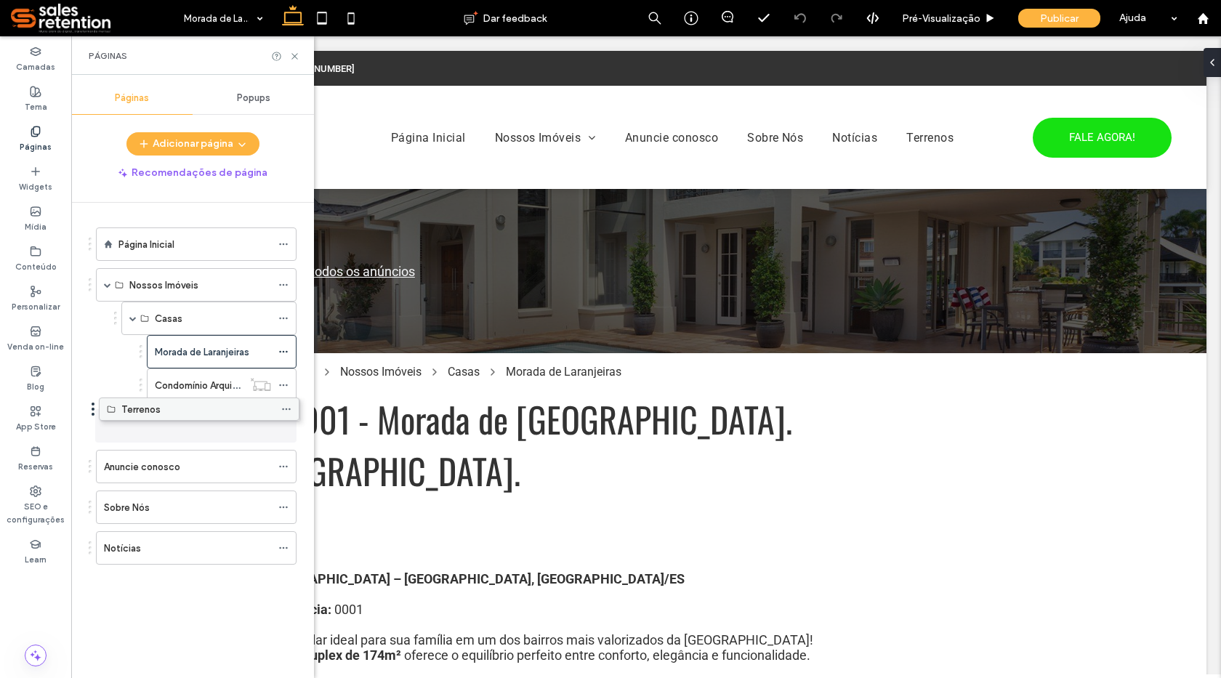
drag, startPoint x: 161, startPoint y: 546, endPoint x: 164, endPoint y: 411, distance: 134.4
drag, startPoint x: 123, startPoint y: 426, endPoint x: 158, endPoint y: 422, distance: 35.8
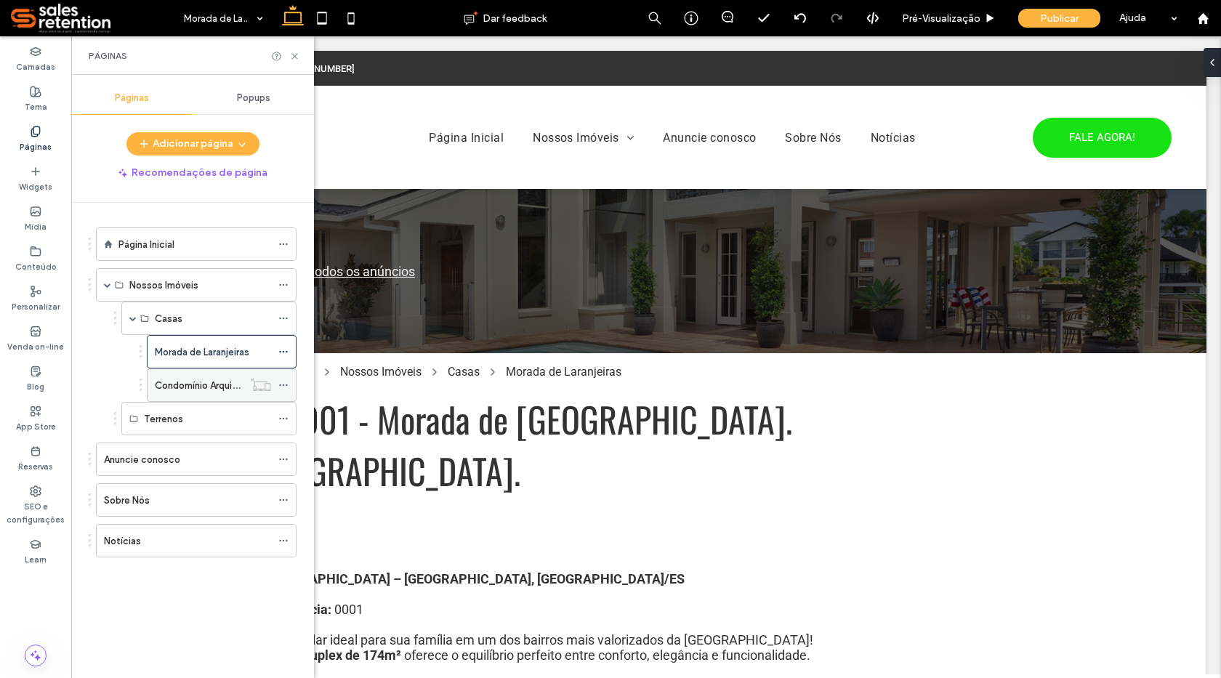
click at [285, 384] on icon at bounding box center [283, 385] width 10 height 10
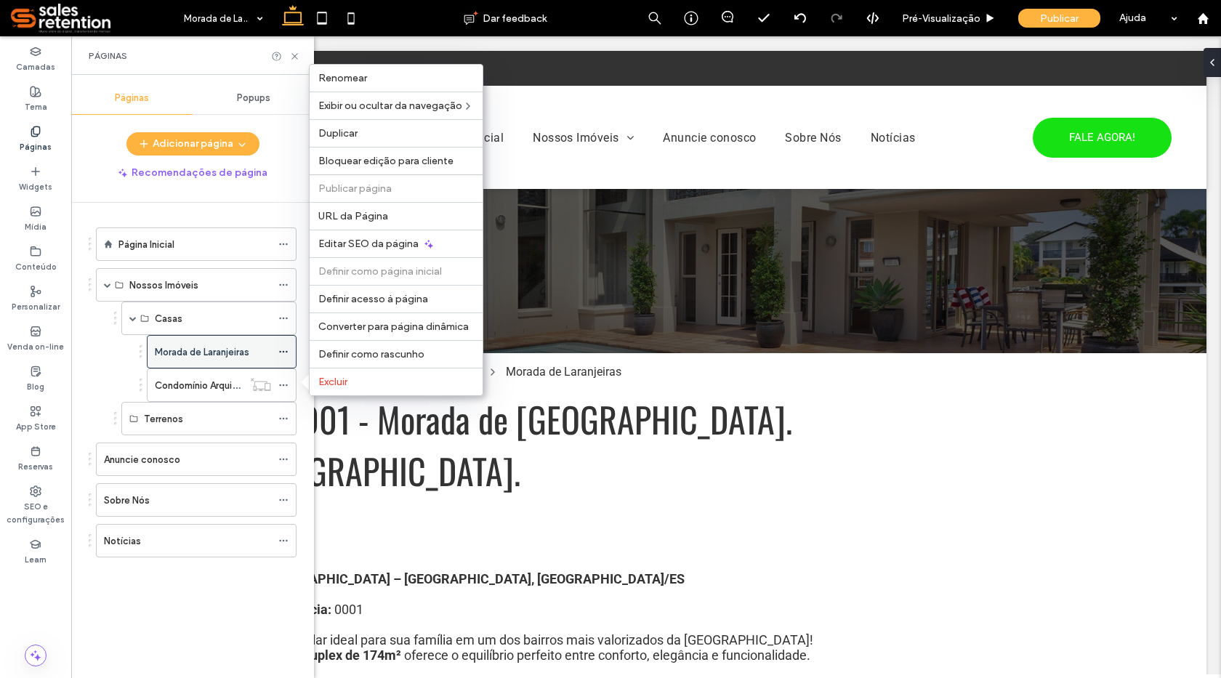
click at [282, 351] on icon at bounding box center [283, 352] width 10 height 10
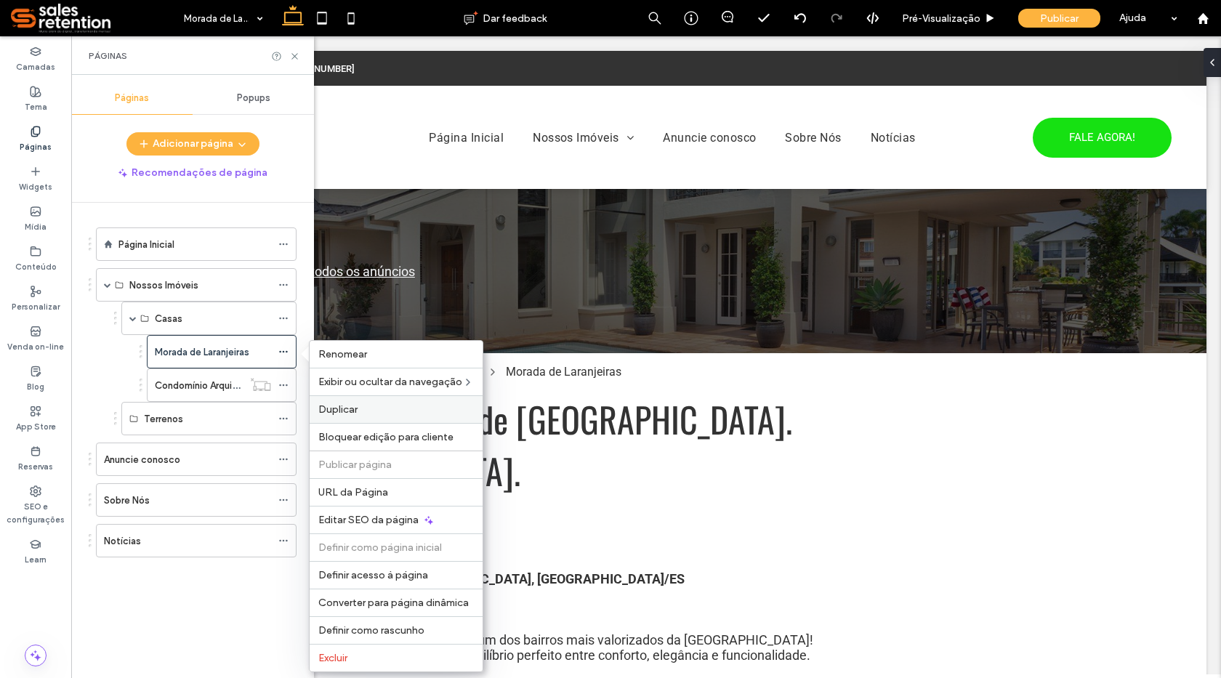
click at [344, 406] on span "Duplicar" at bounding box center [337, 409] width 39 height 12
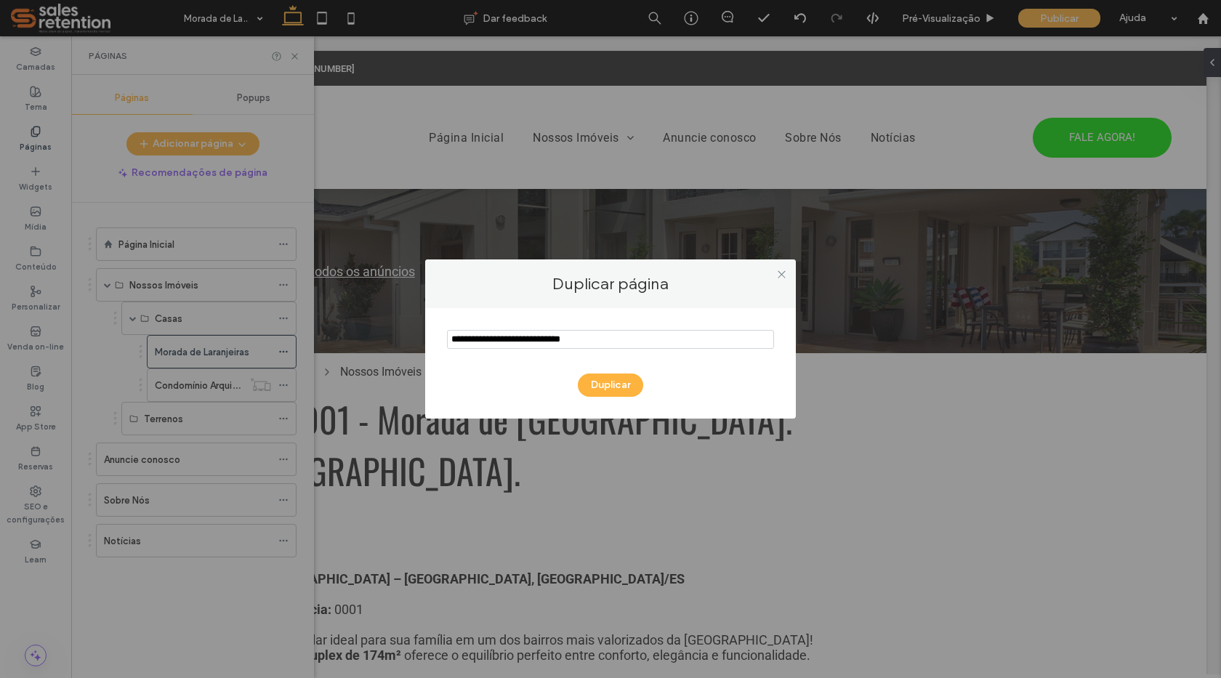
drag, startPoint x: 541, startPoint y: 347, endPoint x: 419, endPoint y: 362, distance: 122.9
click at [419, 362] on div "Duplicar página Duplicar" at bounding box center [610, 339] width 1221 height 678
type input "**********"
click at [613, 389] on button "Duplicar" at bounding box center [610, 384] width 65 height 23
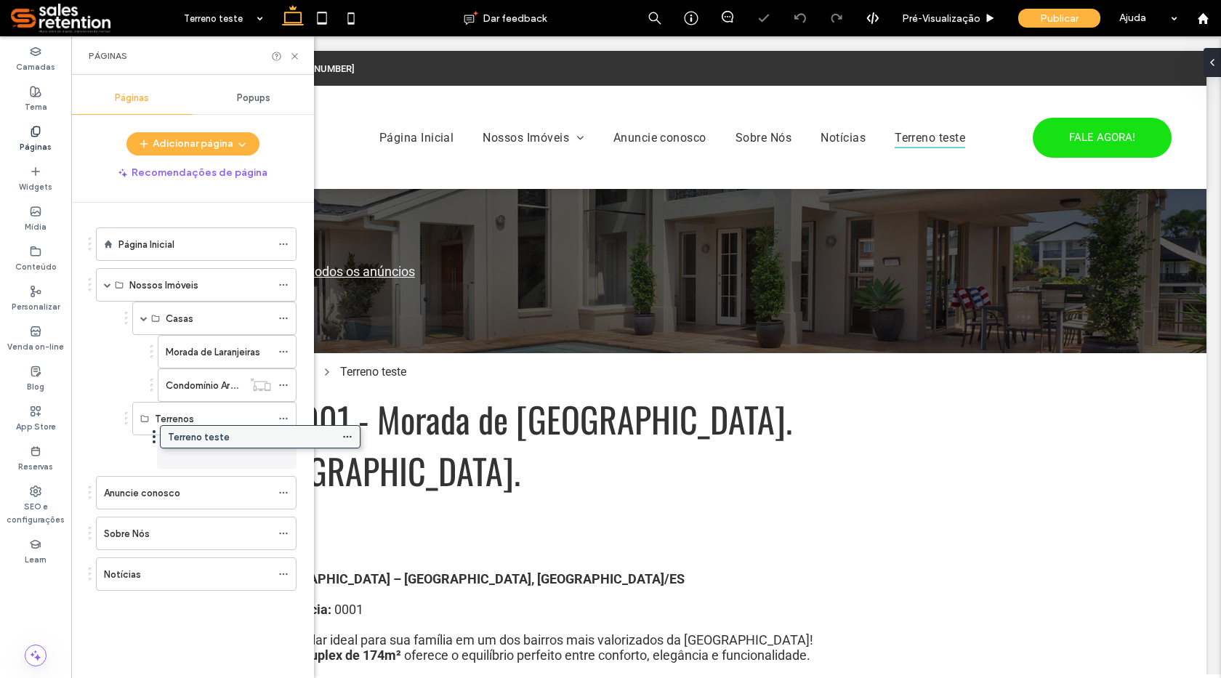
drag, startPoint x: 207, startPoint y: 581, endPoint x: 271, endPoint y: 442, distance: 153.4
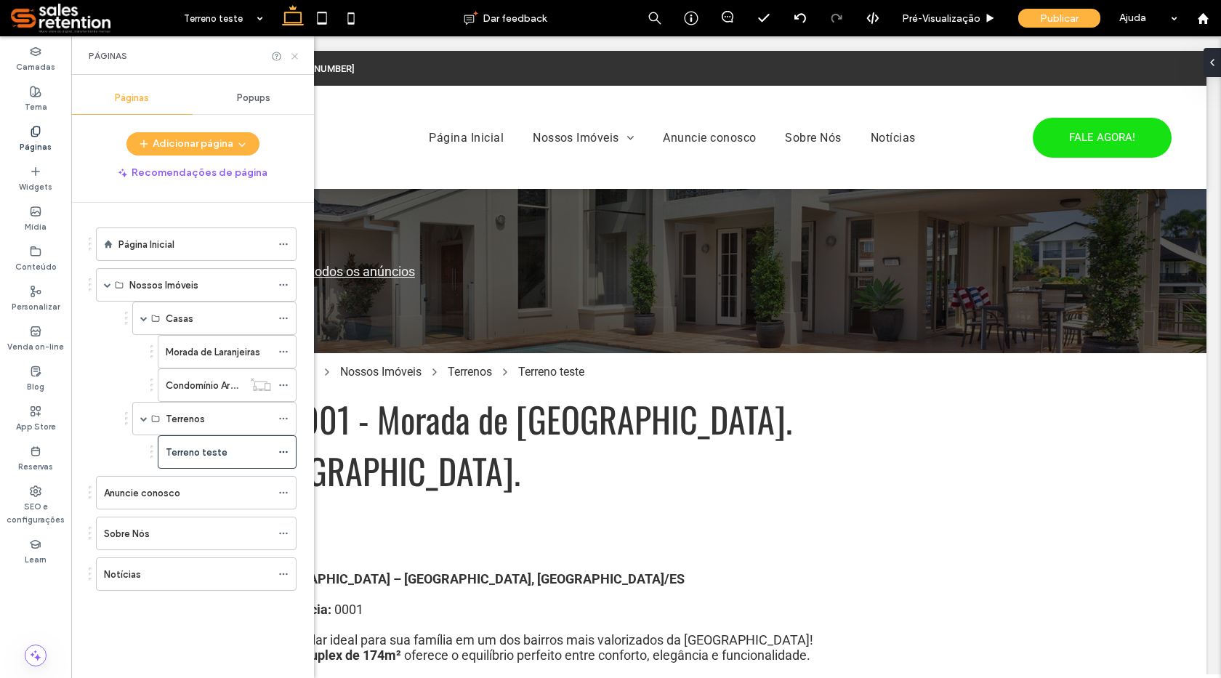
click at [299, 55] on icon at bounding box center [294, 56] width 11 height 11
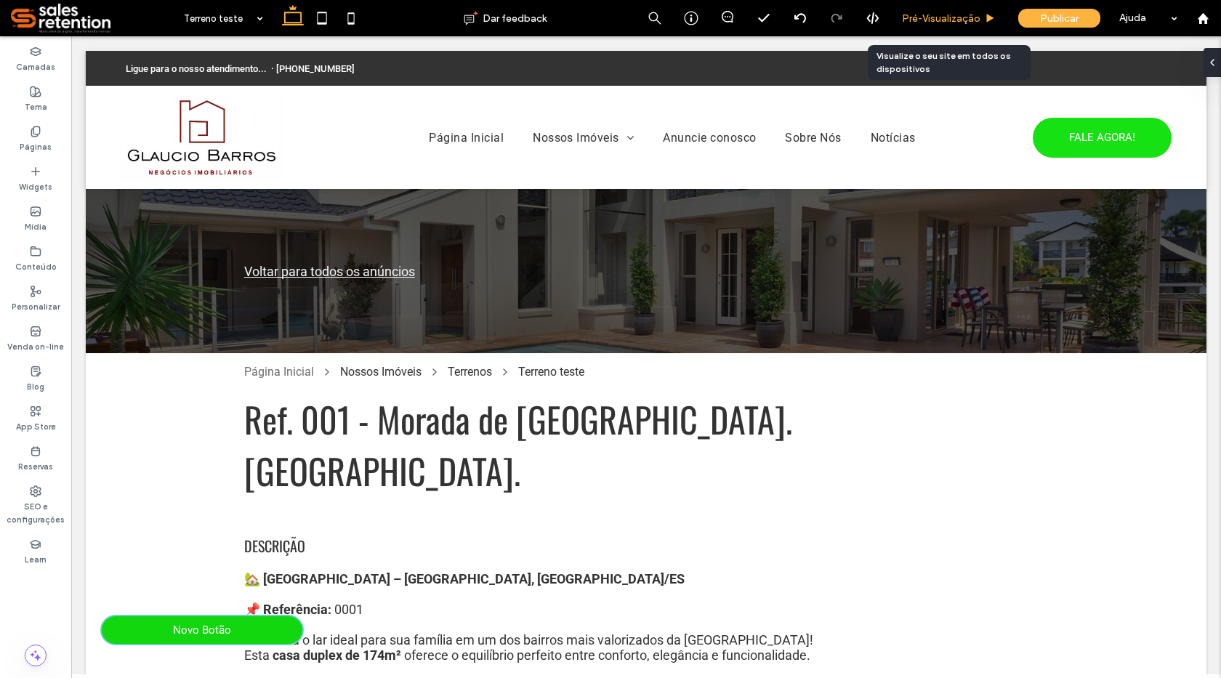
drag, startPoint x: 958, startPoint y: 12, endPoint x: 819, endPoint y: 55, distance: 145.9
click at [958, 12] on span "Pré-Visualizaçāo" at bounding box center [941, 18] width 78 height 12
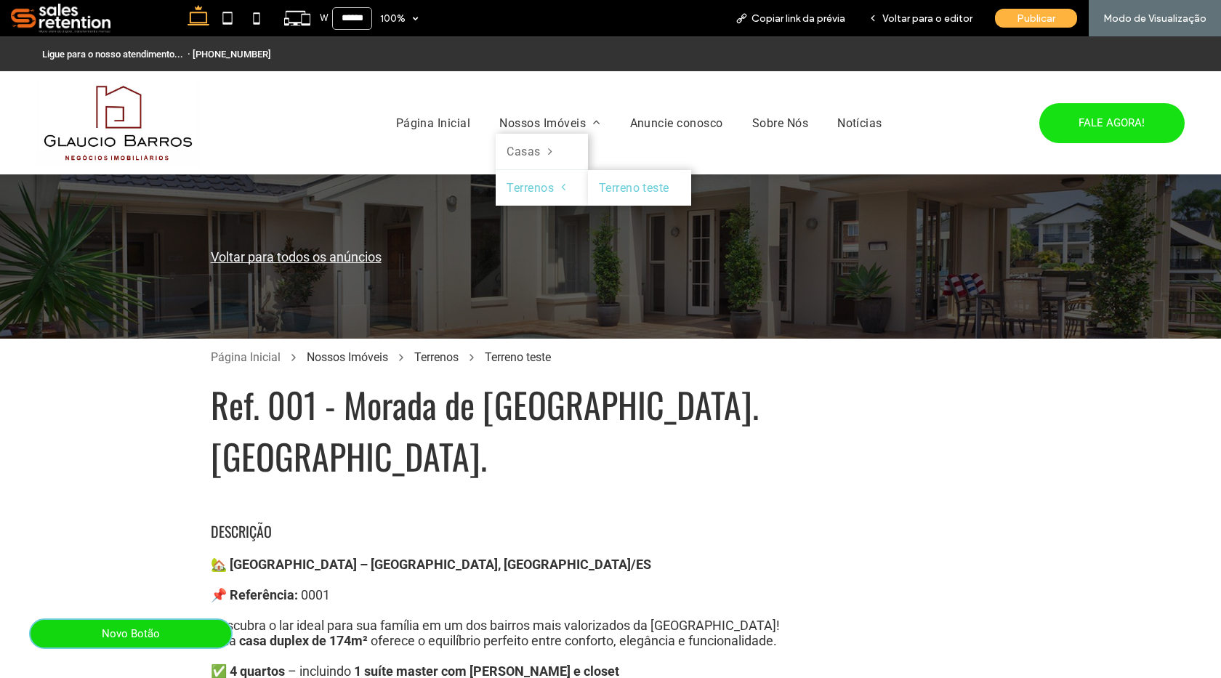
click at [530, 190] on span "Terrenos" at bounding box center [535, 188] width 59 height 14
click at [628, 185] on link "Terreno teste" at bounding box center [639, 188] width 103 height 36
click at [605, 153] on link "Morada de Laranjeiras" at bounding box center [665, 152] width 155 height 36
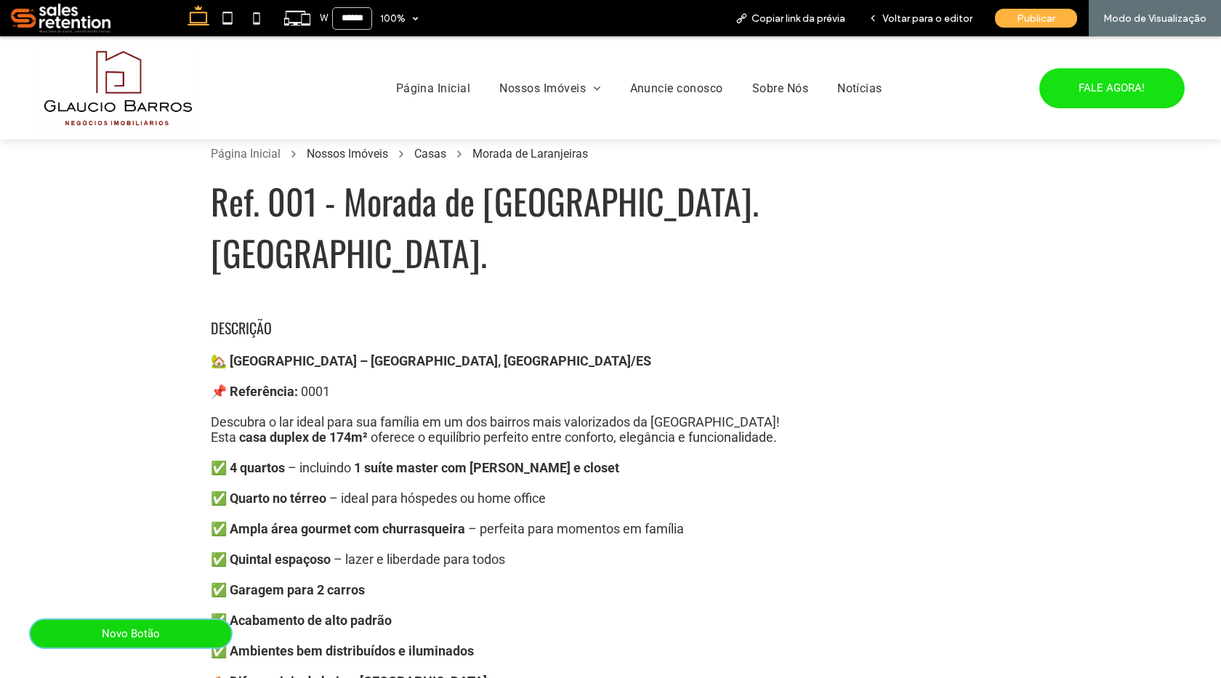
scroll to position [145, 0]
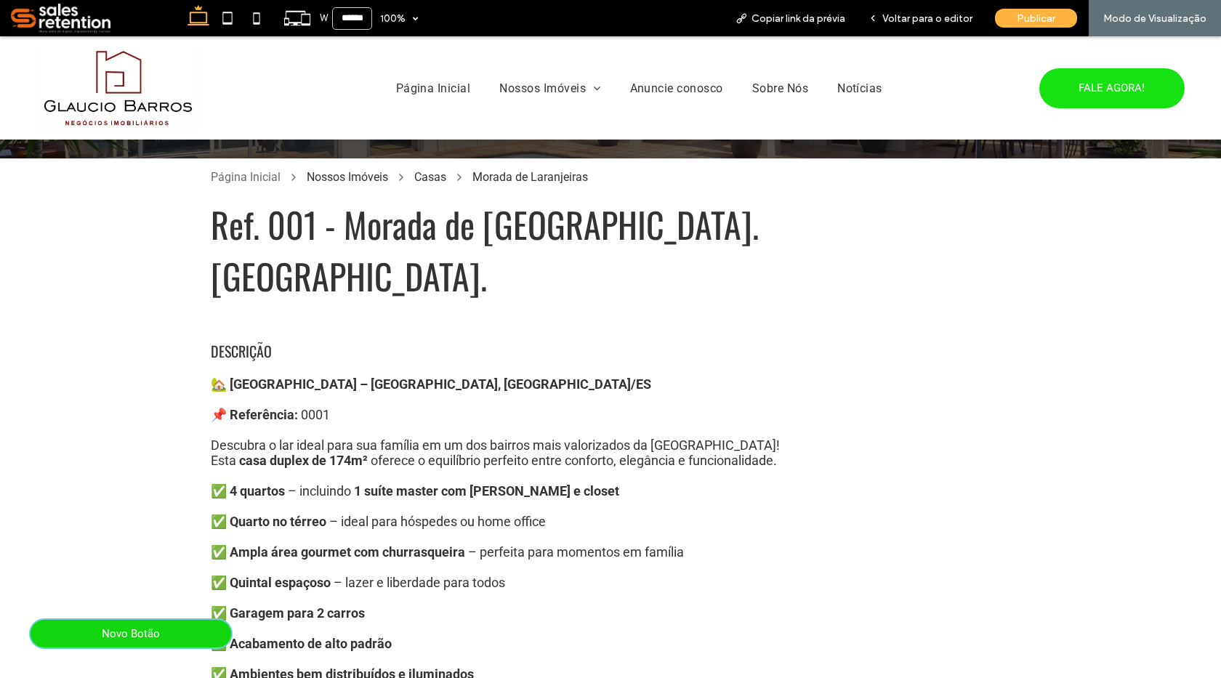
click at [211, 483] on span "✅" at bounding box center [219, 490] width 16 height 15
click at [212, 483] on span "✅" at bounding box center [219, 490] width 16 height 15
click at [926, 21] on span "Voltar para o editor" at bounding box center [927, 18] width 90 height 12
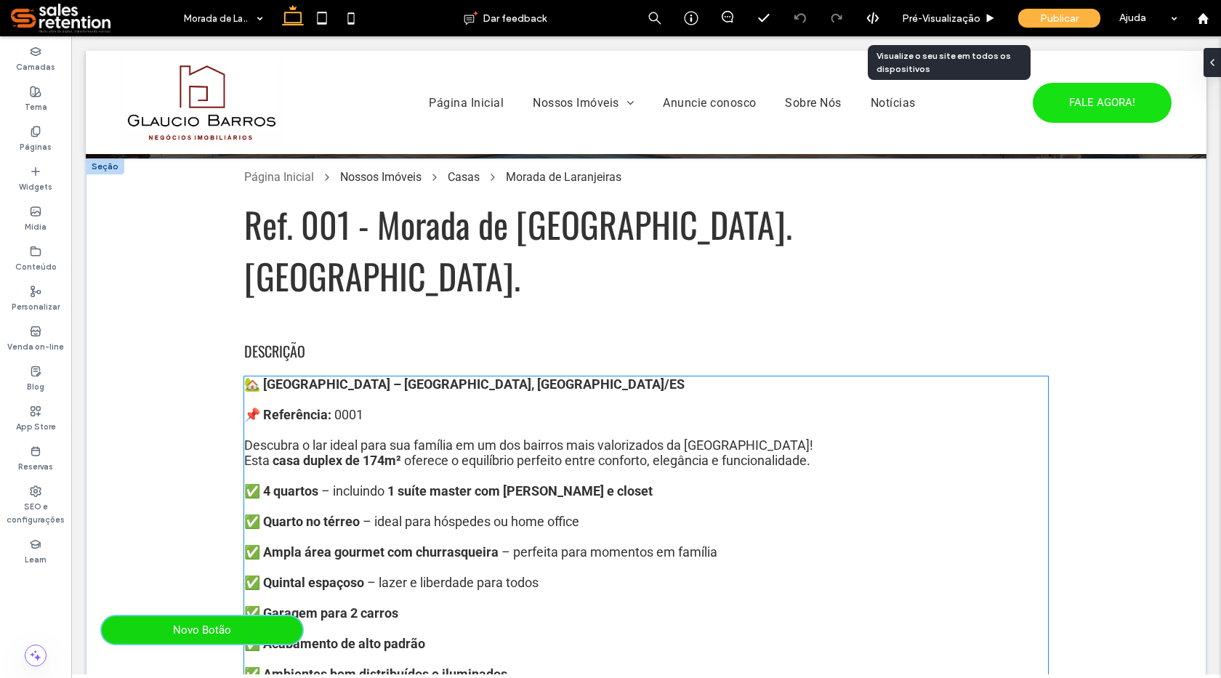
click at [246, 483] on span "✅" at bounding box center [252, 490] width 16 height 15
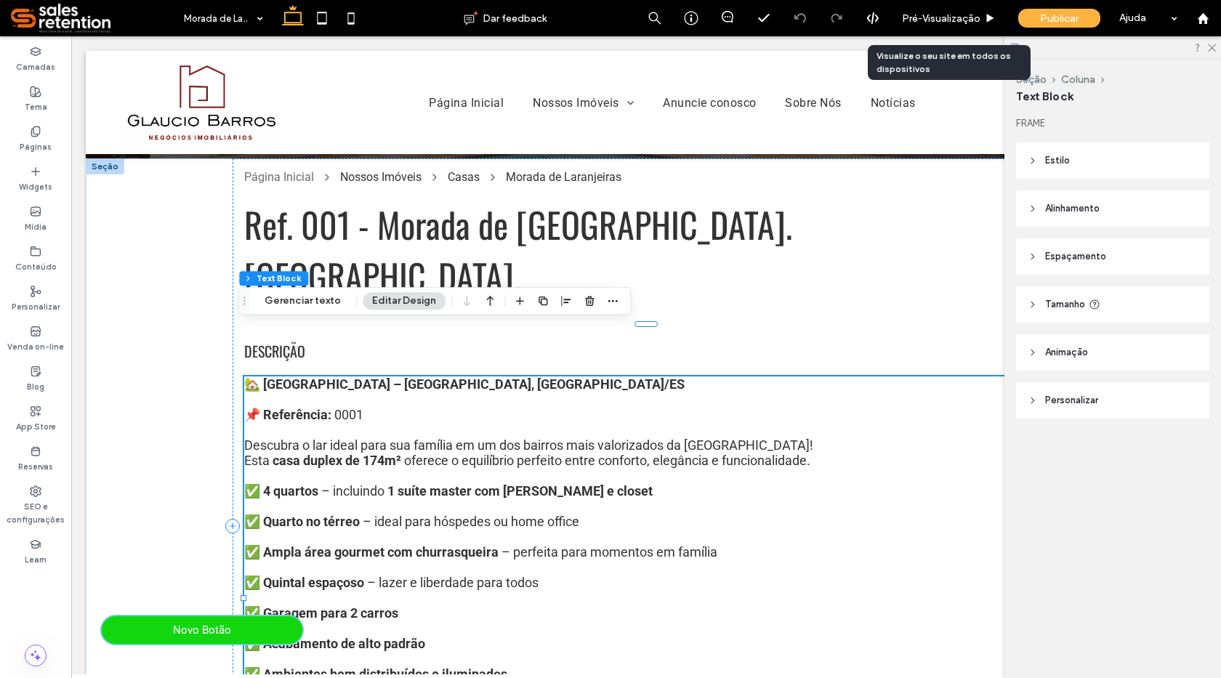
click at [246, 483] on span "✅" at bounding box center [252, 490] width 16 height 15
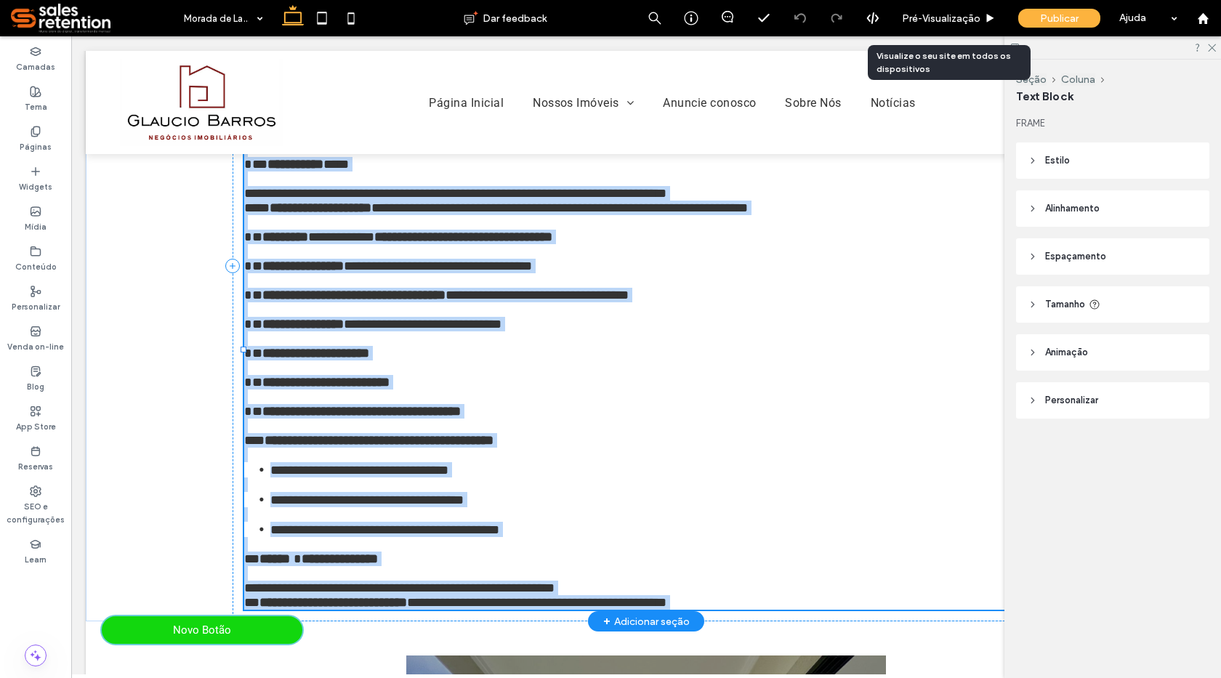
type input "******"
type input "**"
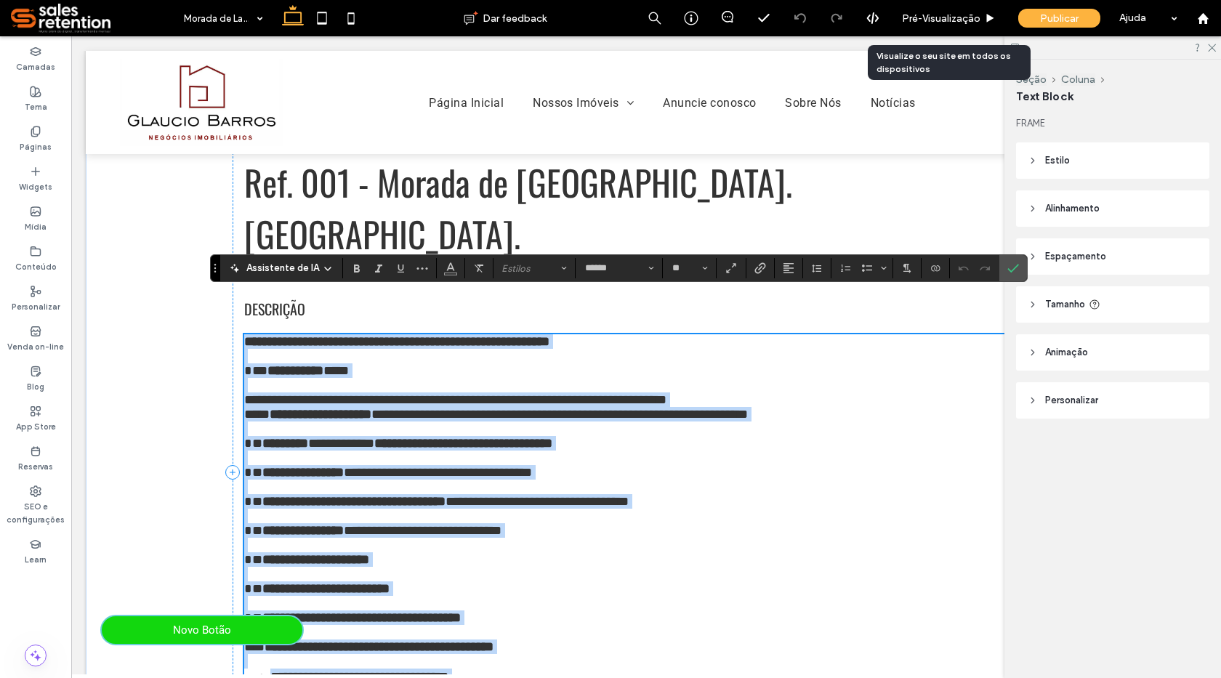
scroll to position [190, 0]
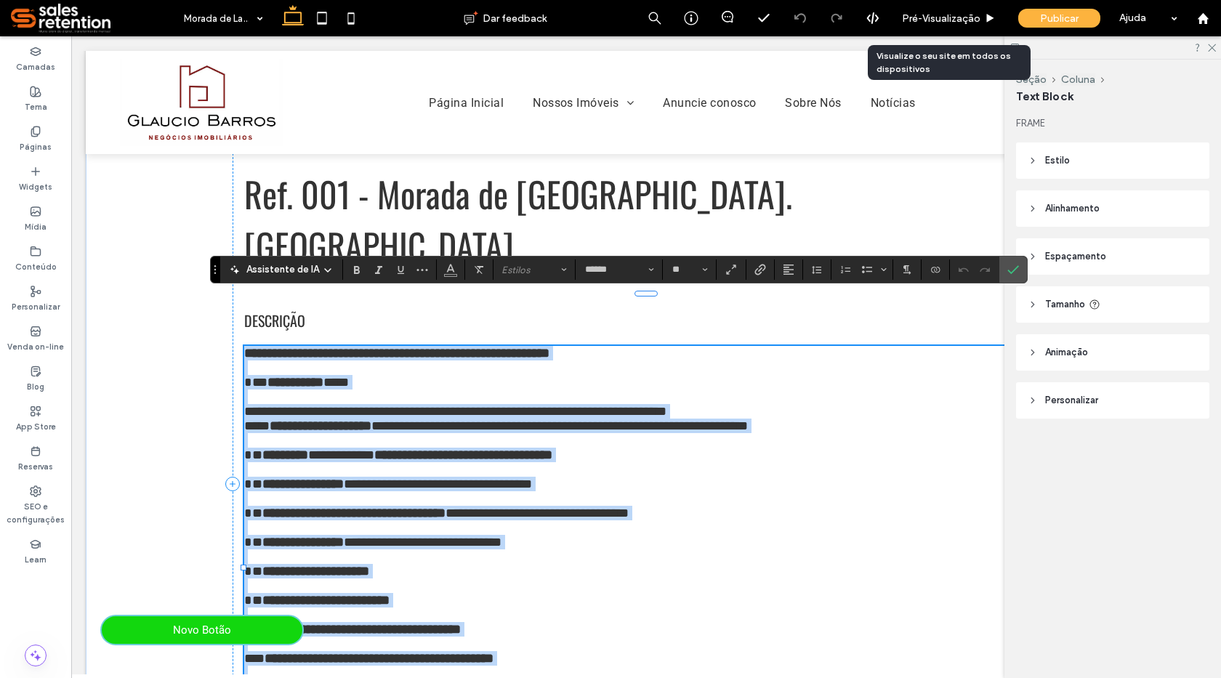
click at [253, 448] on span "*" at bounding box center [253, 454] width 18 height 13
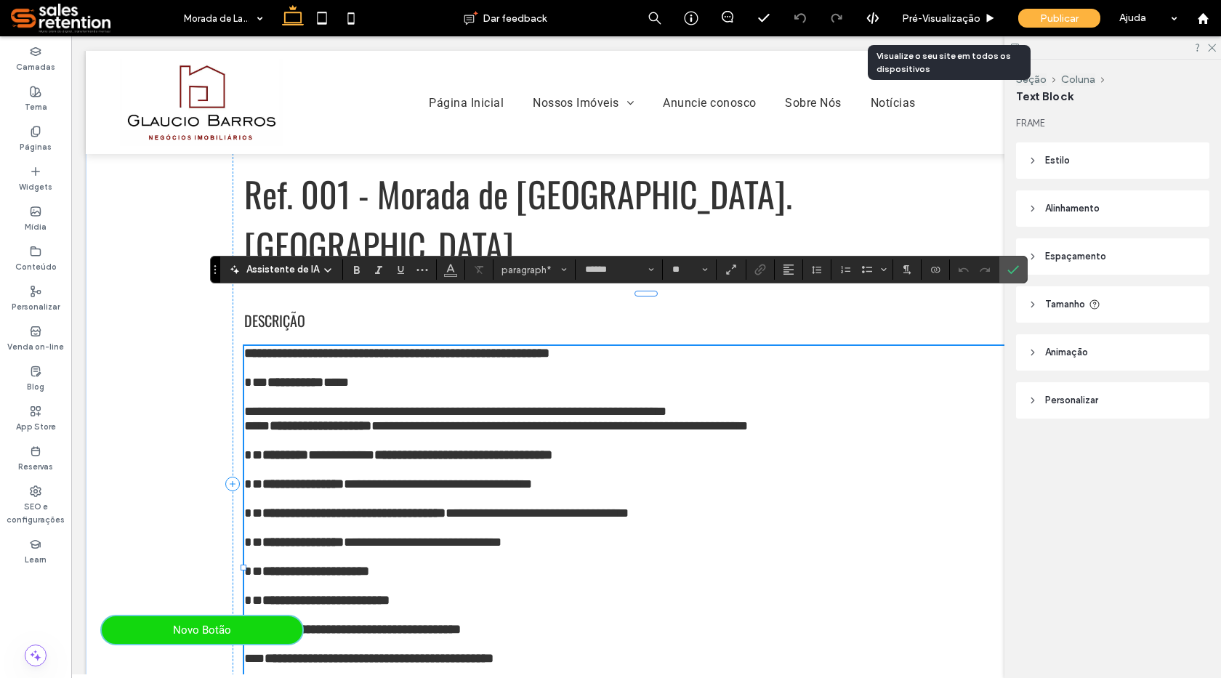
click at [244, 448] on span "*" at bounding box center [253, 454] width 18 height 13
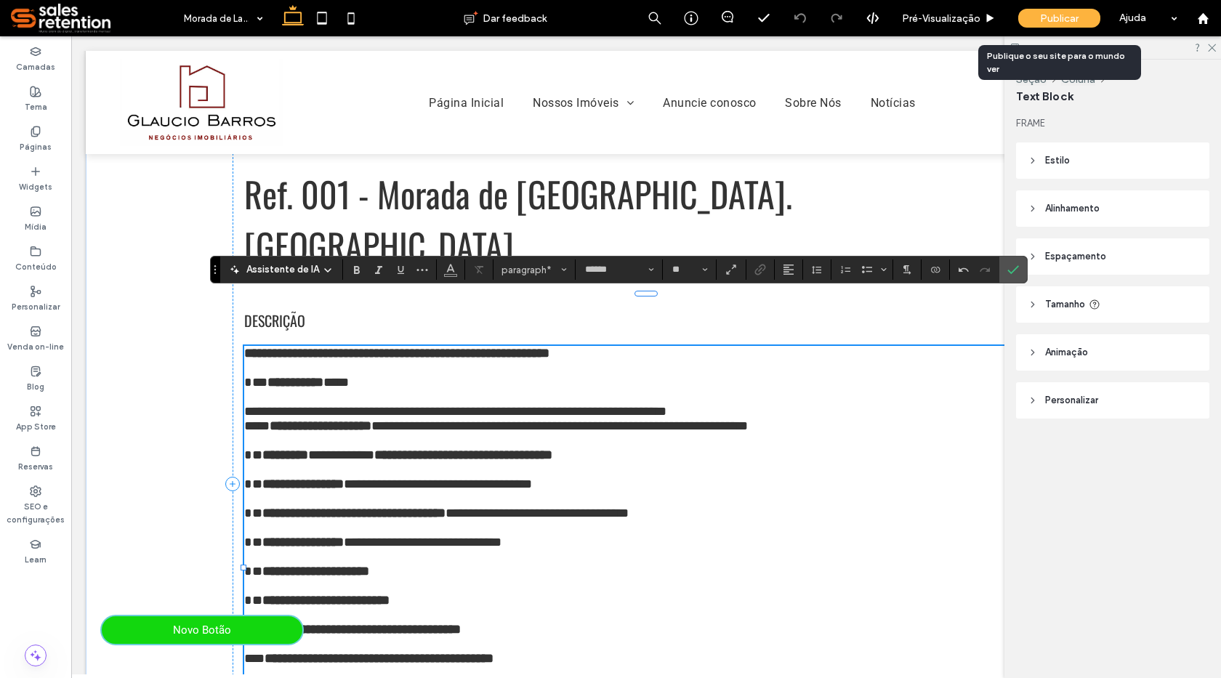
click at [1045, 23] on span "Publicar" at bounding box center [1059, 18] width 39 height 12
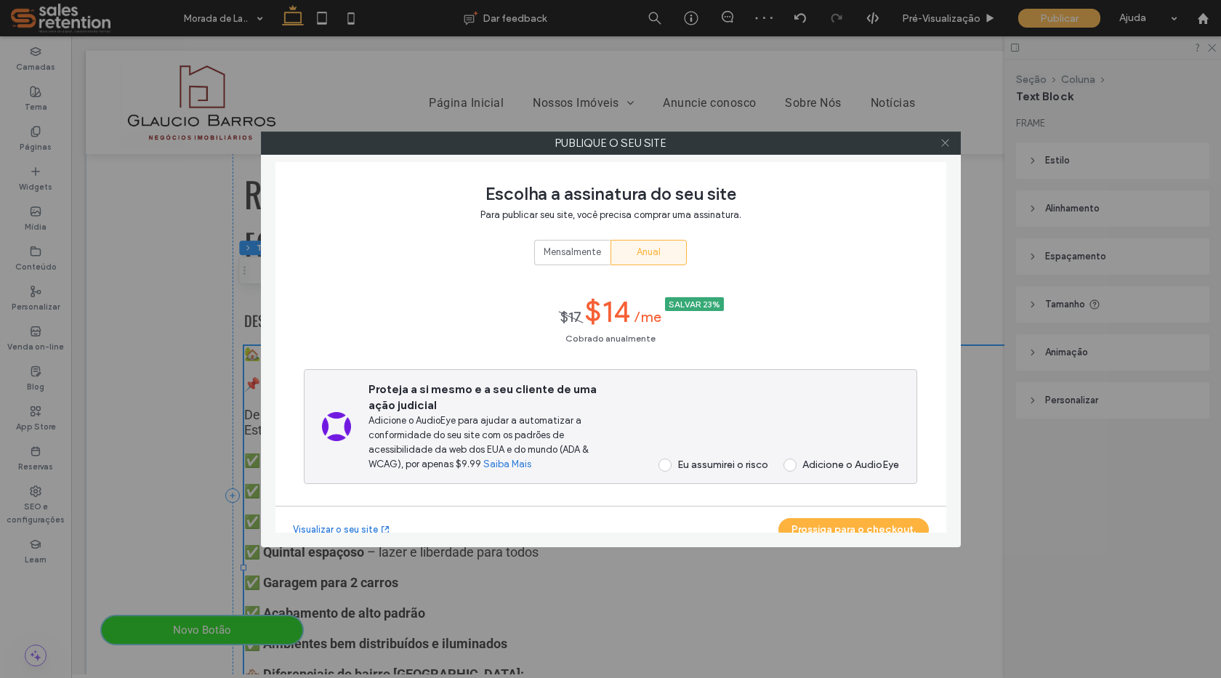
click at [949, 146] on icon at bounding box center [944, 142] width 11 height 11
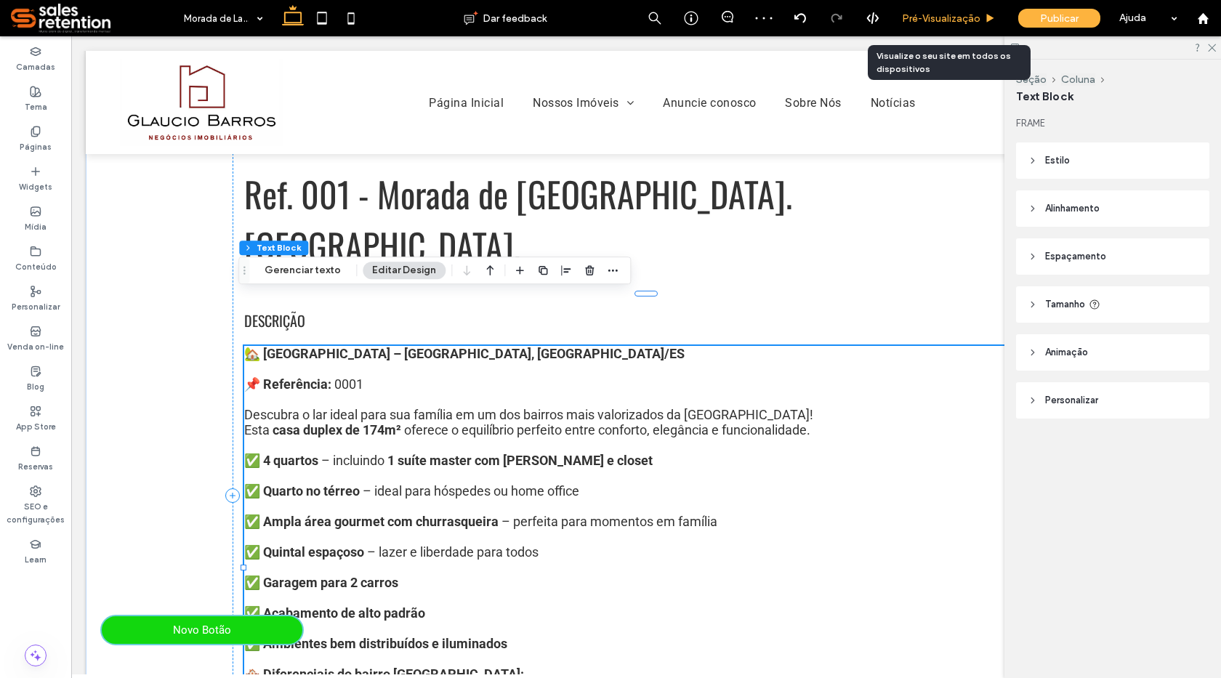
click at [950, 28] on div "Pré-Visualizaçāo" at bounding box center [949, 18] width 116 height 36
click at [921, 20] on span "Pré-Visualizaçāo" at bounding box center [941, 18] width 78 height 12
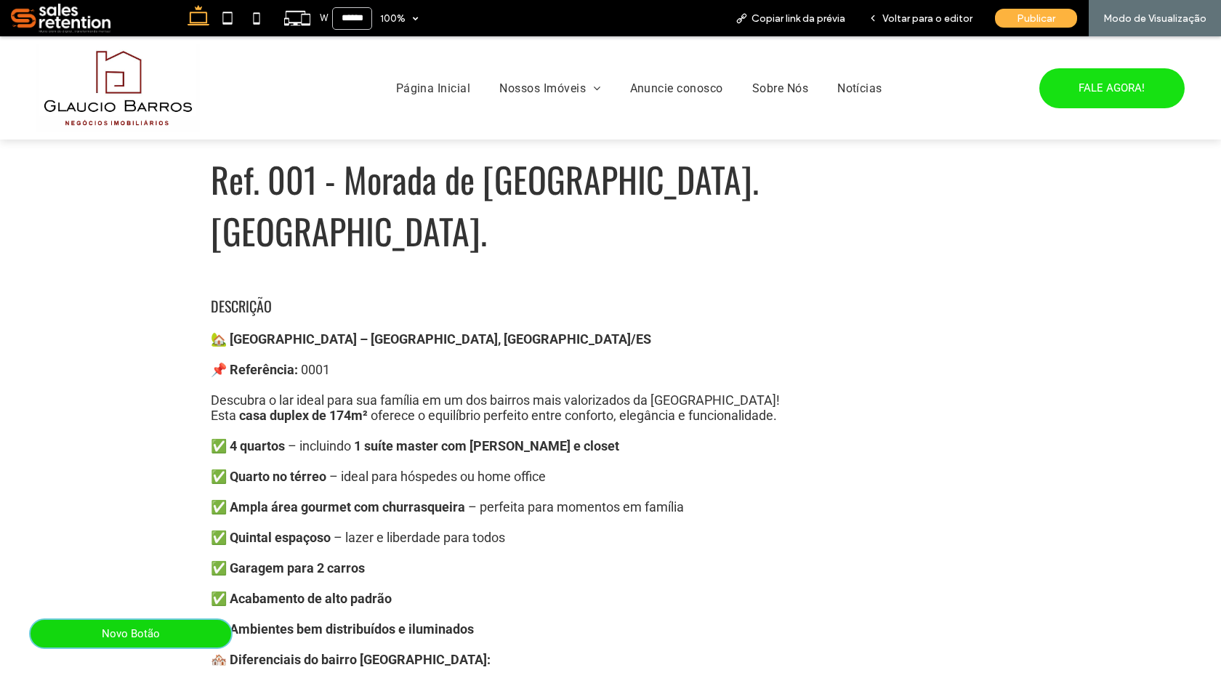
scroll to position [176, 0]
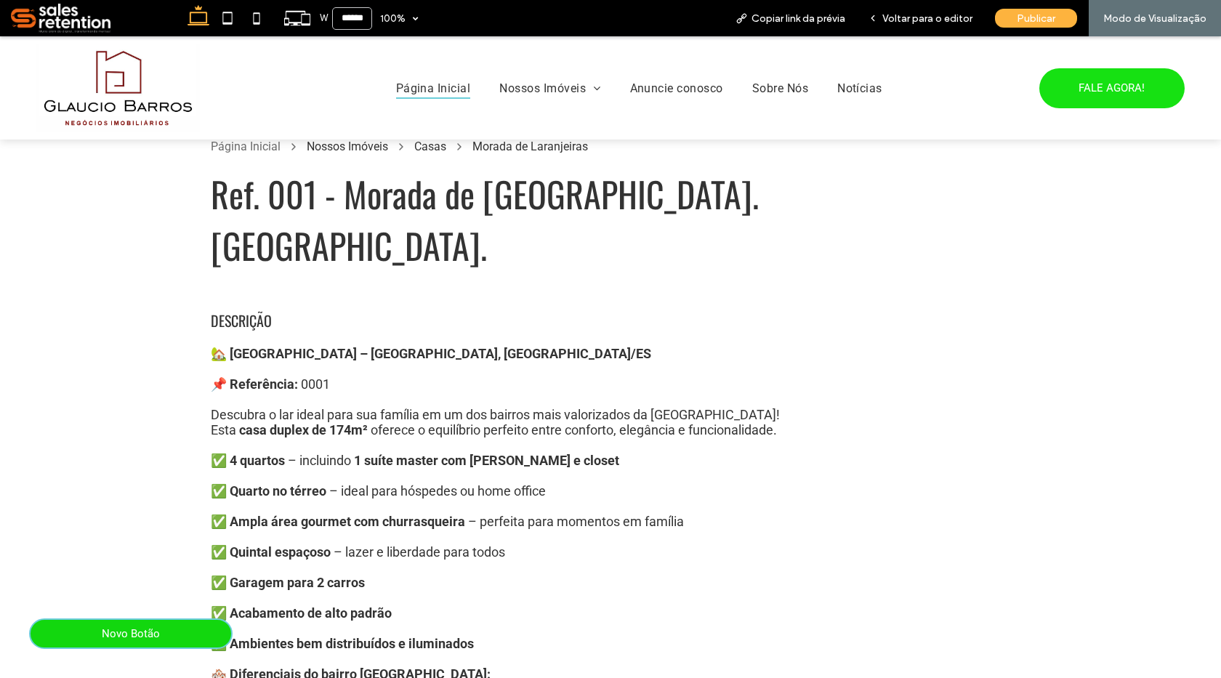
click at [437, 89] on span "Página Inicial" at bounding box center [433, 87] width 75 height 21
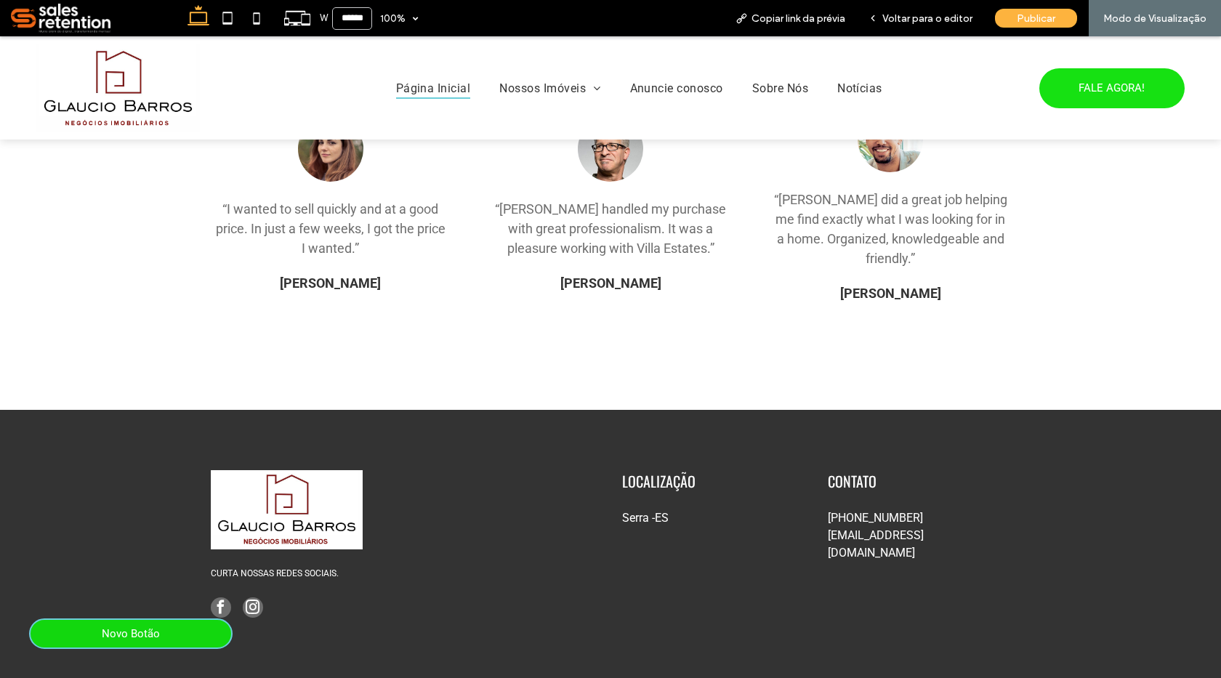
scroll to position [2309, 0]
